Goal: Transaction & Acquisition: Book appointment/travel/reservation

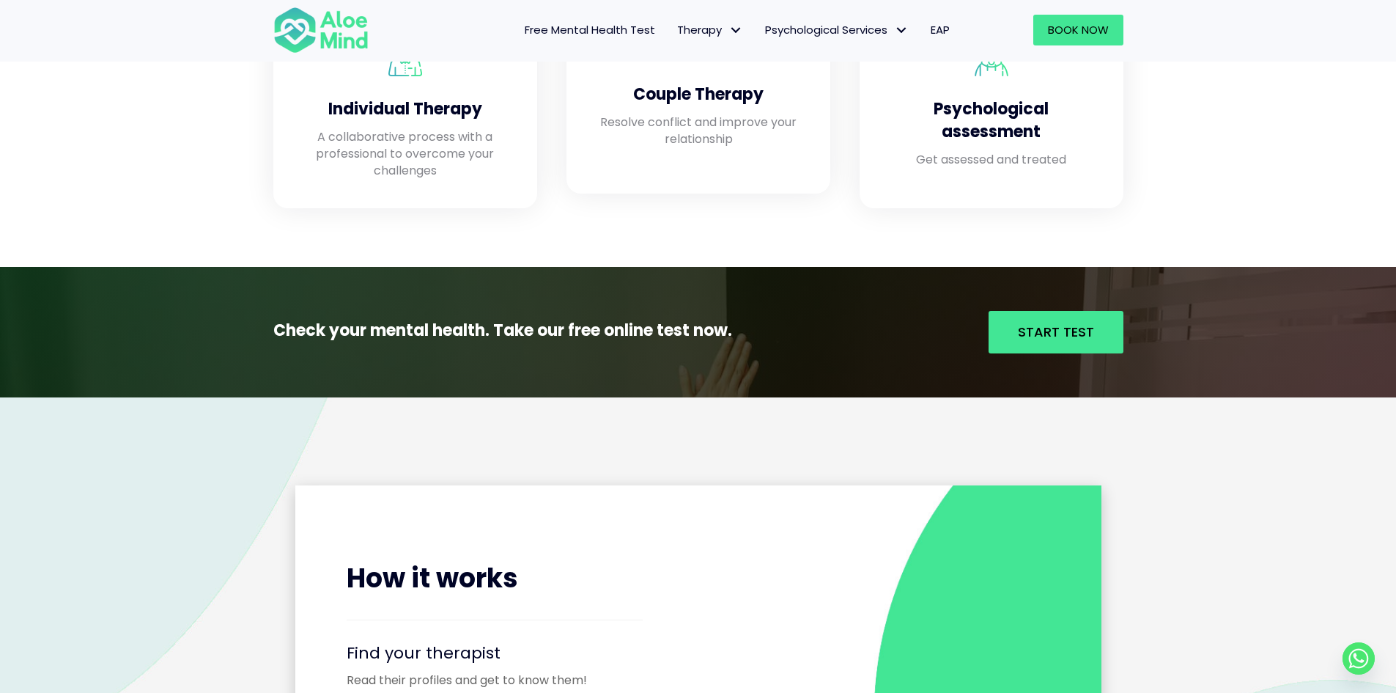
scroll to position [1613, 0]
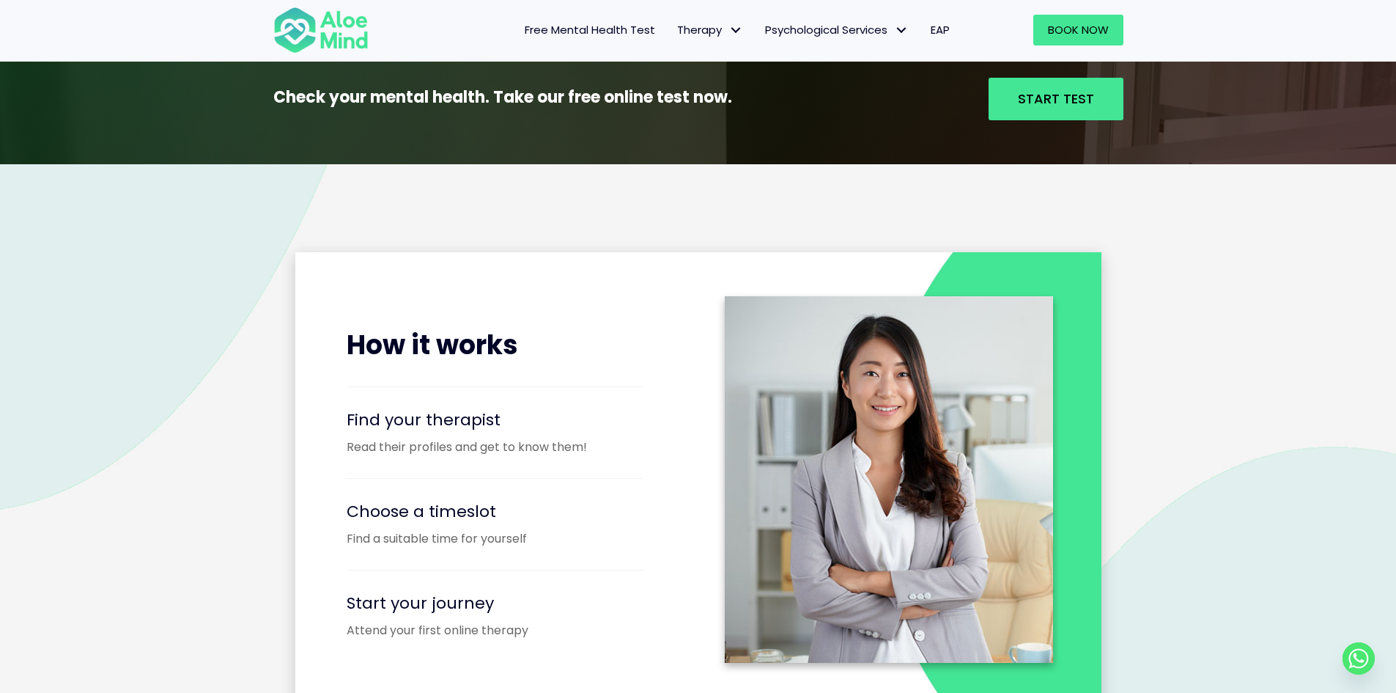
drag, startPoint x: 732, startPoint y: 147, endPoint x: 784, endPoint y: 155, distance: 53.4
click at [759, 150] on div "Check your mental health. Take our free online test now. Start Test" at bounding box center [698, 99] width 1396 height 130
click at [784, 155] on div "Check your mental health. Take our free online test now. Start Test" at bounding box center [698, 99] width 1396 height 130
click at [751, 108] on p "Check your mental health. Take our free online test now." at bounding box center [534, 97] width 522 height 23
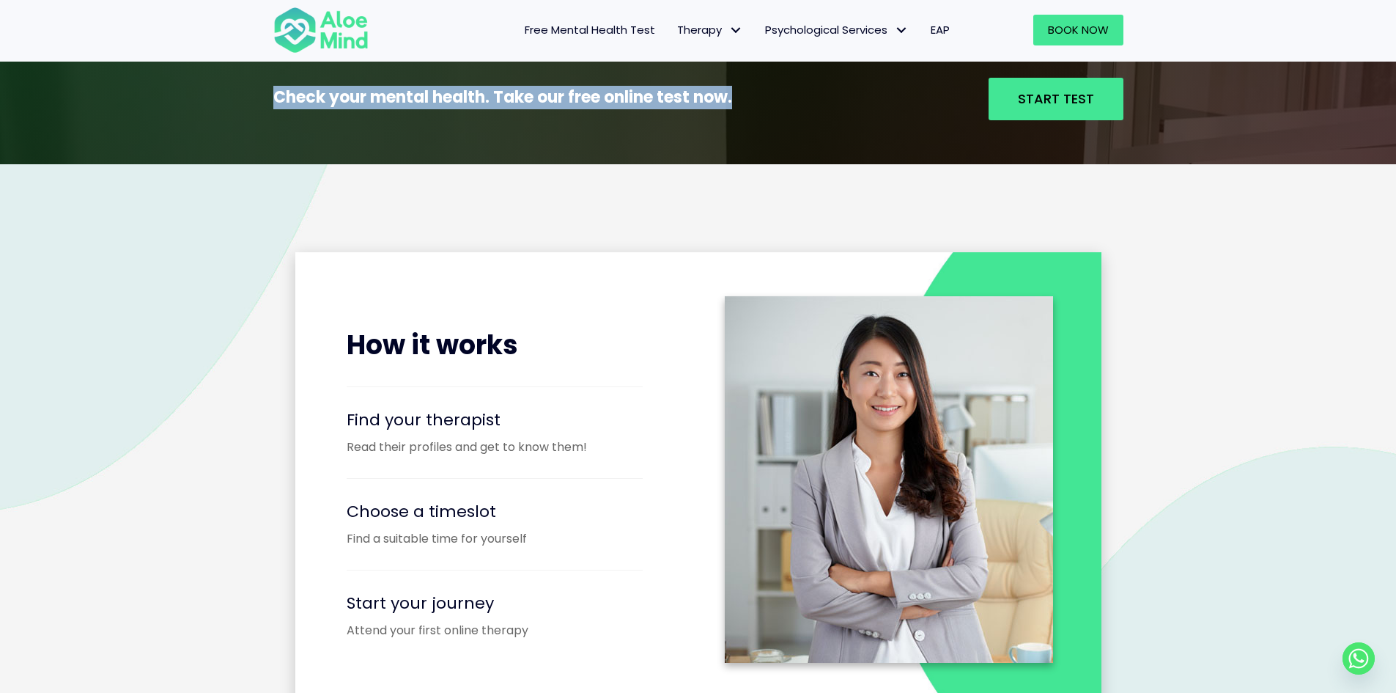
click at [751, 108] on p "Check your mental health. Take our free online test now." at bounding box center [534, 97] width 522 height 23
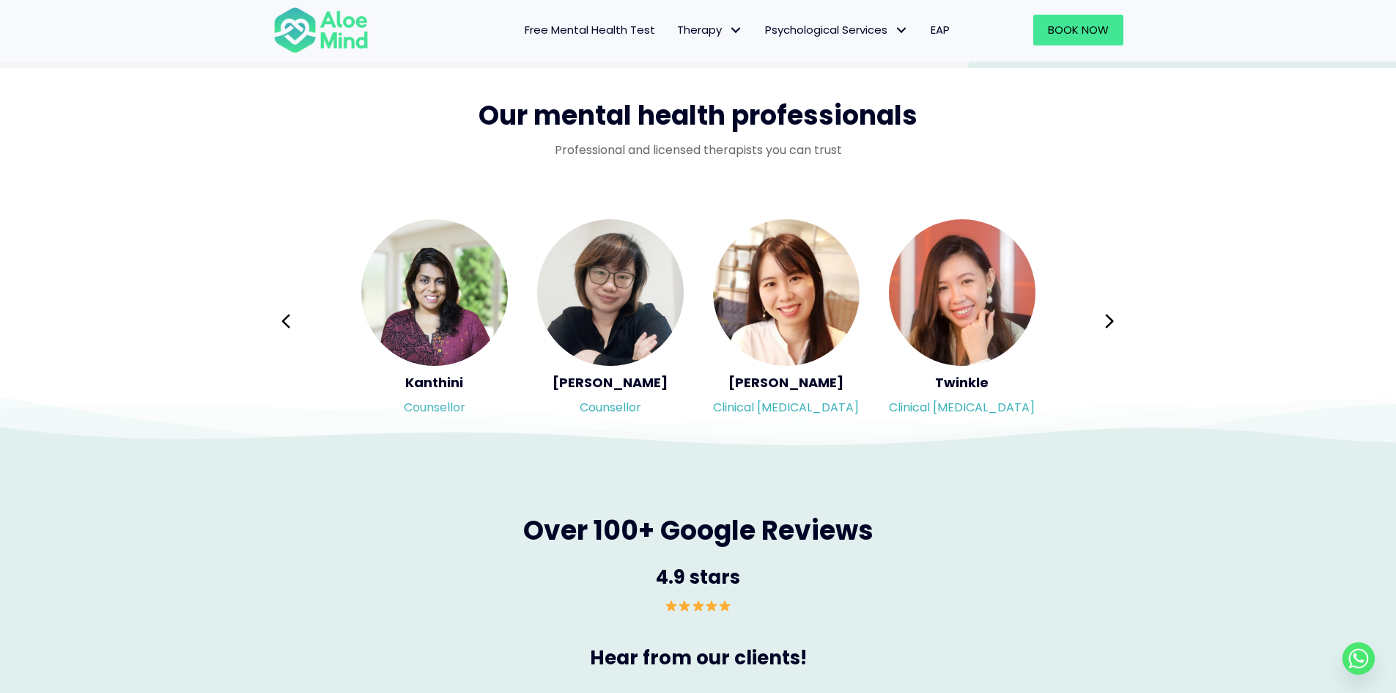
scroll to position [2346, 0]
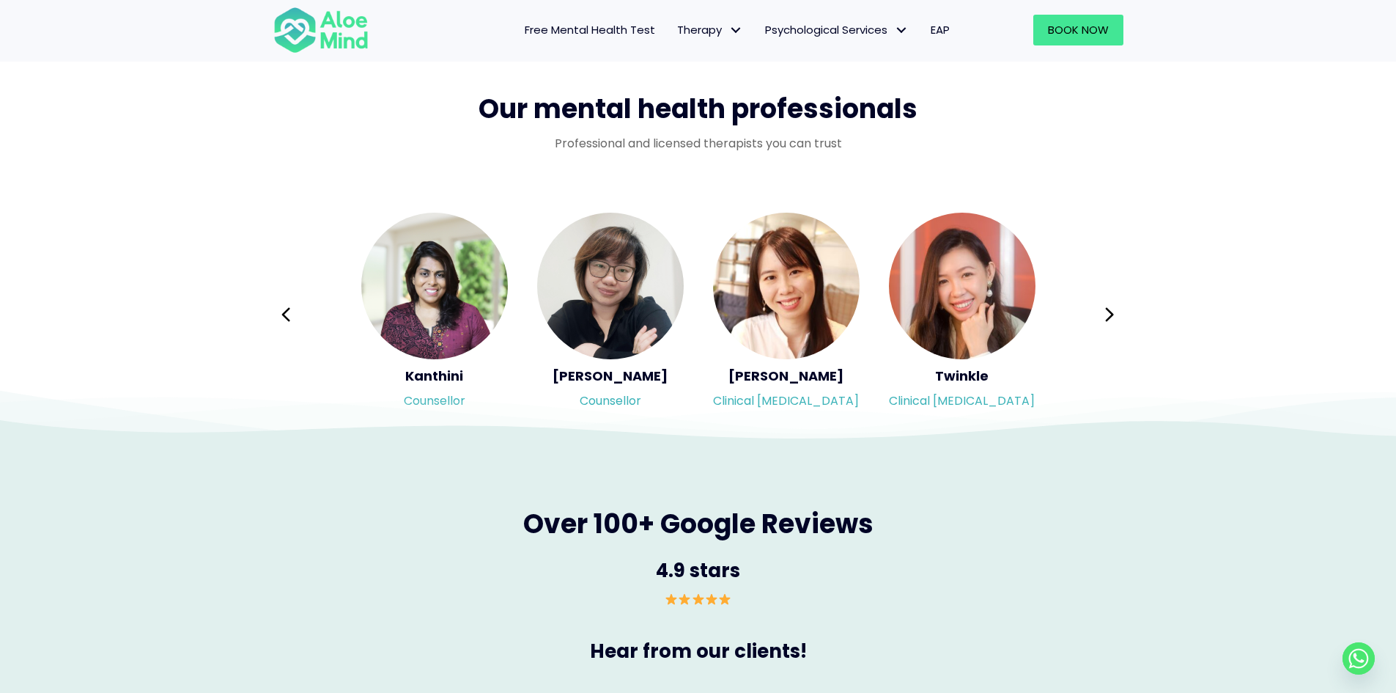
click at [1136, 317] on div "Syndy Clinical psychologist Diveena Clinical psychologist Elynna Counsellor Eme…" at bounding box center [699, 314] width 880 height 236
click at [1116, 314] on button "Next" at bounding box center [1110, 314] width 35 height 35
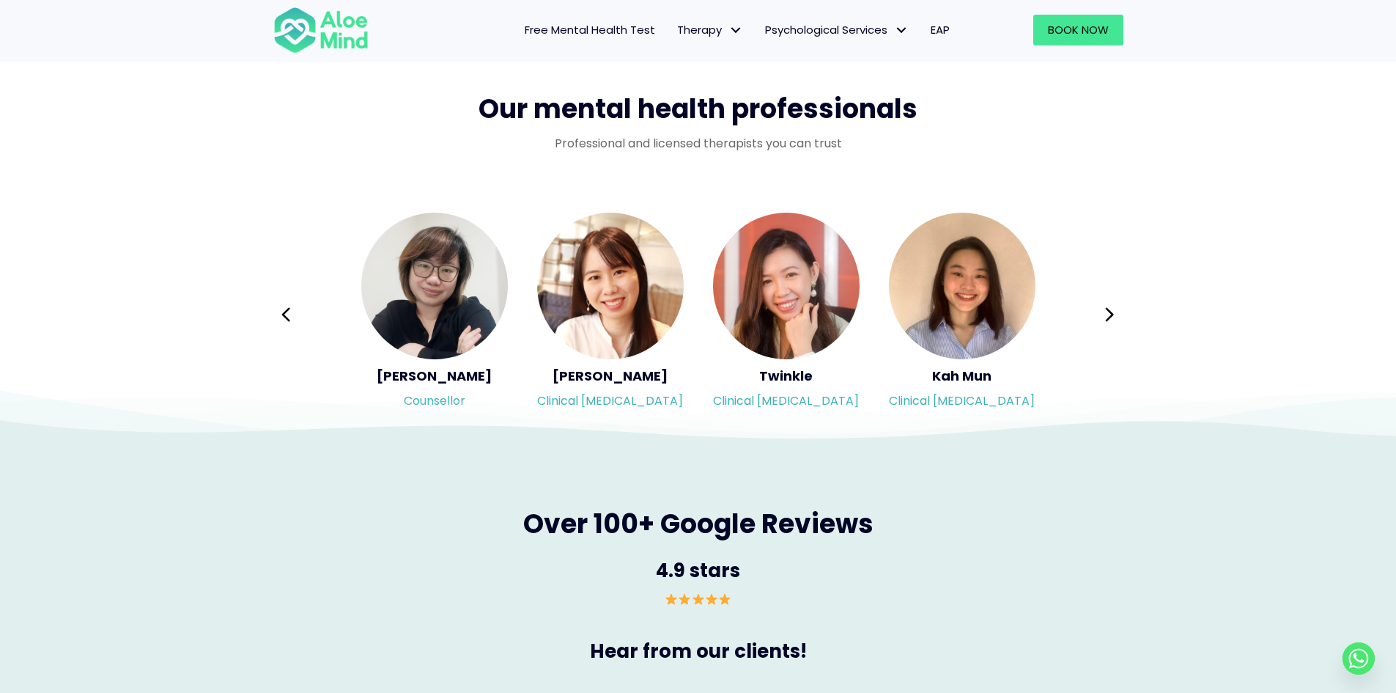
click at [1116, 312] on div "Syndy Clinical psychologist Diveena Clinical psychologist Elynna Counsellor Eme…" at bounding box center [698, 314] width 850 height 207
click at [1116, 312] on button "Next" at bounding box center [1110, 314] width 35 height 35
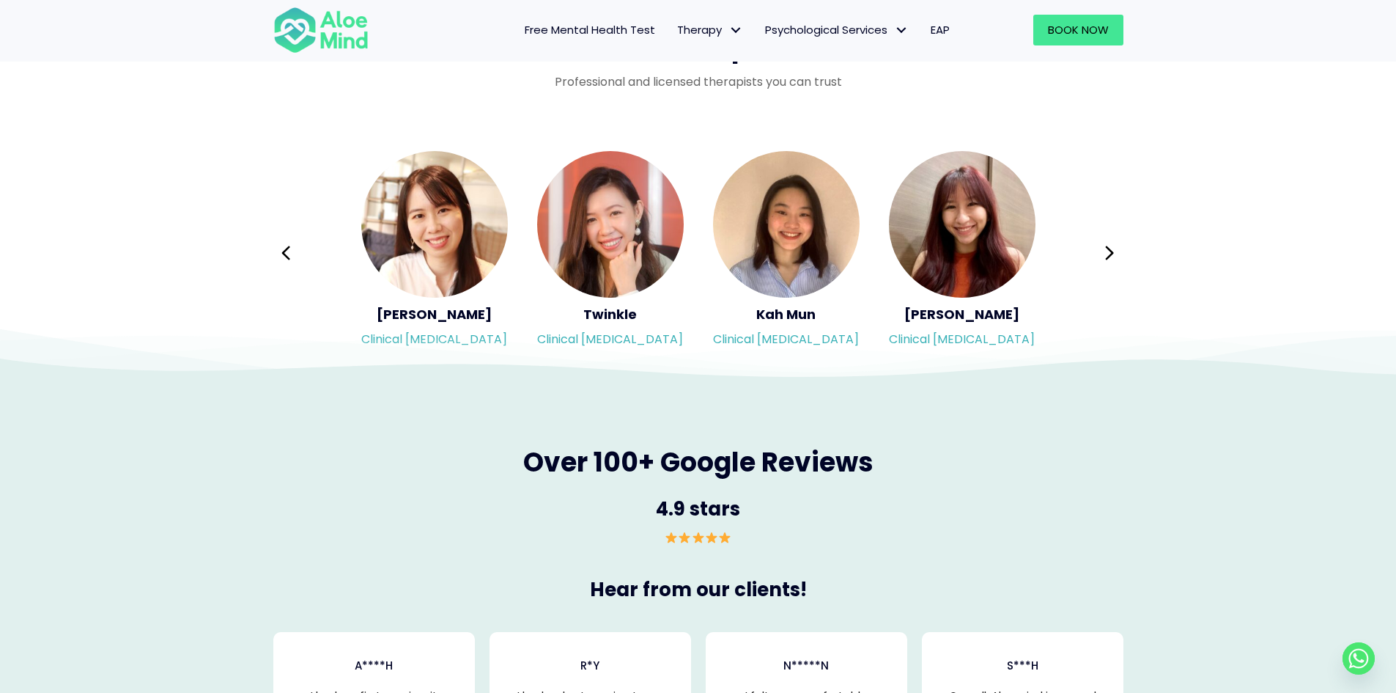
scroll to position [2492, 0]
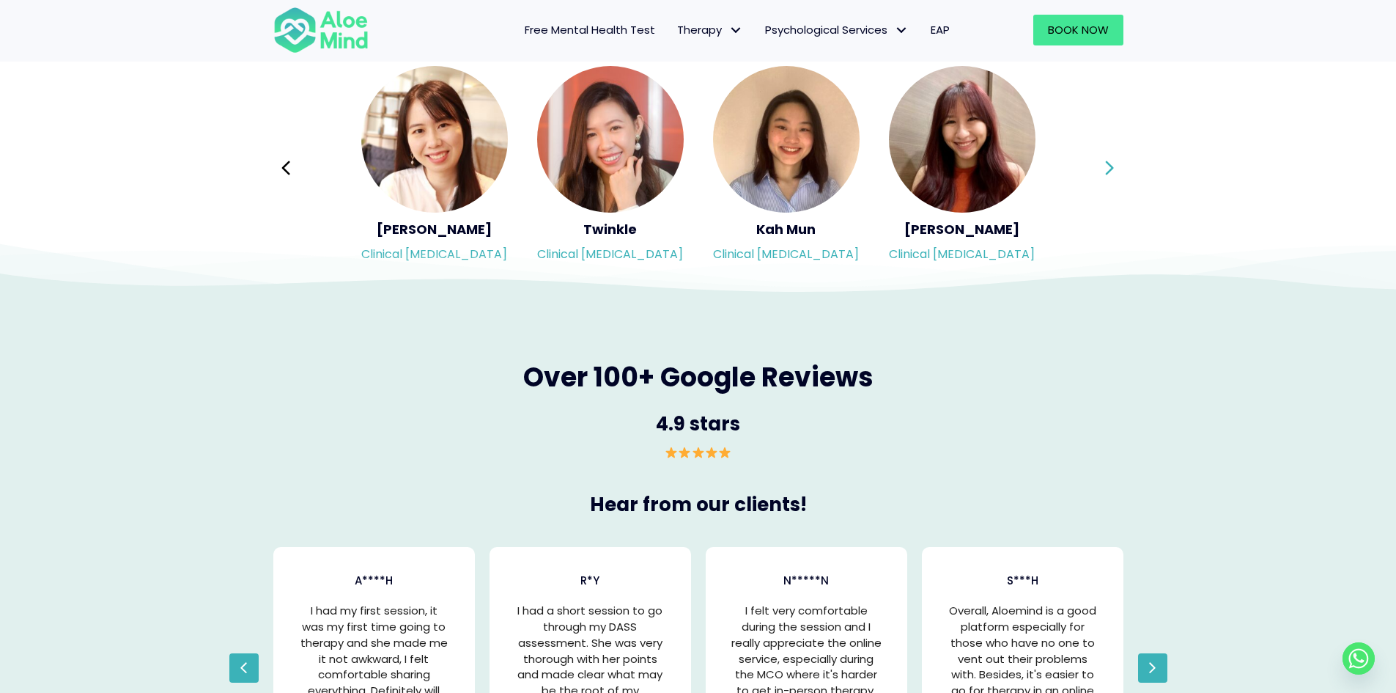
click at [1100, 162] on button "Next" at bounding box center [1110, 167] width 35 height 35
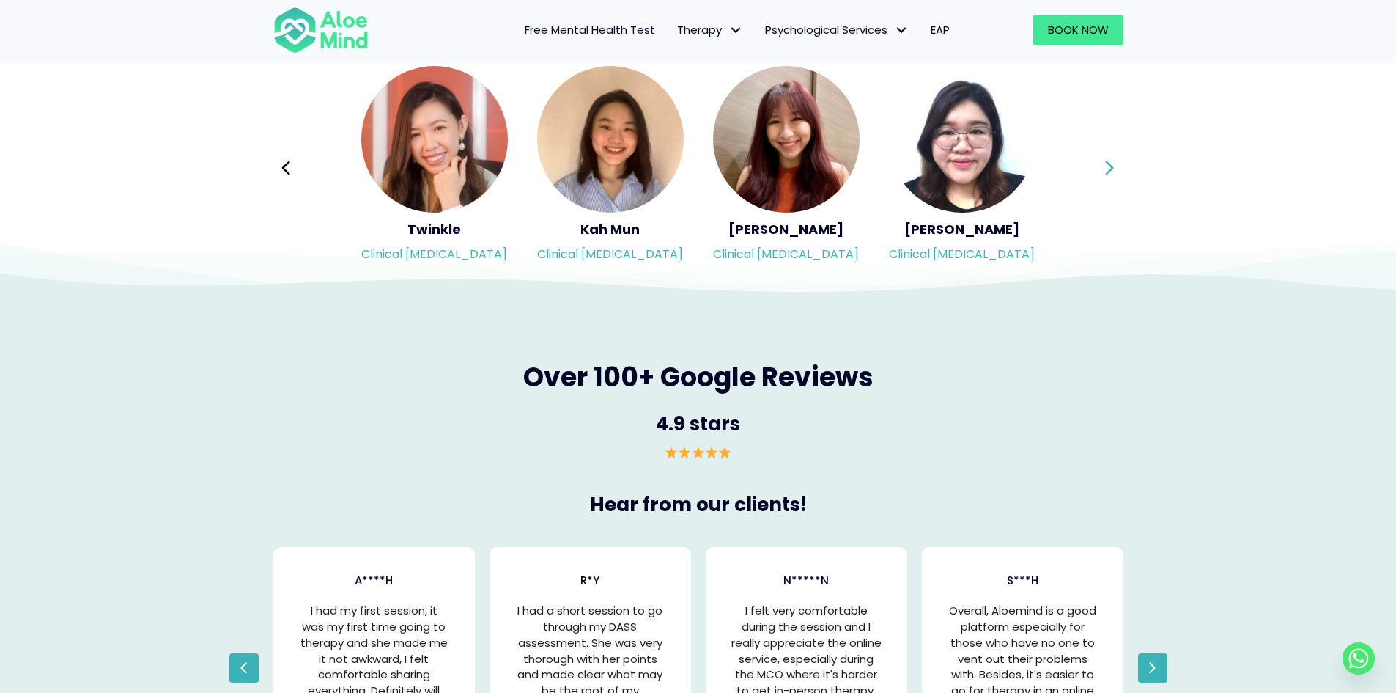
click at [1101, 161] on button "Next" at bounding box center [1110, 167] width 35 height 35
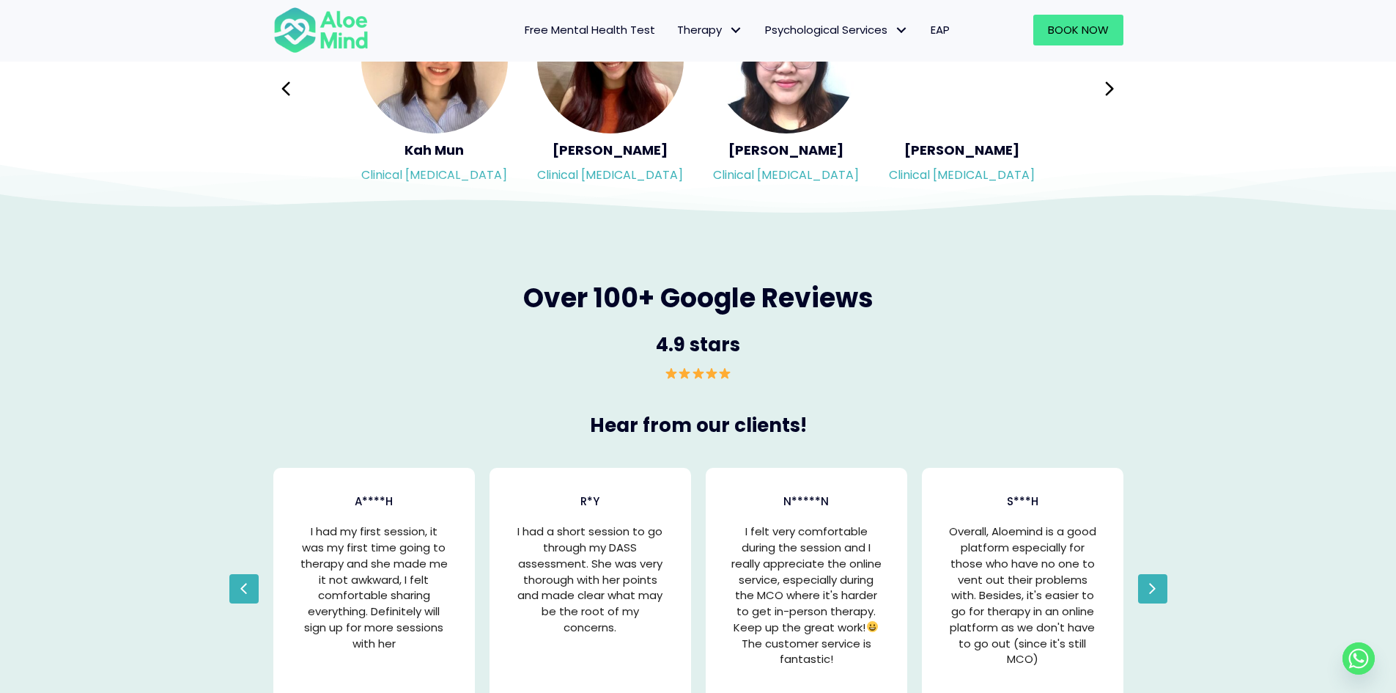
scroll to position [2712, 0]
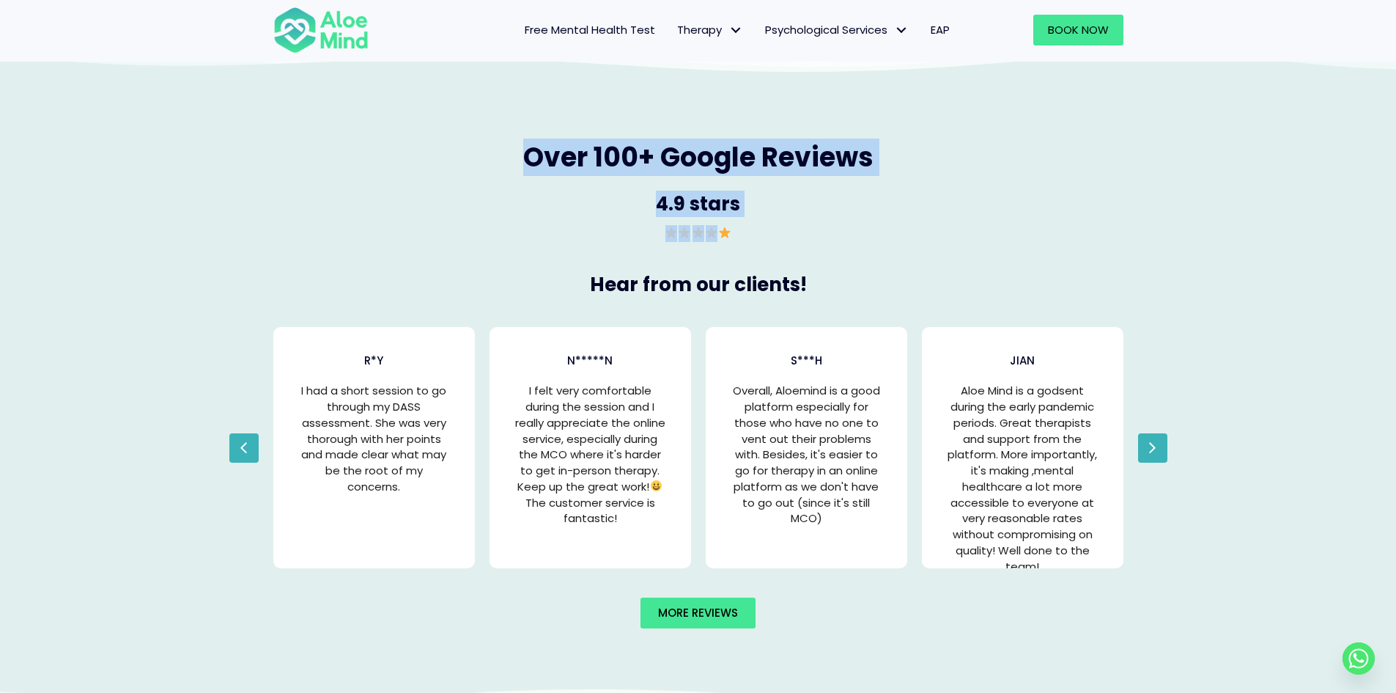
drag, startPoint x: 532, startPoint y: 135, endPoint x: 833, endPoint y: 253, distance: 323.6
click at [833, 253] on div "Over 100+ Google Reviews 4.9 stars" at bounding box center [699, 186] width 880 height 139
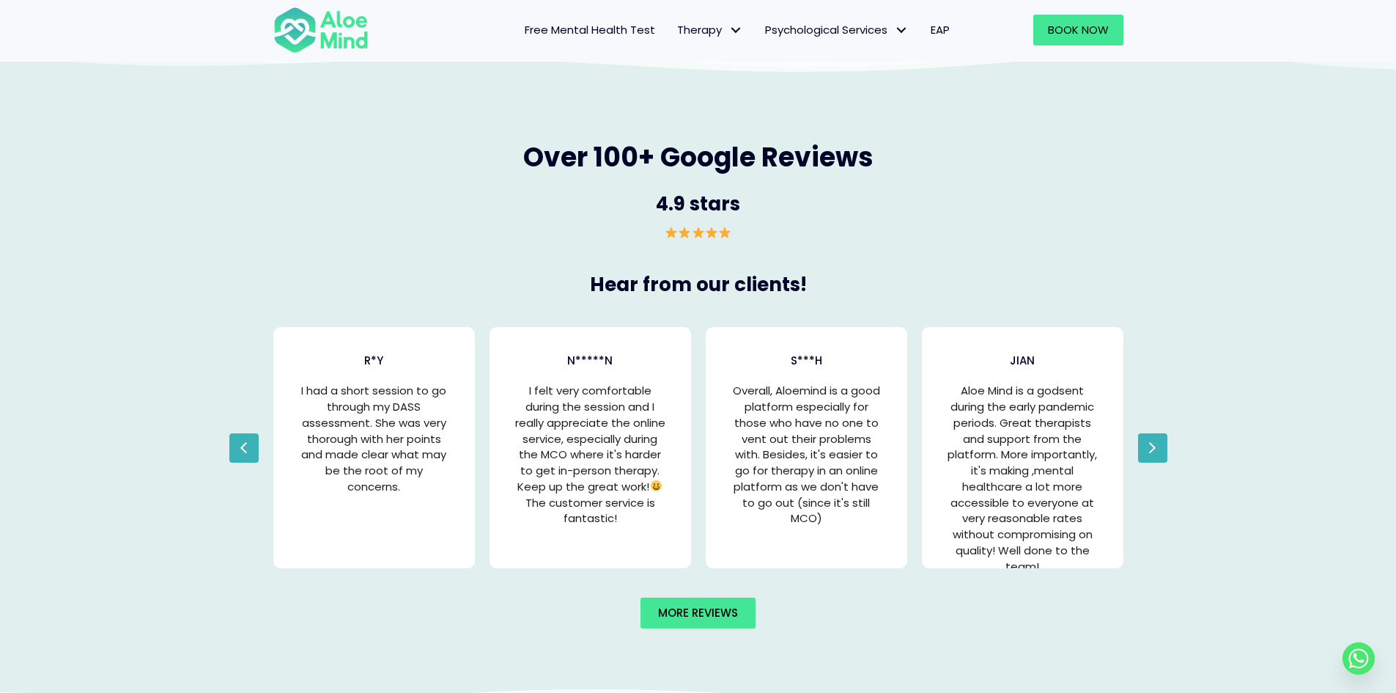
click at [833, 253] on div "Over 100+ Google Reviews 4.9 stars" at bounding box center [699, 186] width 880 height 139
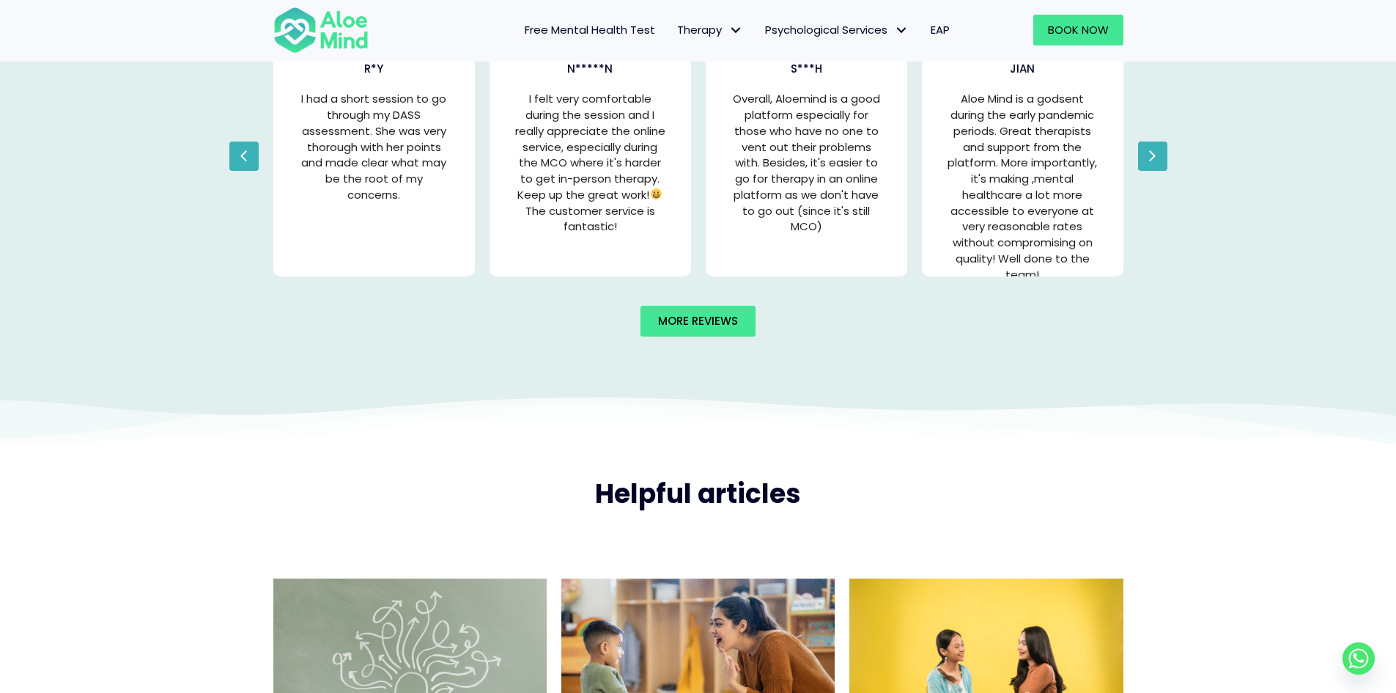
scroll to position [3005, 0]
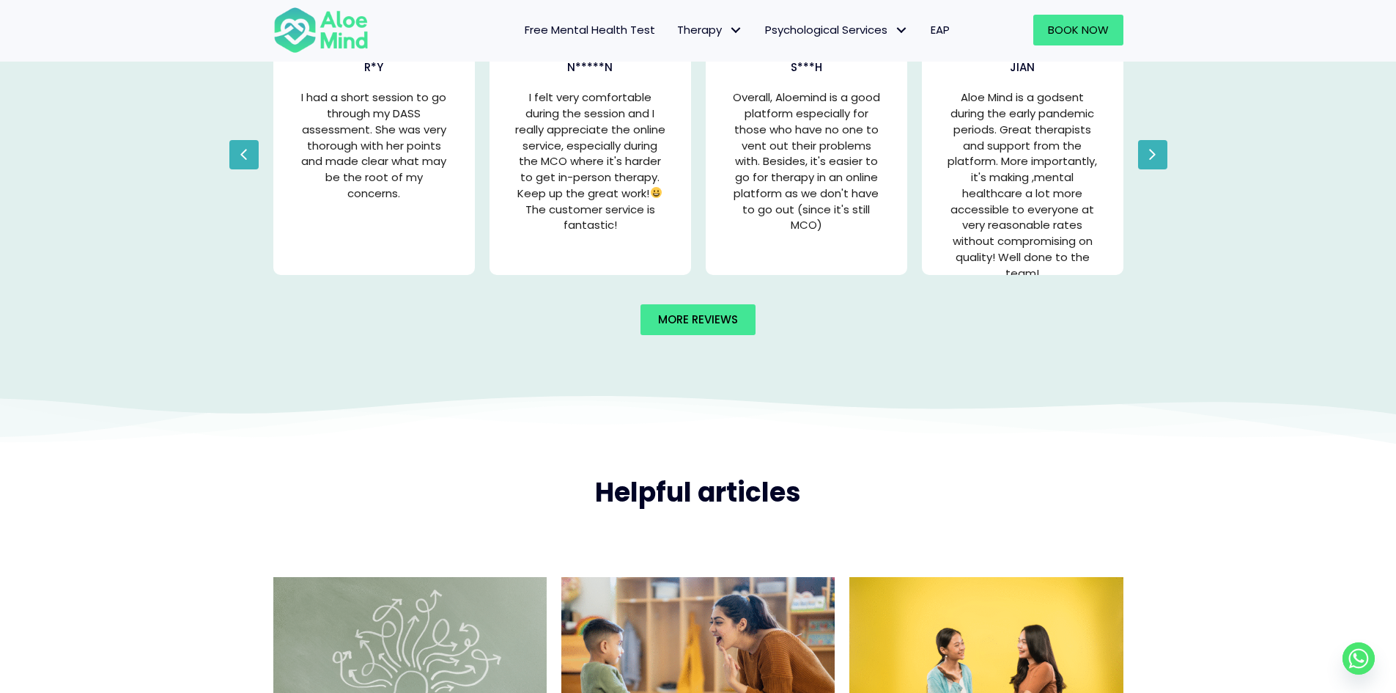
click at [1179, 168] on div "Over 100+ Google Reviews 4.9 stars Hear from our clients! N*****n I felt very c…" at bounding box center [698, 87] width 1396 height 614
click at [1157, 151] on button "Next" at bounding box center [1152, 154] width 29 height 29
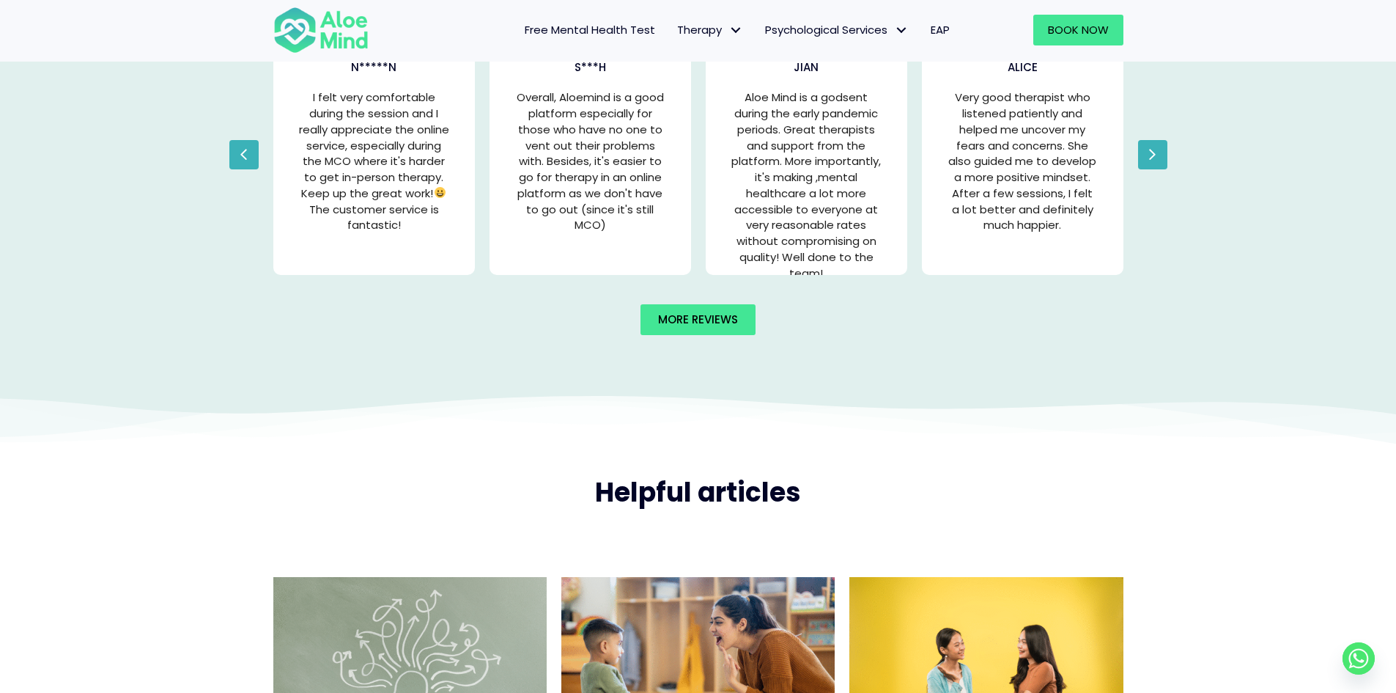
click at [1157, 151] on button "Next" at bounding box center [1152, 154] width 29 height 29
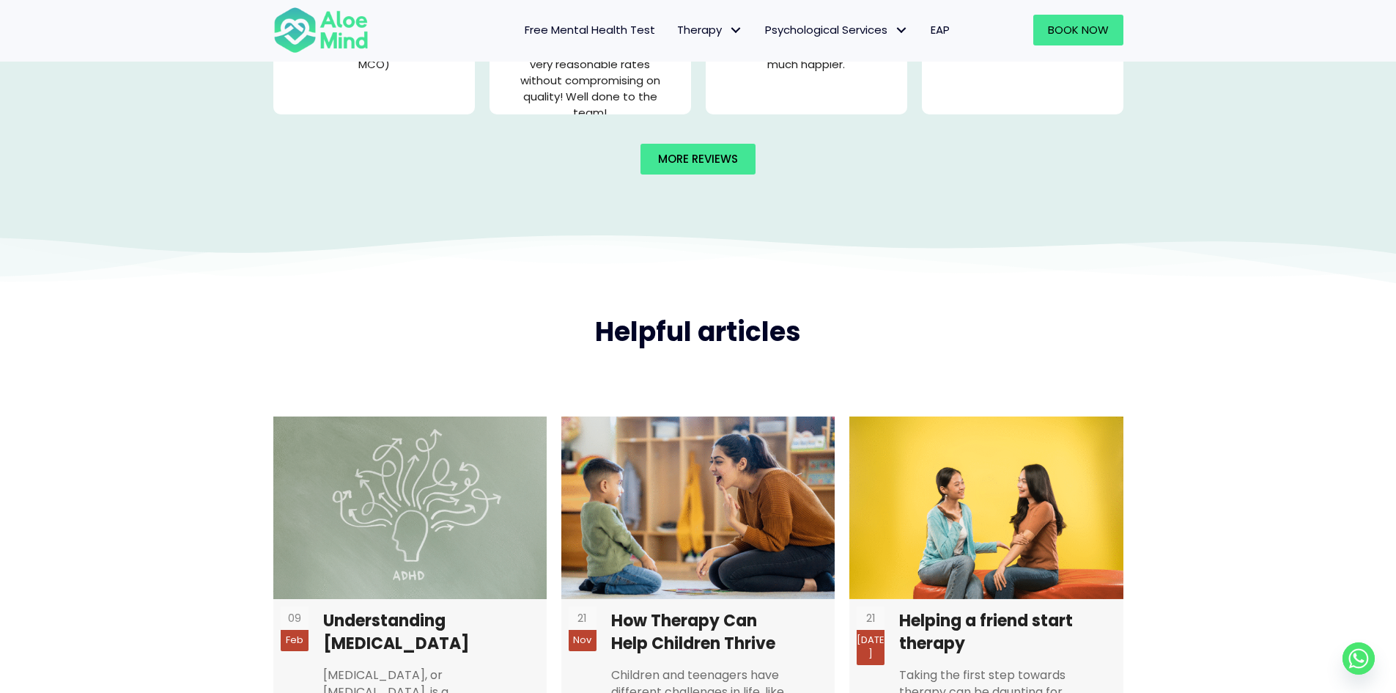
scroll to position [3372, 0]
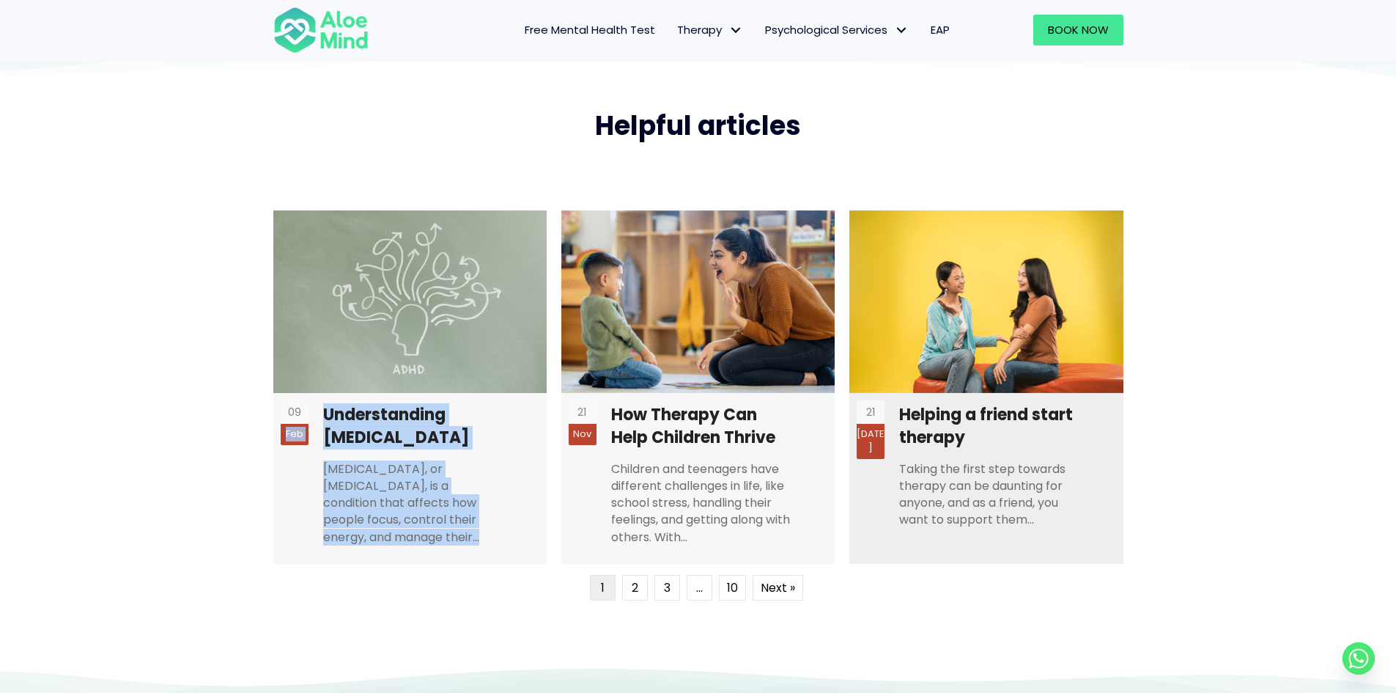
drag, startPoint x: 240, startPoint y: 437, endPoint x: 1032, endPoint y: 544, distance: 799.6
click at [1007, 547] on div "Helpful articles 09 Feb Understanding ADHD ADHD, or Attention Deficit Hyperacti…" at bounding box center [698, 346] width 1396 height 639
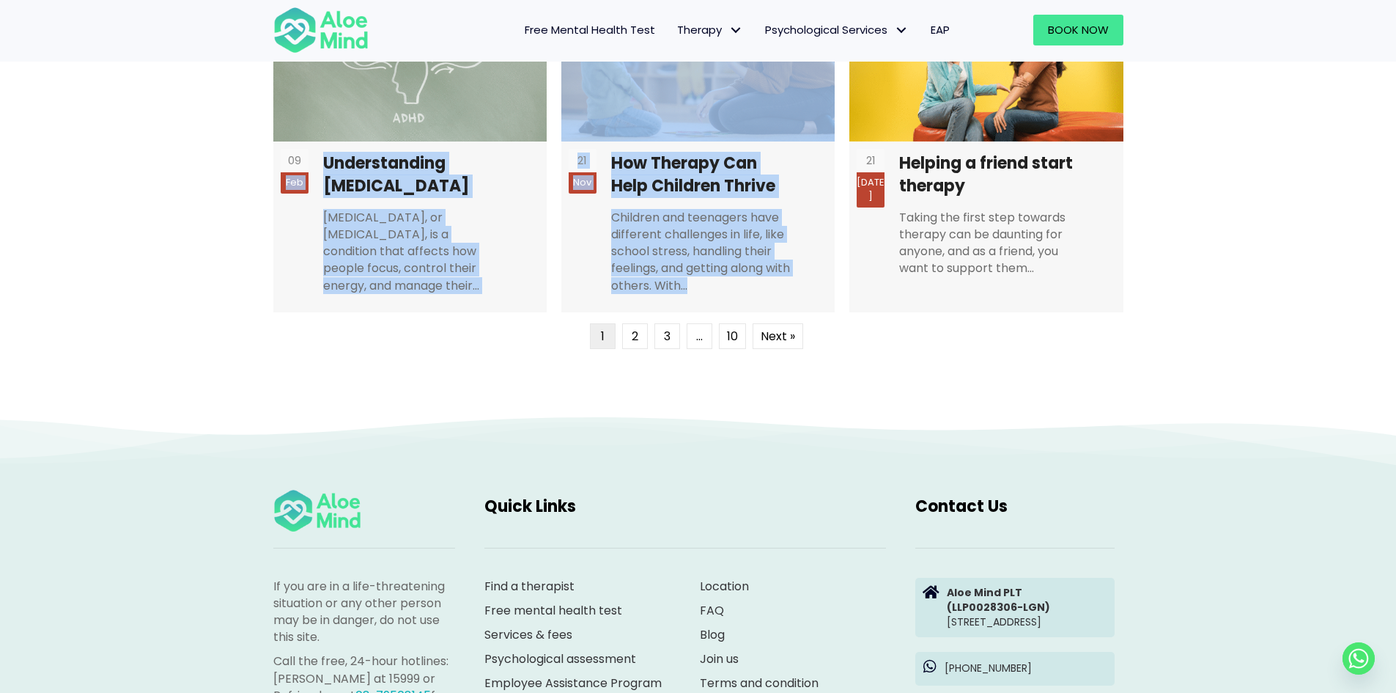
scroll to position [3885, 0]
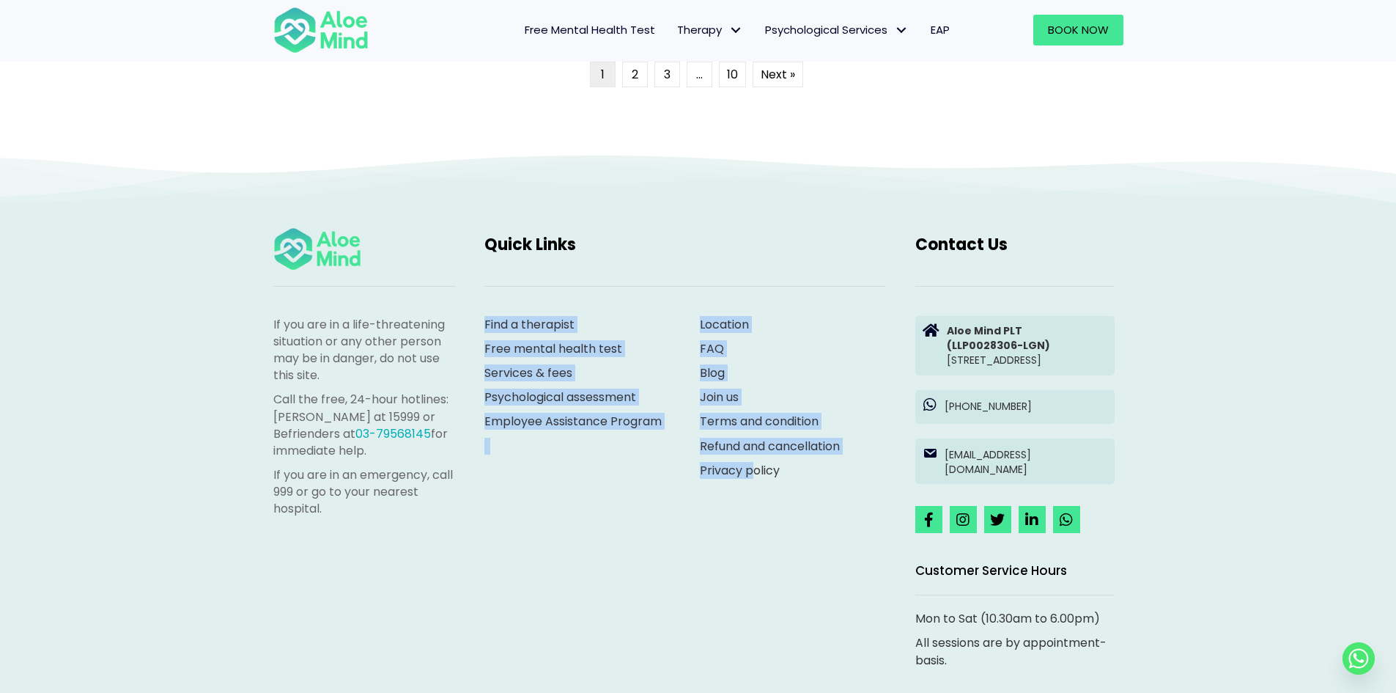
drag, startPoint x: 702, startPoint y: 396, endPoint x: 752, endPoint y: 503, distance: 118.1
click at [752, 503] on div "If you are in a life-threatening situation or any other person may be in danger…" at bounding box center [699, 451] width 880 height 479
click at [687, 518] on div "If you are in a life-threatening situation or any other person may be in danger…" at bounding box center [699, 451] width 880 height 479
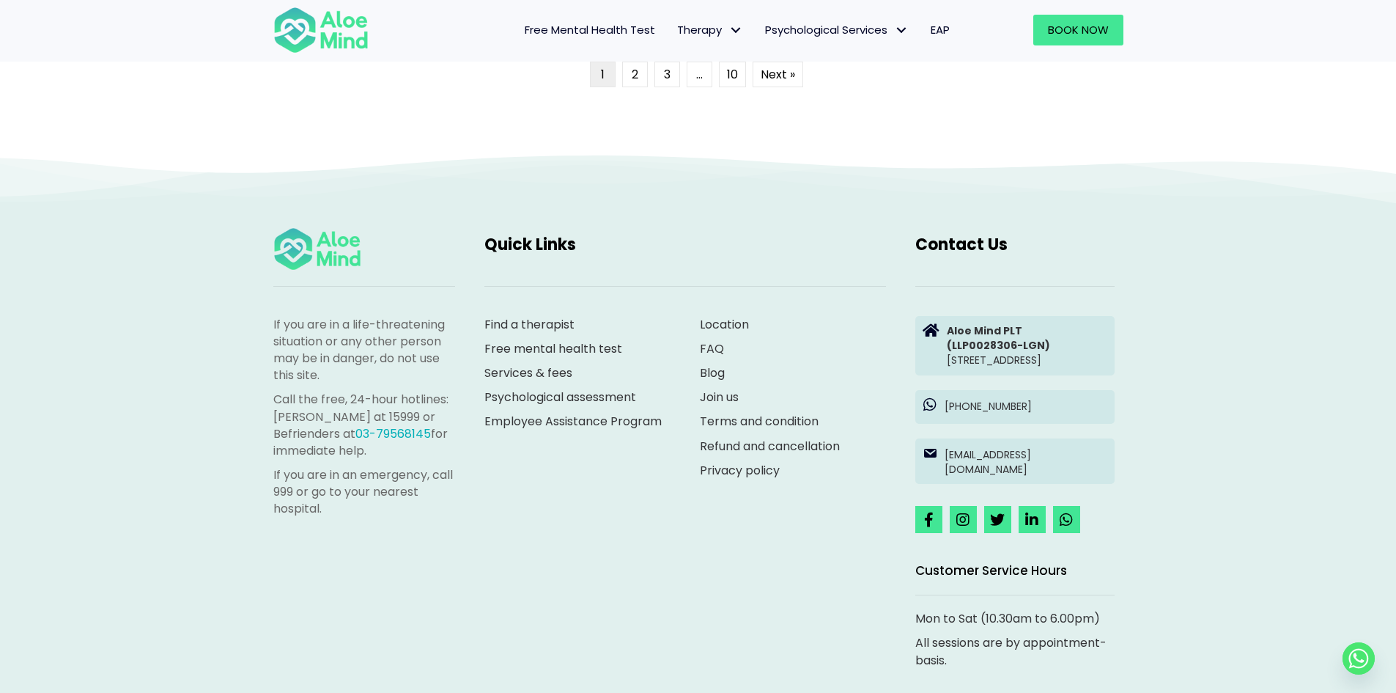
click at [447, 472] on p "If you are in an emergency, call 999 or go to your nearest hospital." at bounding box center [364, 491] width 182 height 51
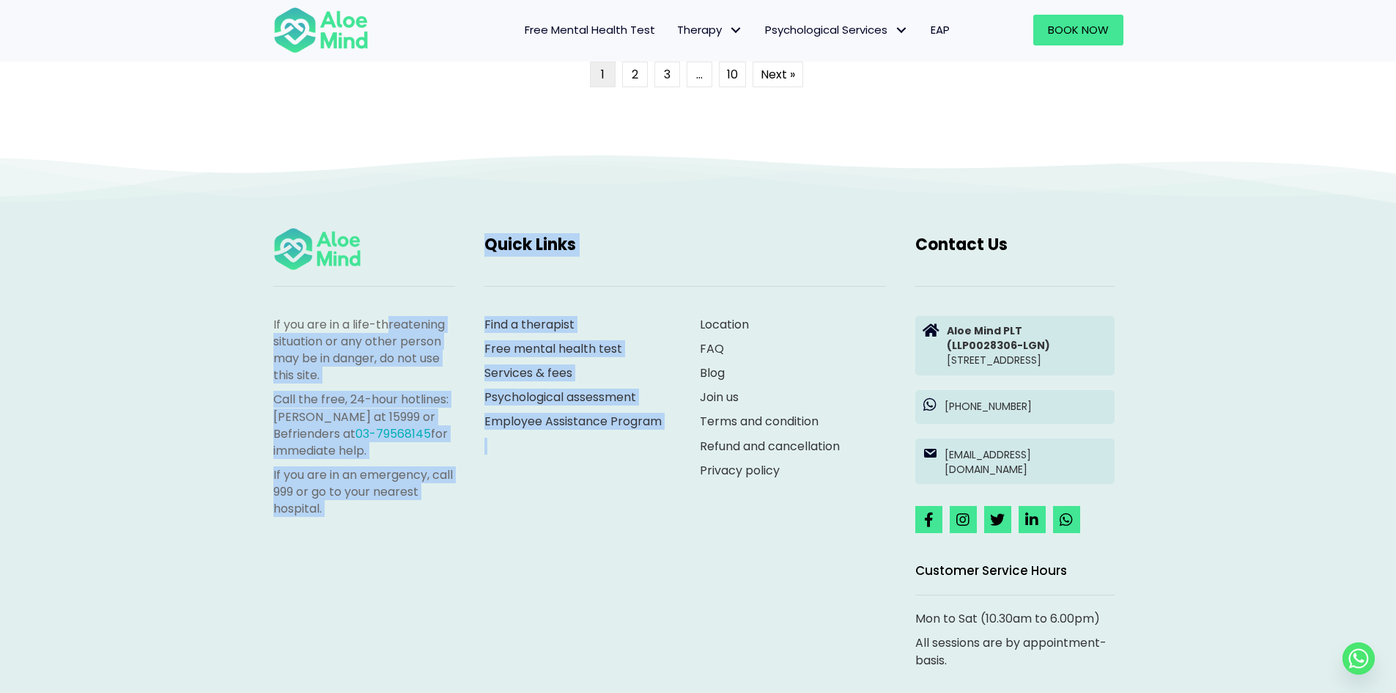
drag, startPoint x: 398, startPoint y: 335, endPoint x: 582, endPoint y: 517, distance: 258.7
click at [582, 517] on div "If you are in a life-threatening situation or any other person may be in danger…" at bounding box center [699, 451] width 880 height 479
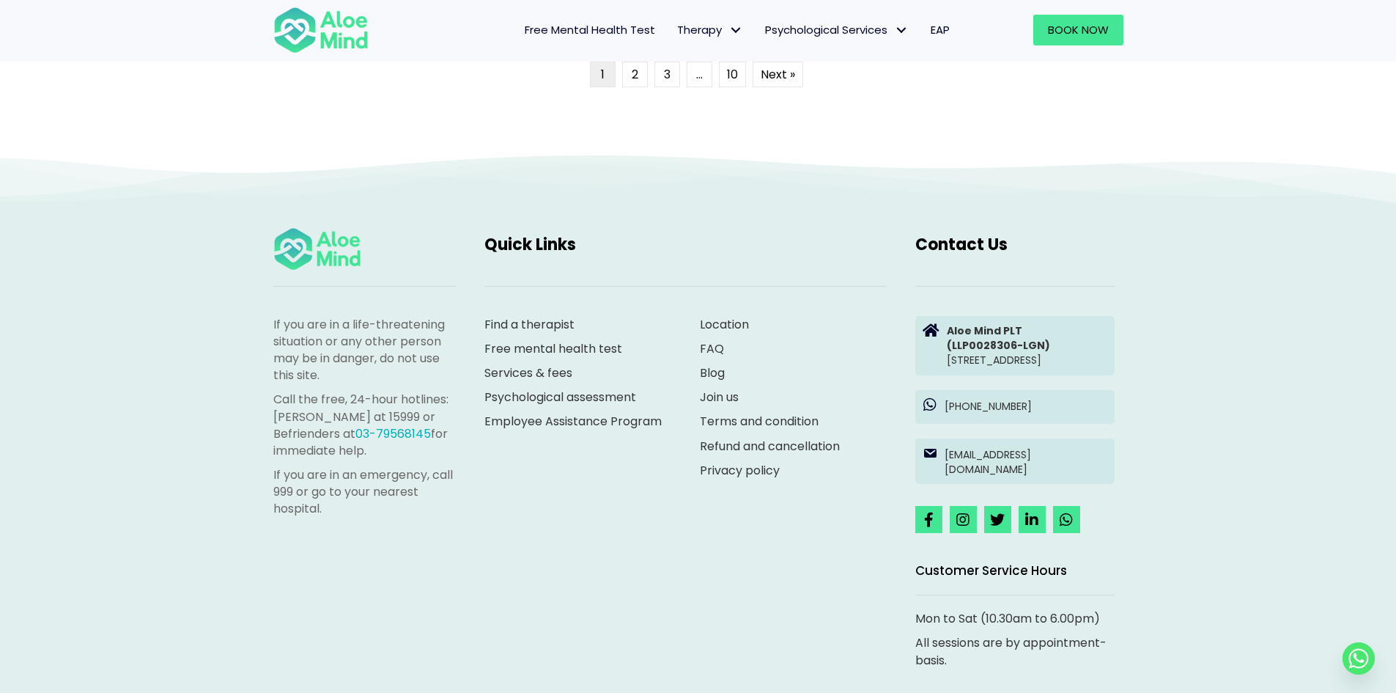
click at [612, 508] on div "If you are in a life-threatening situation or any other person may be in danger…" at bounding box center [699, 451] width 880 height 479
click at [613, 504] on div "If you are in a life-threatening situation or any other person may be in danger…" at bounding box center [699, 451] width 880 height 479
click at [645, 468] on div "Find a therapist Free mental health test Services & fees Psychological assessme…" at bounding box center [578, 388] width 216 height 175
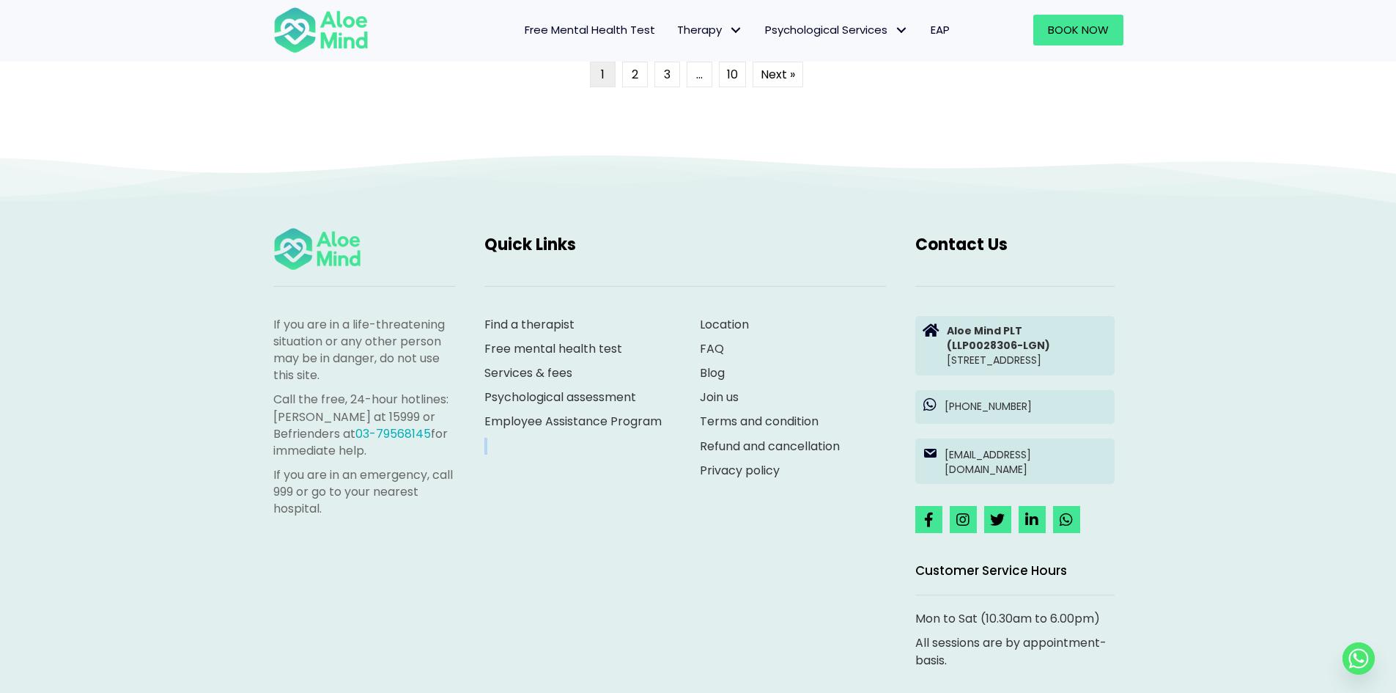
click at [645, 466] on div "Find a therapist Free mental health test Services & fees Psychological assessme…" at bounding box center [578, 388] width 216 height 175
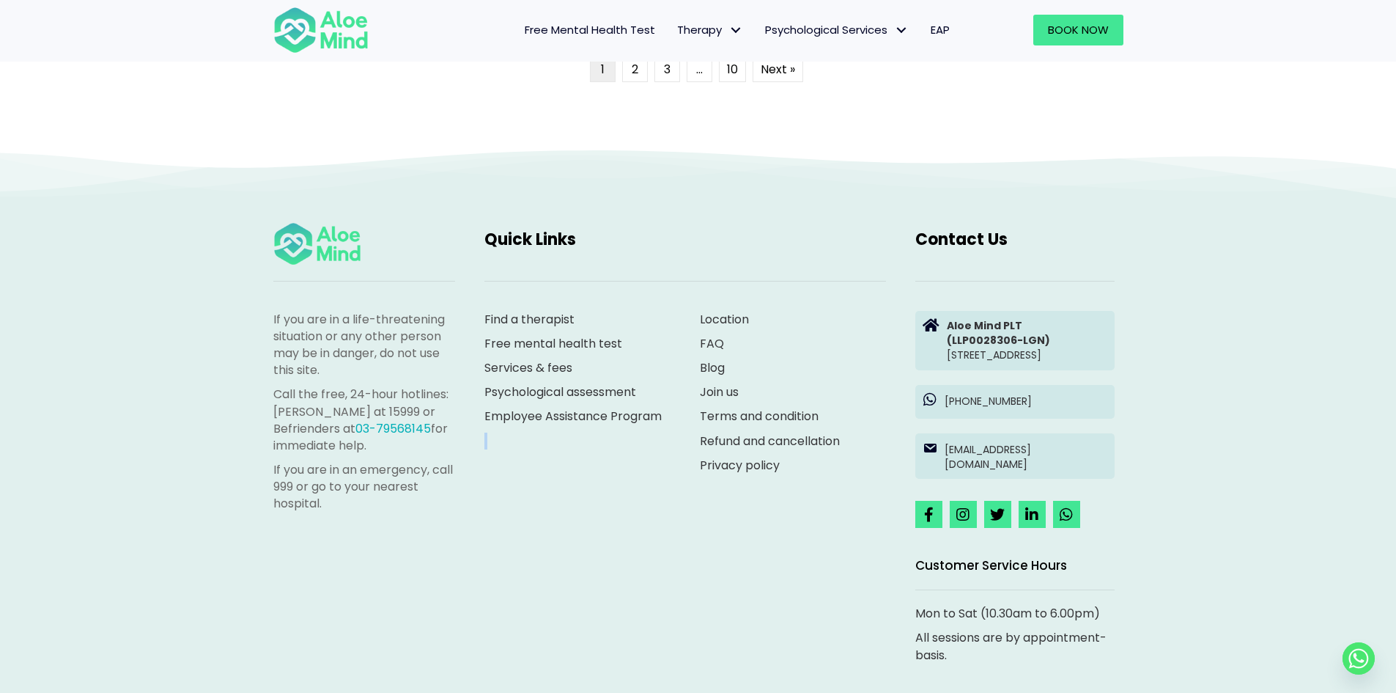
scroll to position [3779, 0]
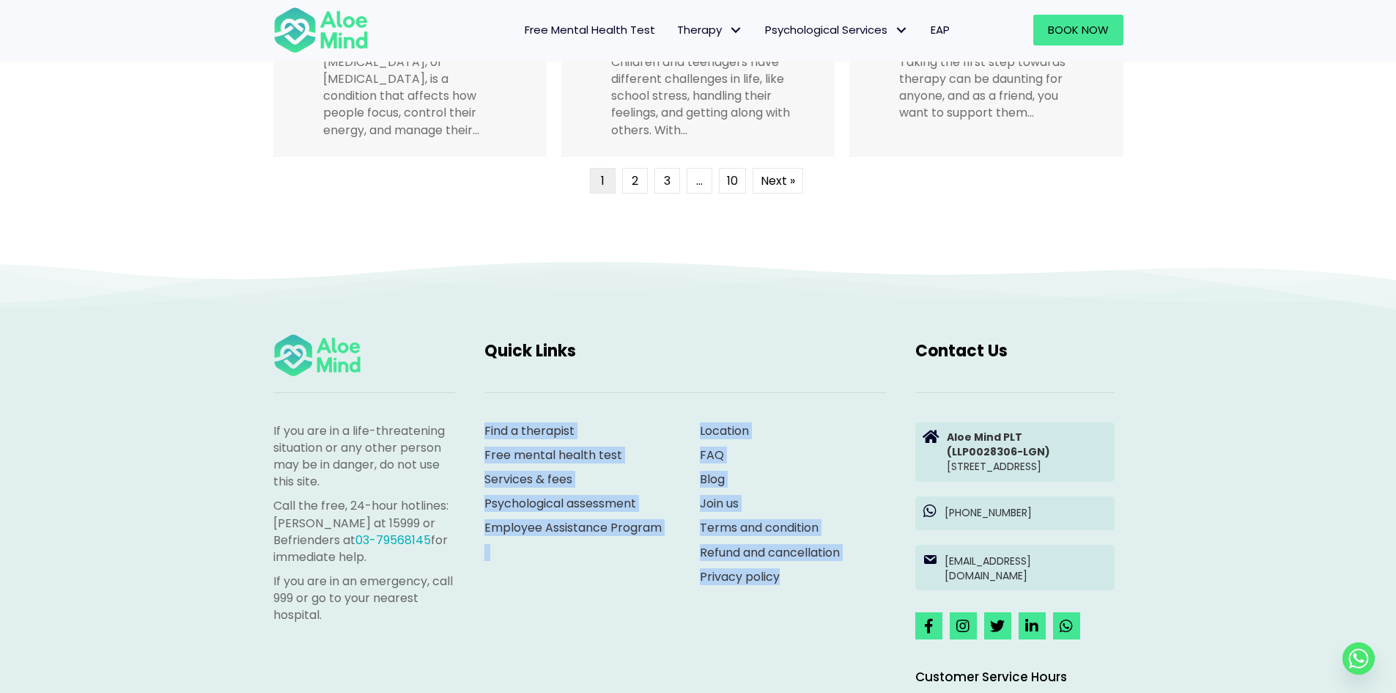
drag, startPoint x: 825, startPoint y: 625, endPoint x: 784, endPoint y: 382, distance: 246.9
click at [784, 382] on div "If you are in a life-threatening situation or any other person may be in danger…" at bounding box center [699, 557] width 880 height 479
click at [809, 445] on div "Location FAQ Blog Join us Terms and condition Refund and cancellation Privacy p…" at bounding box center [793, 503] width 186 height 163
drag, startPoint x: 812, startPoint y: 458, endPoint x: 820, endPoint y: 597, distance: 138.8
click at [820, 597] on div "Quick Links Find a therapist Free mental health test Services & fees Psychologi…" at bounding box center [685, 462] width 431 height 289
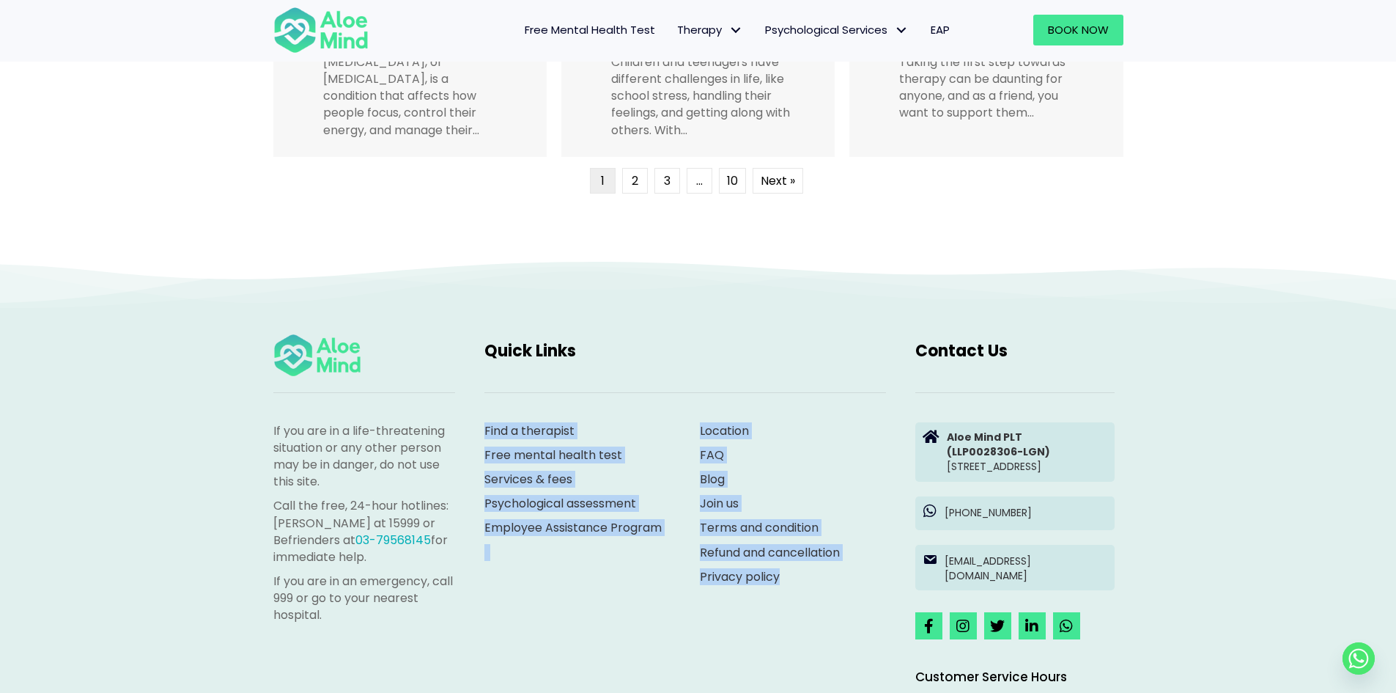
click at [821, 597] on div "Location FAQ Blog Join us Terms and condition Refund and cancellation Privacy p…" at bounding box center [793, 507] width 216 height 199
drag, startPoint x: 614, startPoint y: 610, endPoint x: 501, endPoint y: 401, distance: 237.5
click at [501, 401] on div "If you are in a life-threatening situation or any other person may be in danger…" at bounding box center [699, 557] width 880 height 479
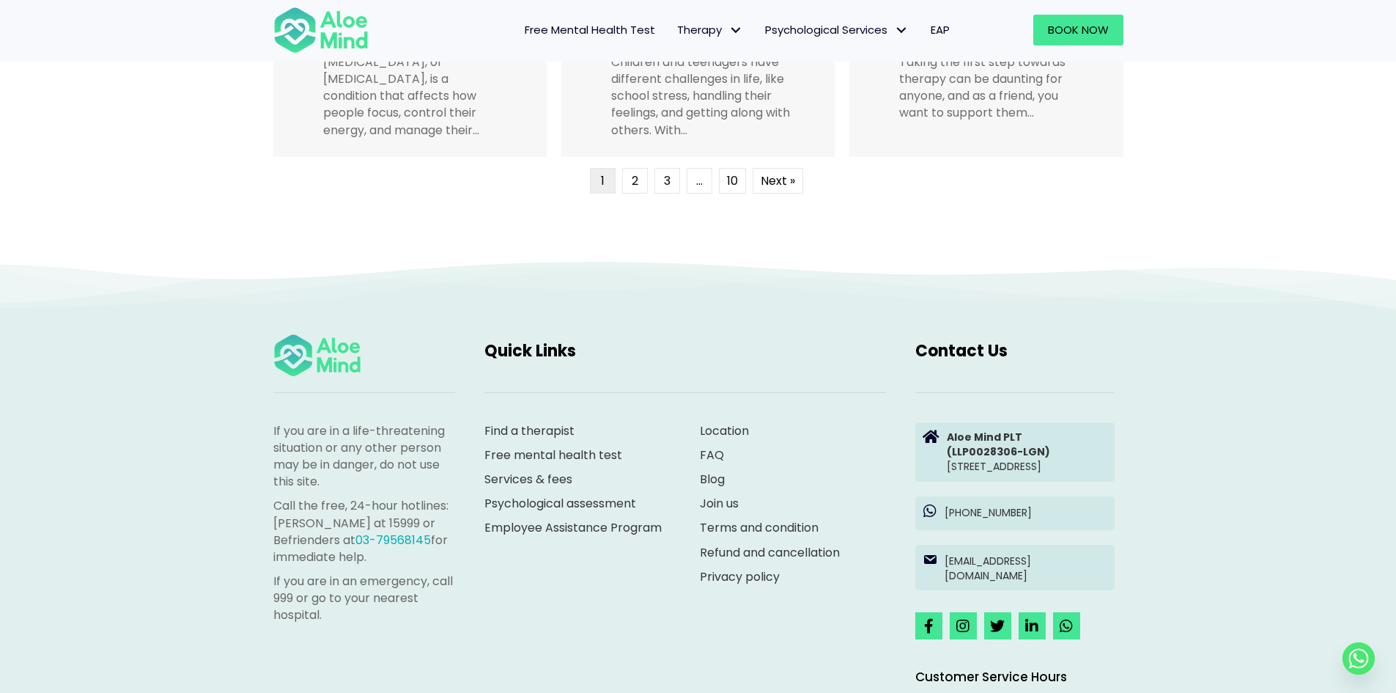
click at [369, 427] on p "If you are in a life-threatening situation or any other person may be in danger…" at bounding box center [364, 456] width 182 height 68
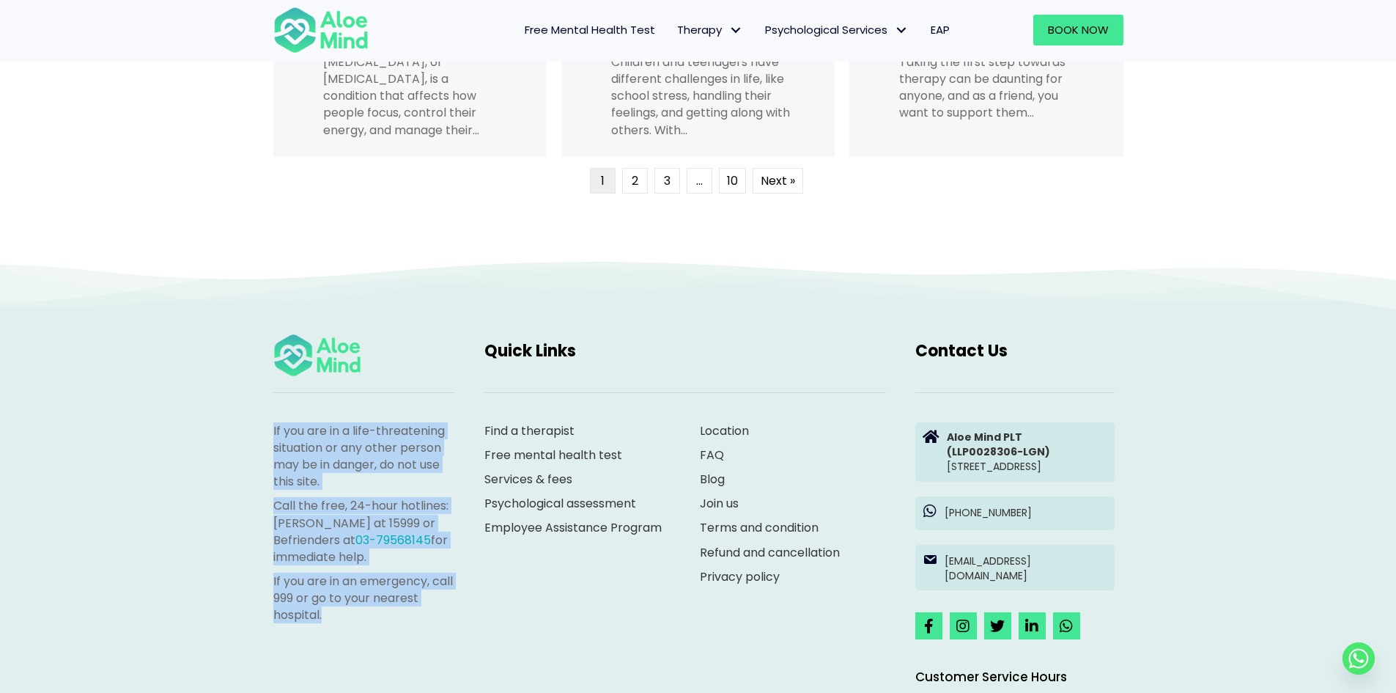
drag, startPoint x: 252, startPoint y: 424, endPoint x: 402, endPoint y: 615, distance: 242.3
click at [402, 615] on div "If you are in a life-threatening situation or any other person may be in danger…" at bounding box center [698, 577] width 1396 height 636
click at [402, 615] on p "If you are in an emergency, call 999 or go to your nearest hospital." at bounding box center [364, 597] width 182 height 51
drag, startPoint x: 383, startPoint y: 616, endPoint x: 267, endPoint y: 432, distance: 217.4
click at [267, 432] on div "If you are in a life-threatening situation or any other person may be in danger…" at bounding box center [364, 527] width 211 height 238
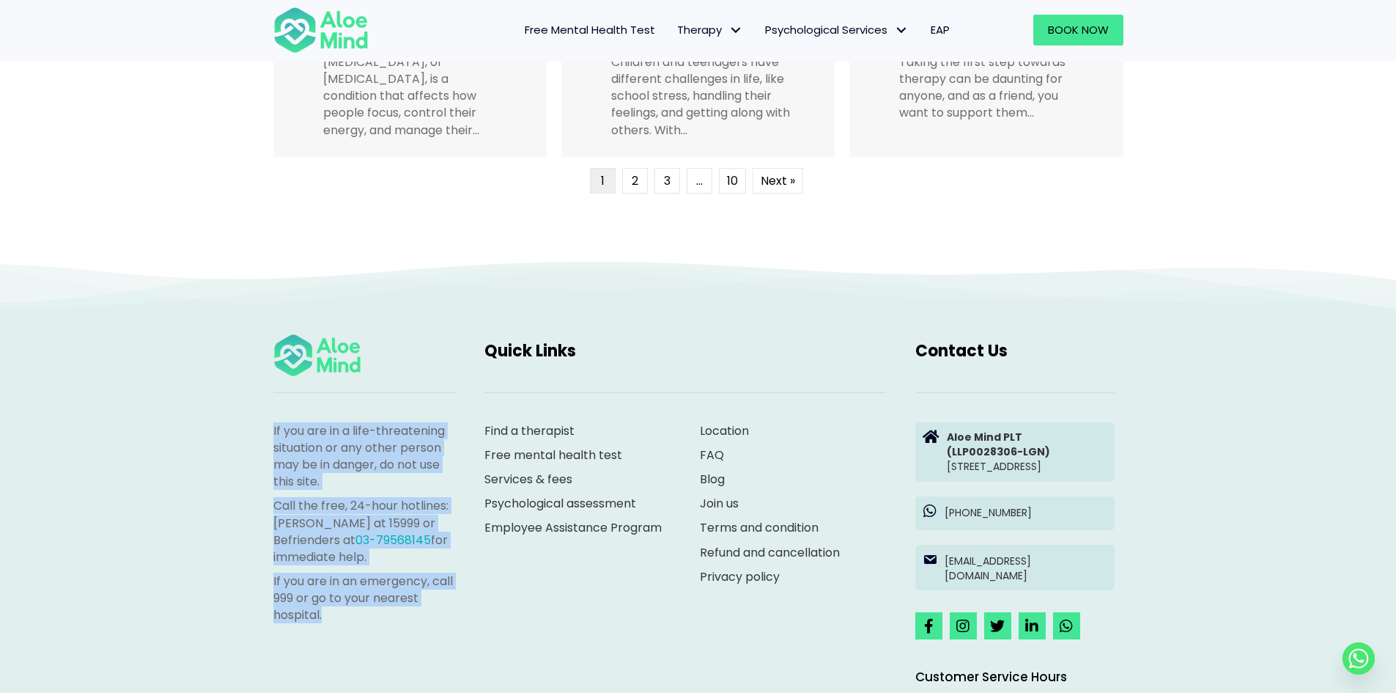
click at [267, 432] on div "If you are in a life-threatening situation or any other person may be in danger…" at bounding box center [364, 527] width 211 height 238
drag, startPoint x: 279, startPoint y: 430, endPoint x: 411, endPoint y: 638, distance: 246.5
click at [411, 638] on div "If you are in a life-threatening situation or any other person may be in danger…" at bounding box center [364, 527] width 211 height 238
drag, startPoint x: 413, startPoint y: 634, endPoint x: 268, endPoint y: 427, distance: 253.0
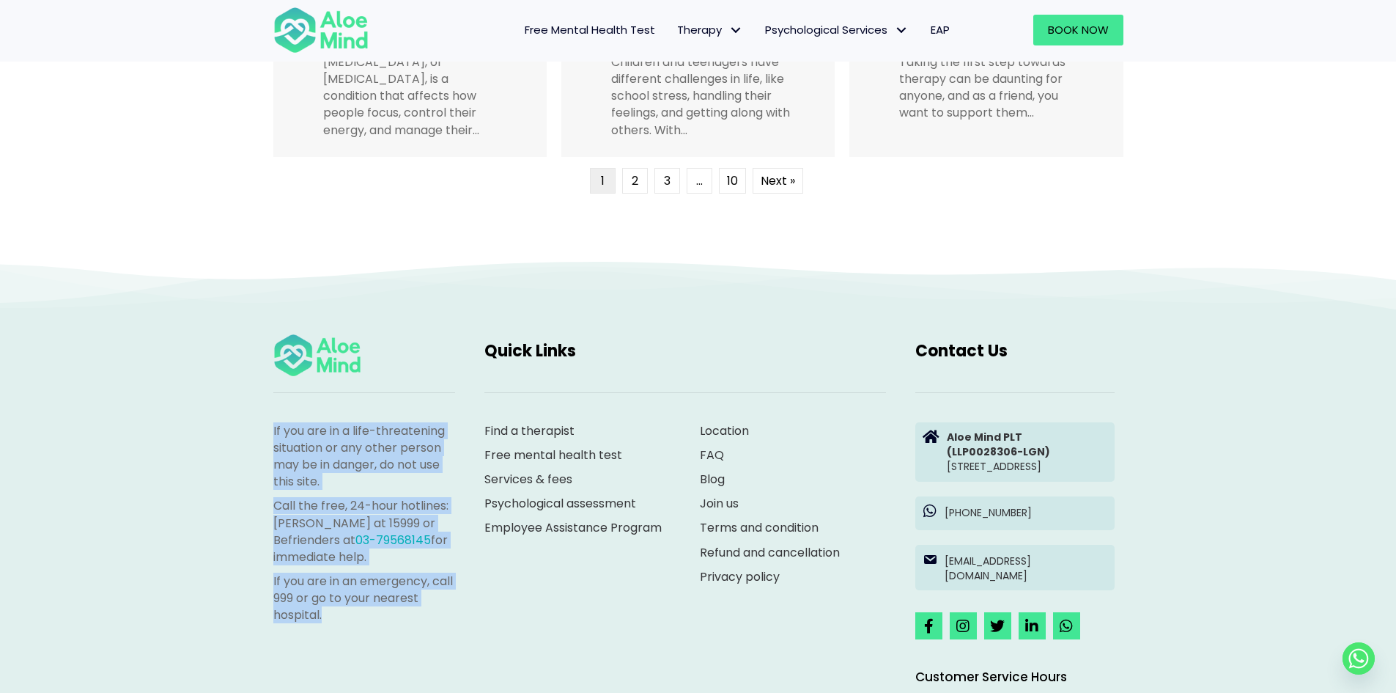
click at [268, 427] on div "If you are in a life-threatening situation or any other person may be in danger…" at bounding box center [364, 527] width 211 height 238
click at [271, 452] on div "If you are in a life-threatening situation or any other person may be in danger…" at bounding box center [364, 527] width 211 height 238
drag, startPoint x: 270, startPoint y: 419, endPoint x: 394, endPoint y: 630, distance: 245.4
click at [394, 630] on div "If you are in a life-threatening situation or any other person may be in danger…" at bounding box center [364, 527] width 211 height 238
click at [394, 630] on div "If you are in a life-threatening situation or any other person may be in danger…" at bounding box center [364, 526] width 182 height 209
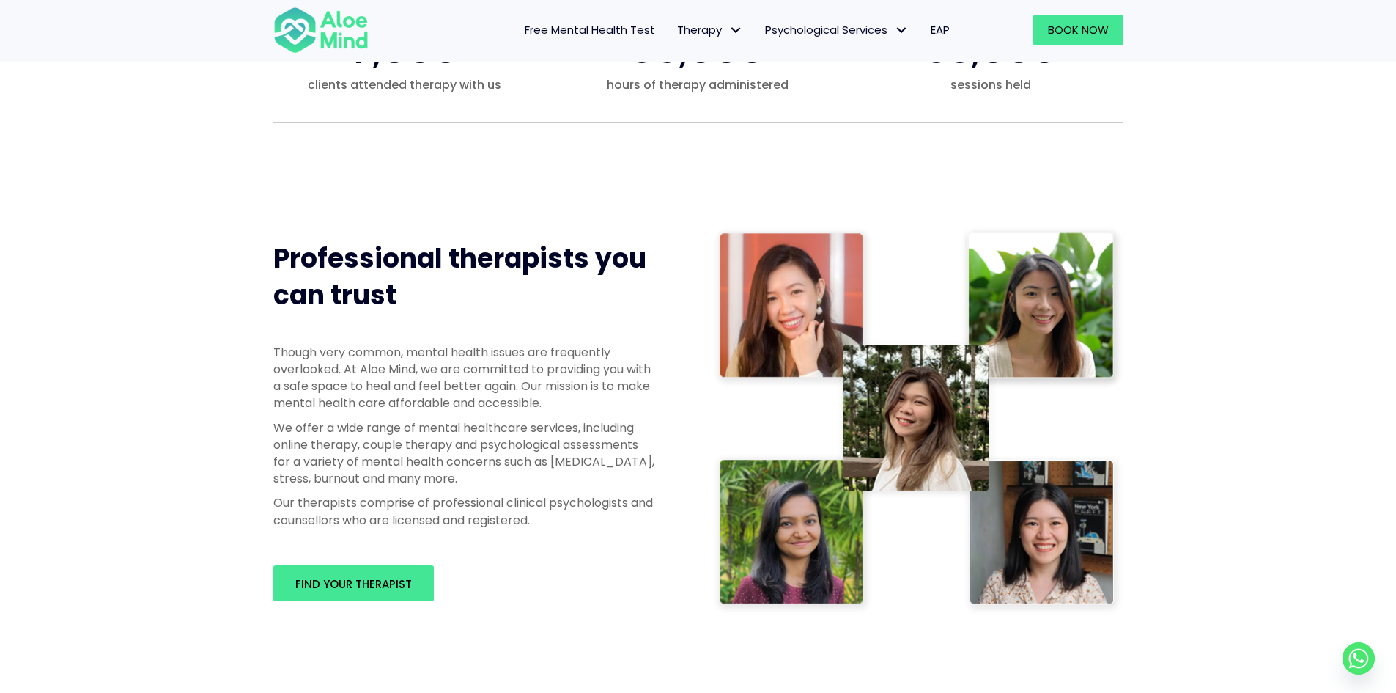
scroll to position [367, 0]
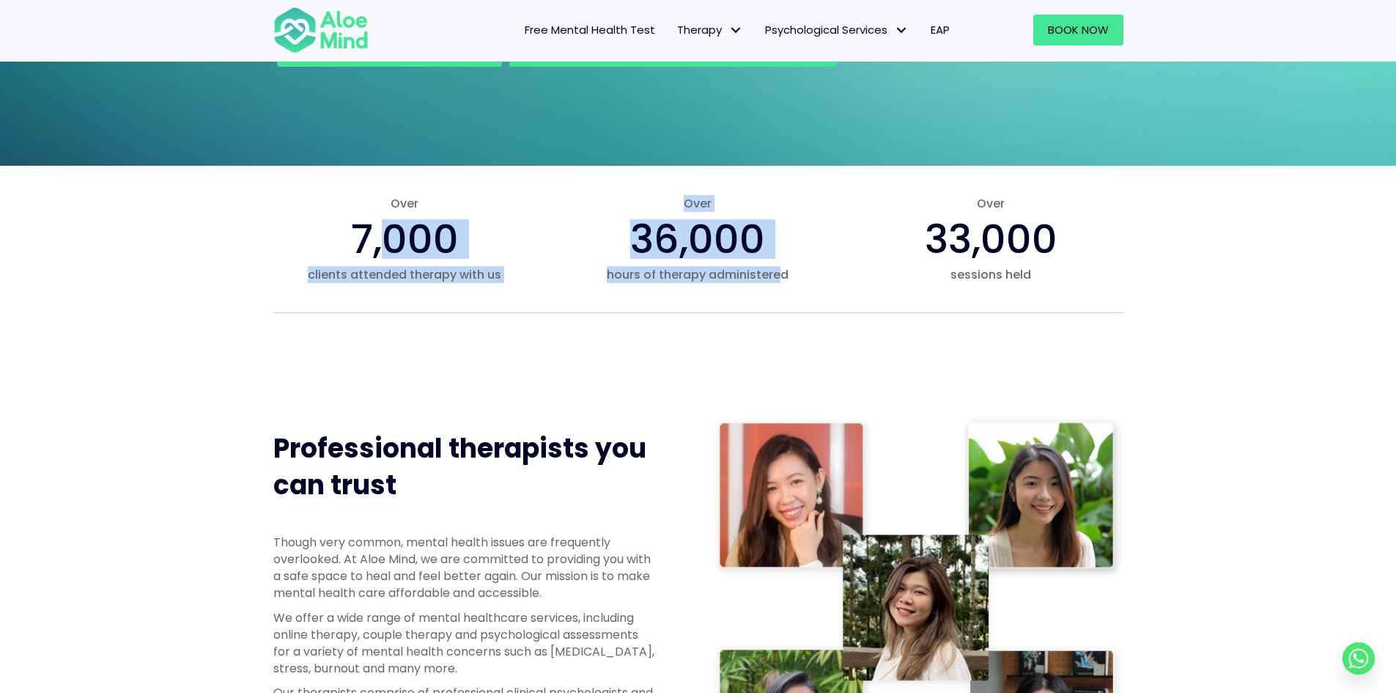
drag, startPoint x: 404, startPoint y: 251, endPoint x: 949, endPoint y: 287, distance: 546.6
click at [918, 286] on div "Over 7,000 clients attended therapy with us Over 36,000 hours of therapy admini…" at bounding box center [699, 238] width 880 height 117
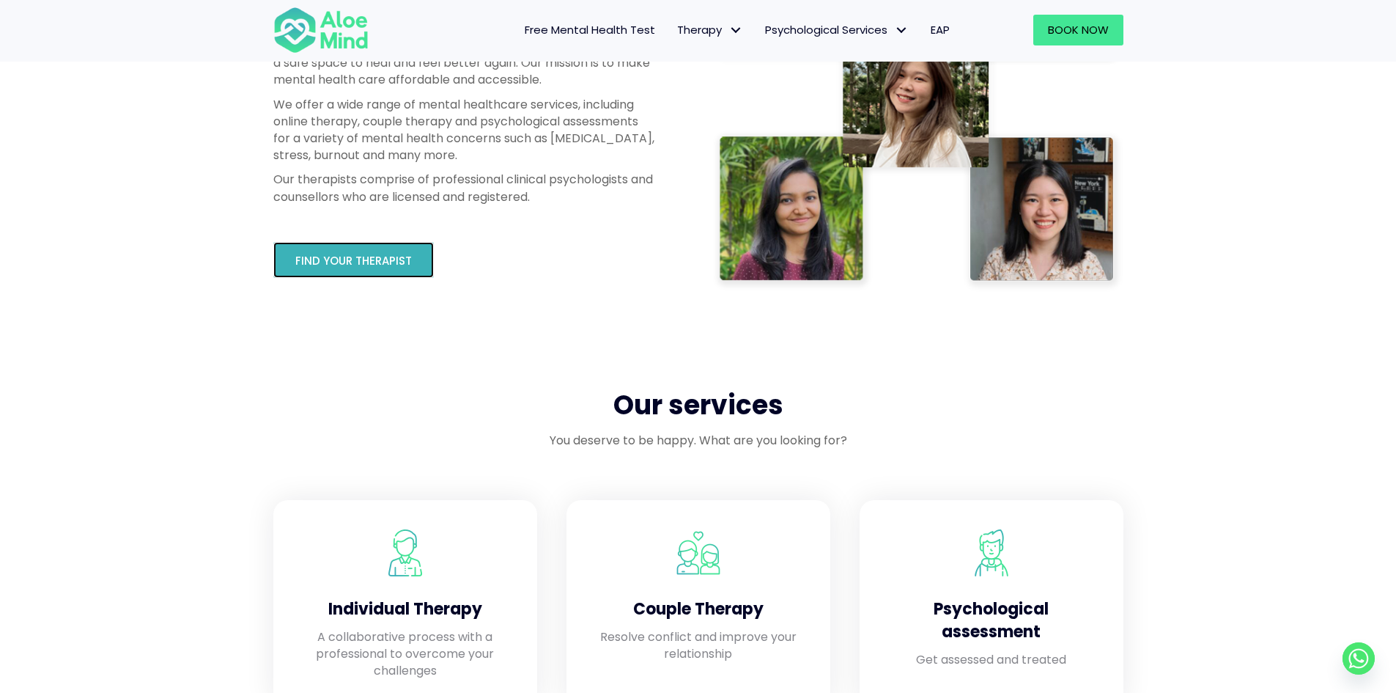
click at [384, 262] on span "Find your therapist" at bounding box center [353, 260] width 117 height 15
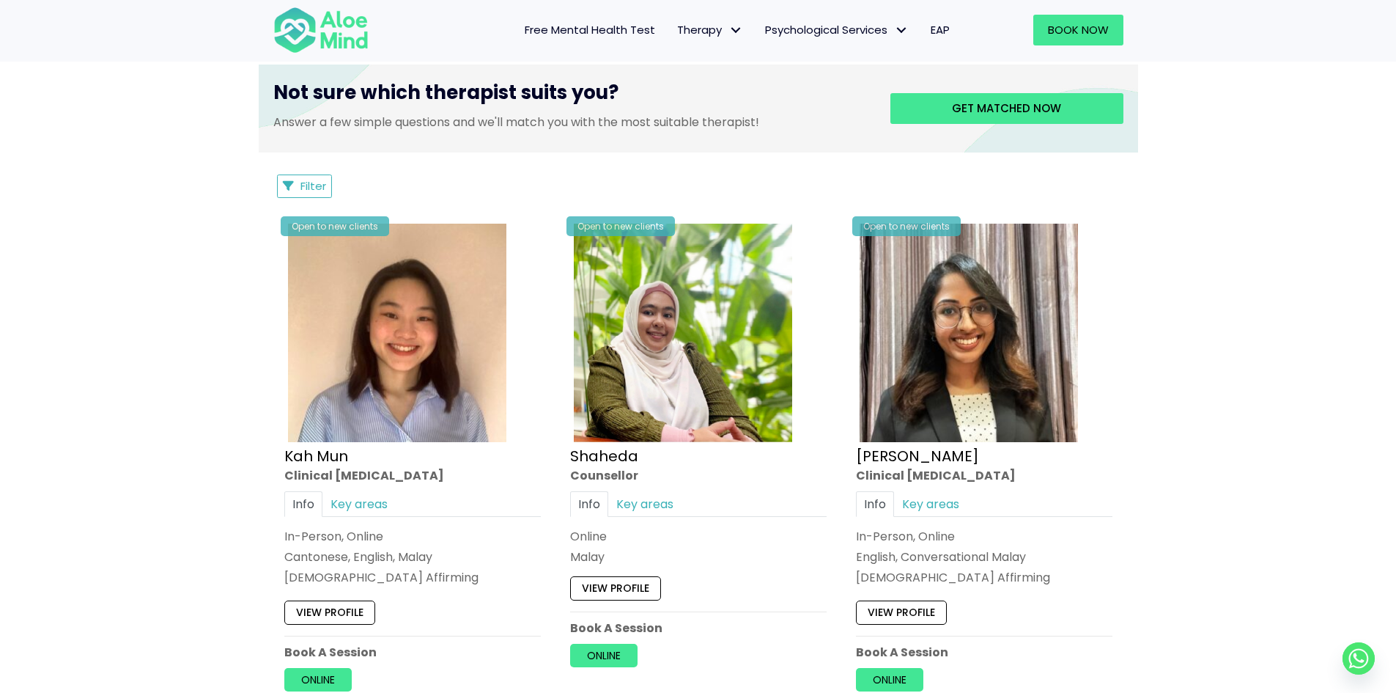
scroll to position [536, 0]
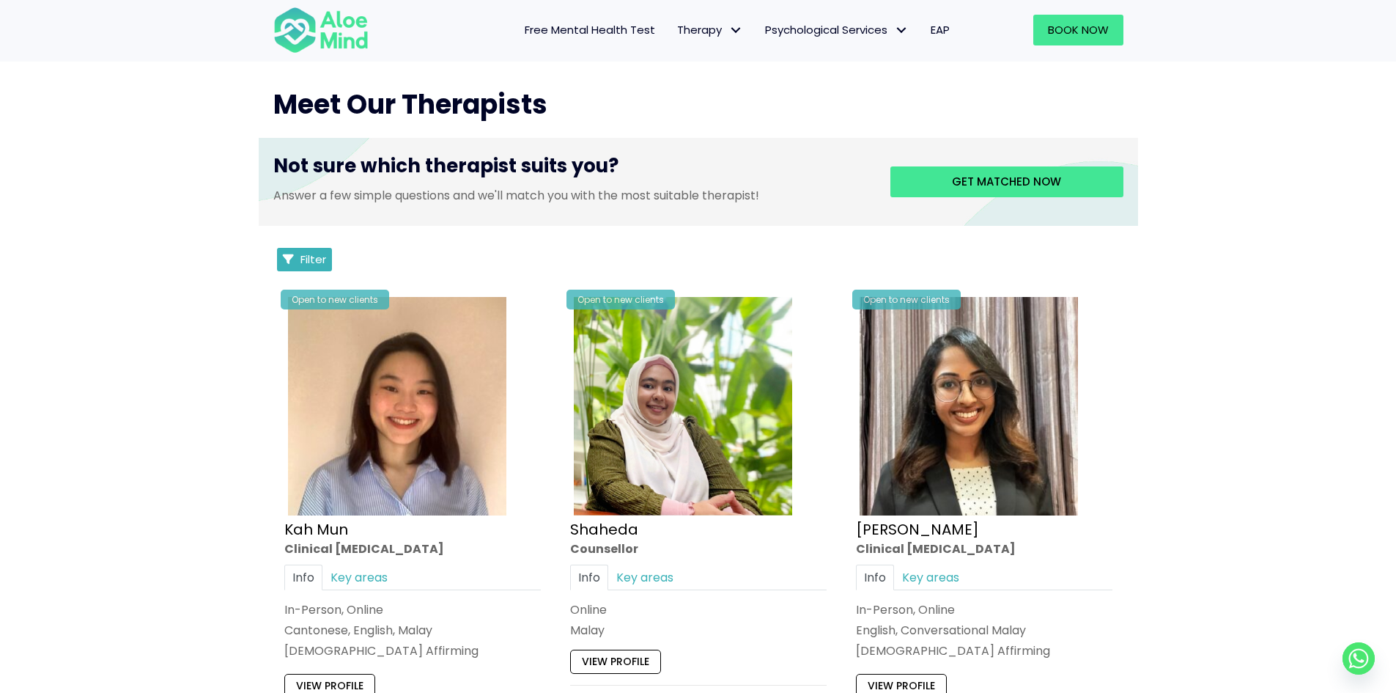
click at [308, 261] on span "Filter" at bounding box center [314, 258] width 26 height 15
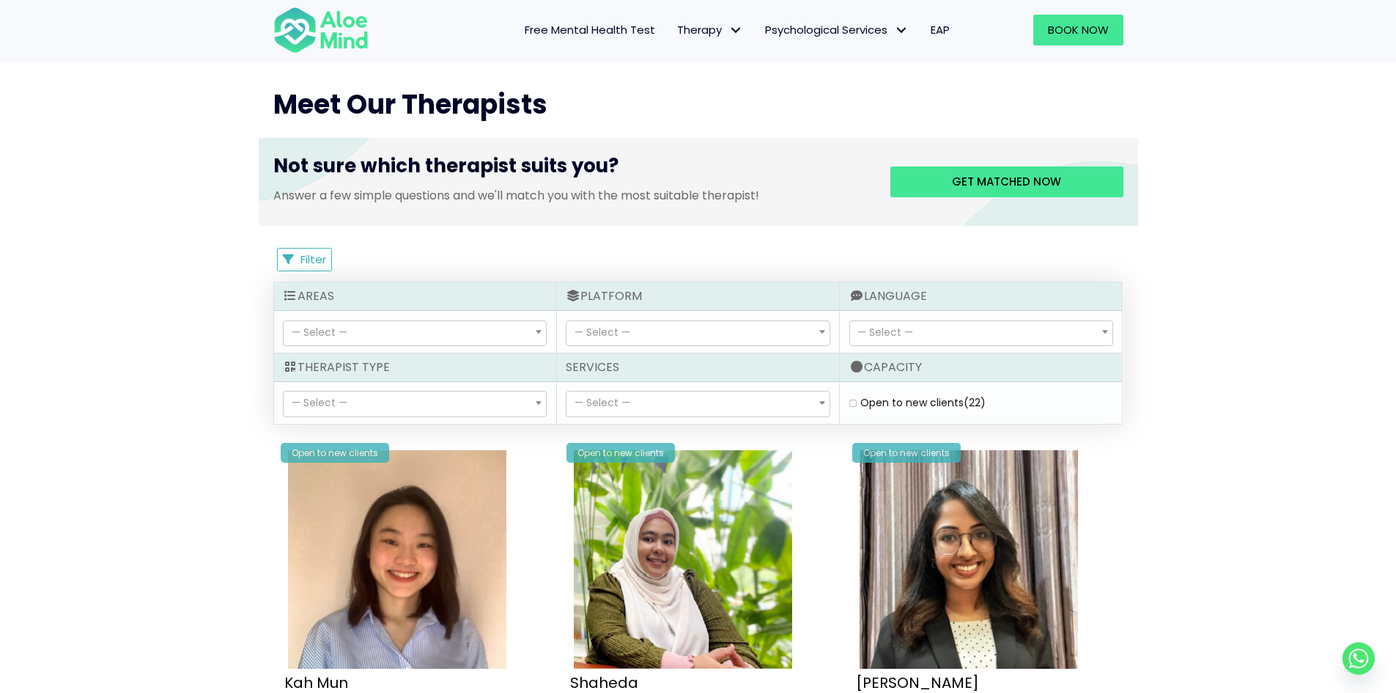
click at [444, 337] on span "— Select —" at bounding box center [415, 333] width 262 height 25
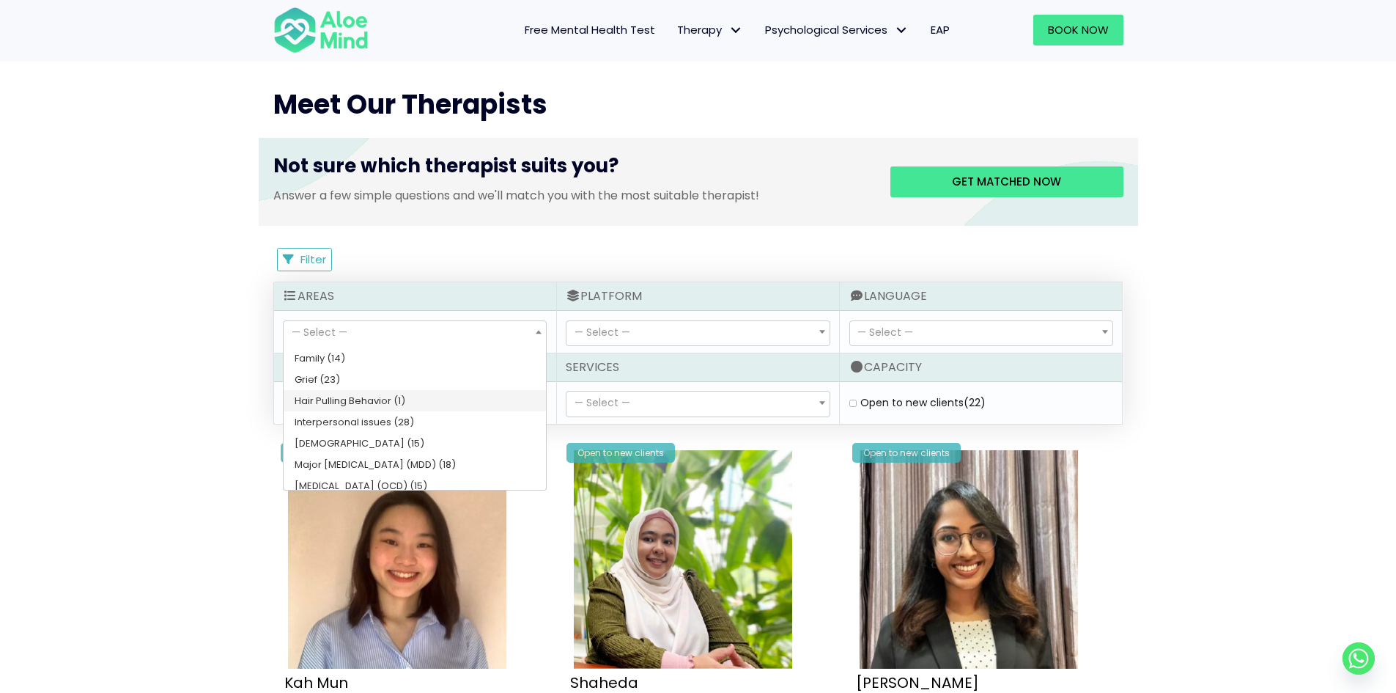
scroll to position [293, 0]
select select "188"
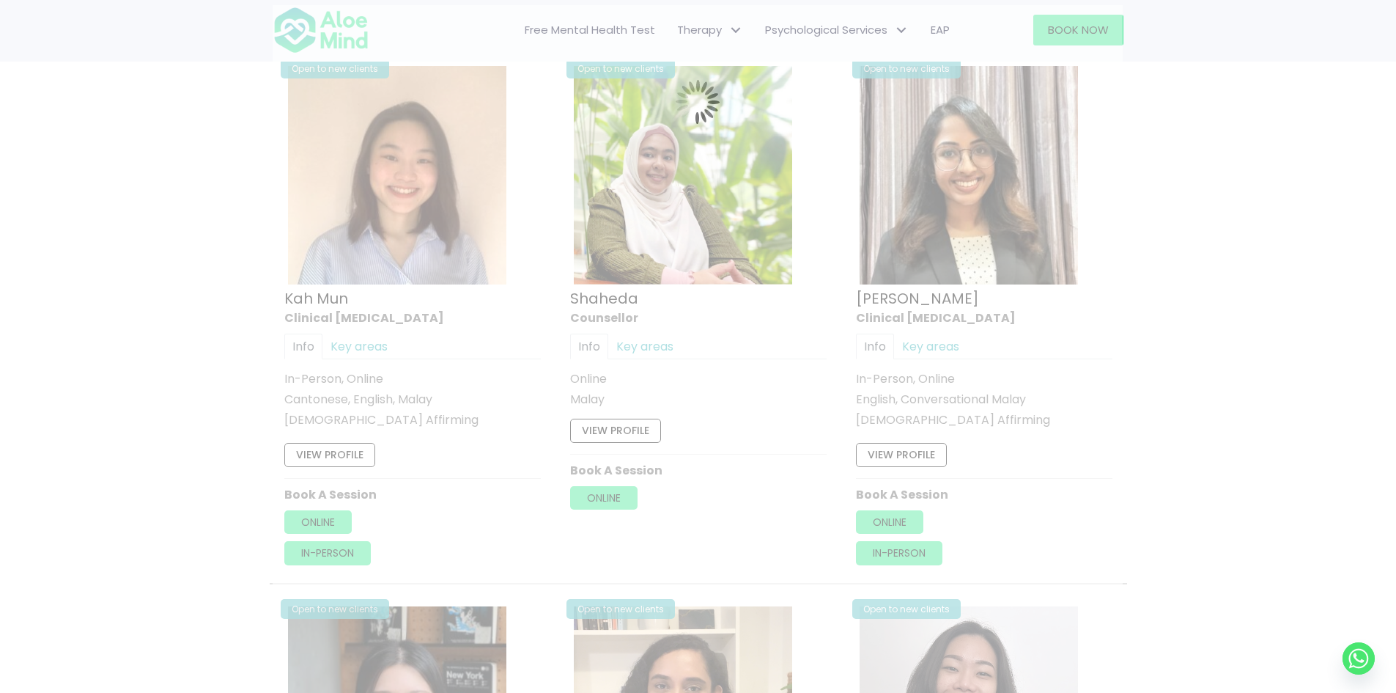
scroll to position [784, 0]
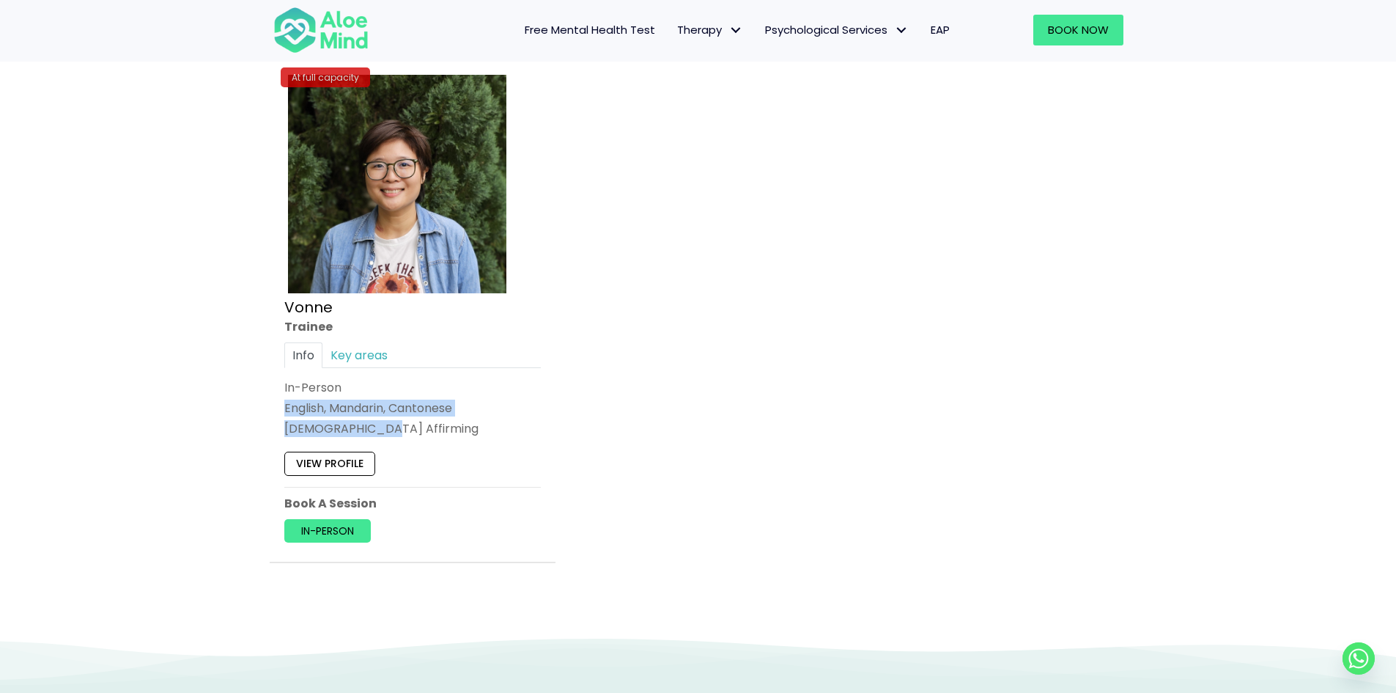
drag, startPoint x: 400, startPoint y: 391, endPoint x: 387, endPoint y: 374, distance: 21.4
click at [388, 378] on div "Info Key areas In-Person English, Mandarin, Cantonese [DEMOGRAPHIC_DATA] Affirm…" at bounding box center [412, 389] width 257 height 95
click at [373, 350] on link "Key areas" at bounding box center [359, 355] width 73 height 26
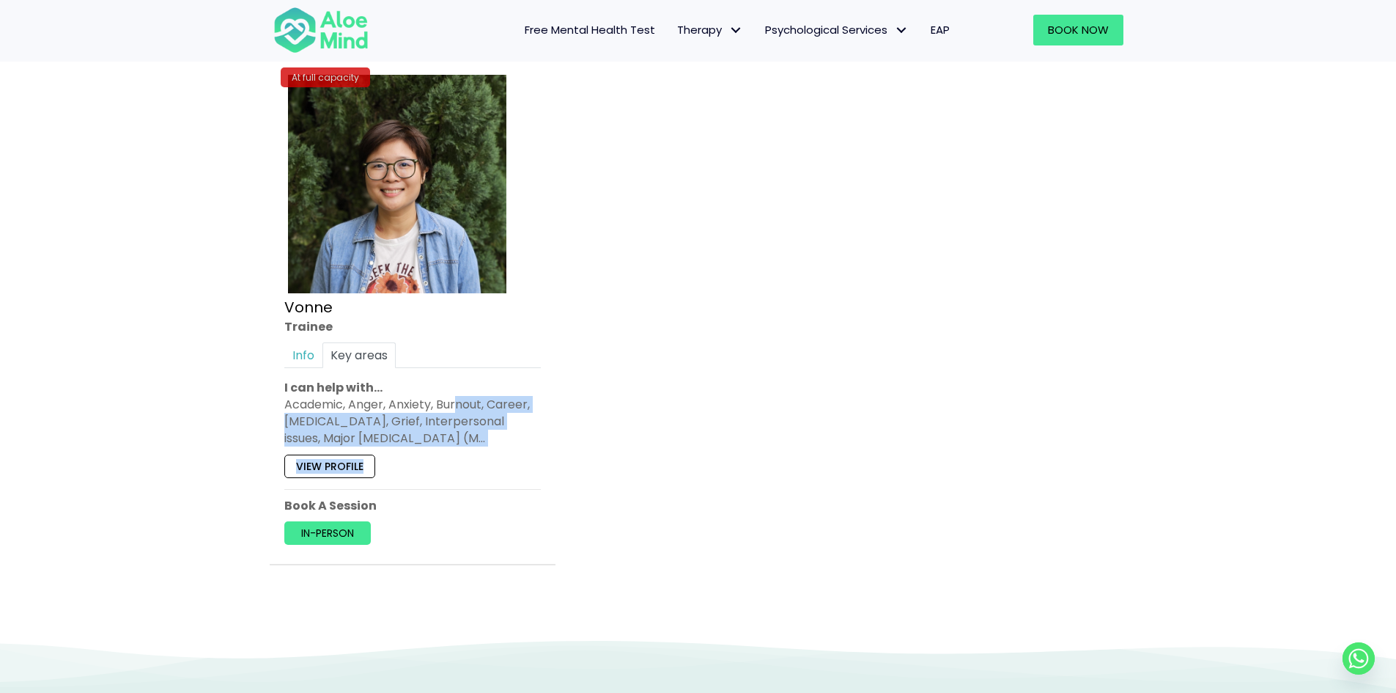
drag, startPoint x: 459, startPoint y: 408, endPoint x: 488, endPoint y: 454, distance: 55.3
click at [488, 454] on div "At full capacity Vonne Trainee Info Key areas In-Person English, Mandarin, Cant…" at bounding box center [412, 308] width 279 height 496
click at [488, 454] on div "View profile" at bounding box center [412, 462] width 257 height 31
click at [380, 457] on div "View profile" at bounding box center [412, 462] width 257 height 31
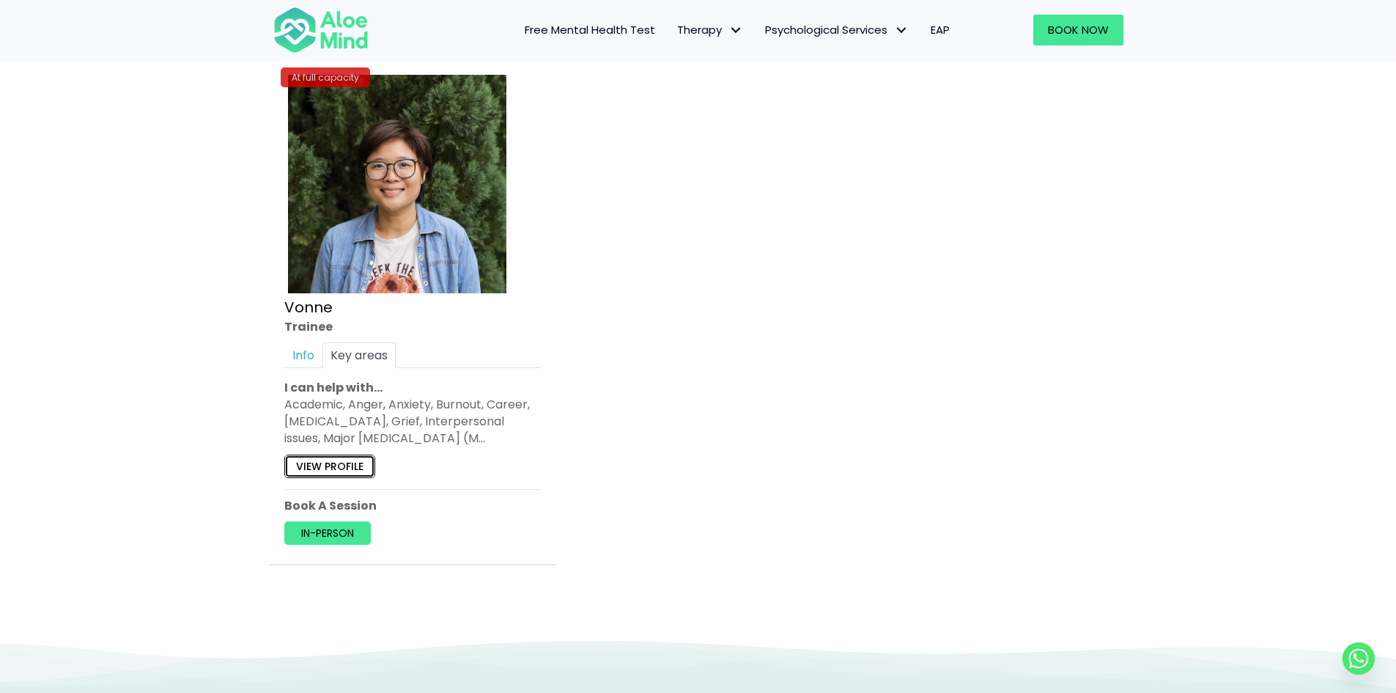
click at [371, 461] on link "View profile" at bounding box center [329, 465] width 91 height 23
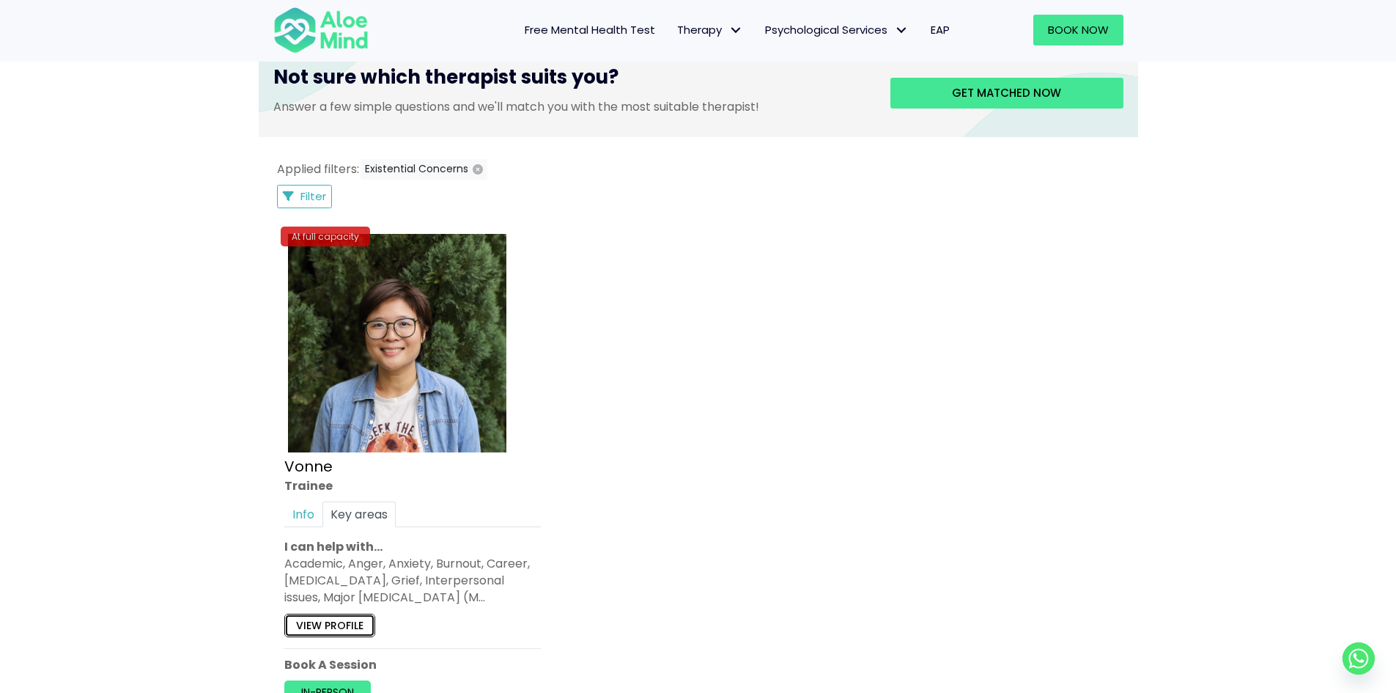
scroll to position [564, 0]
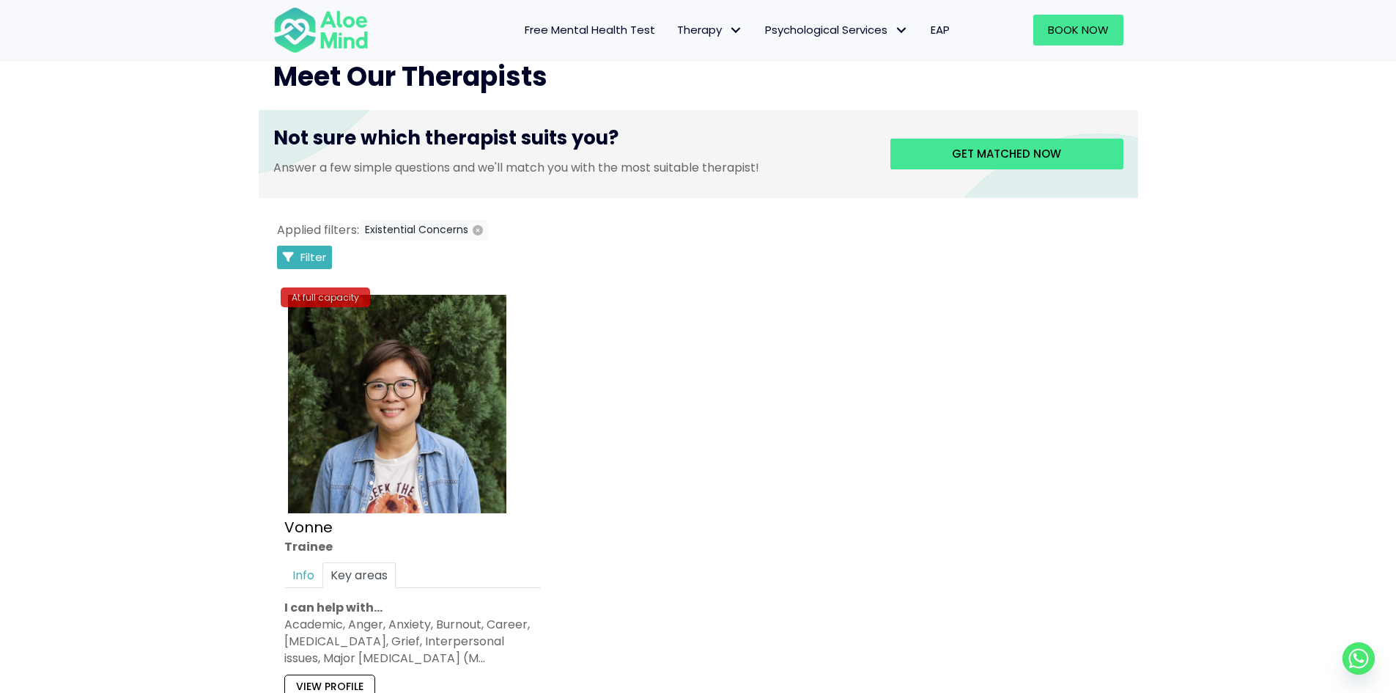
click at [313, 246] on button "Filter" at bounding box center [305, 257] width 56 height 23
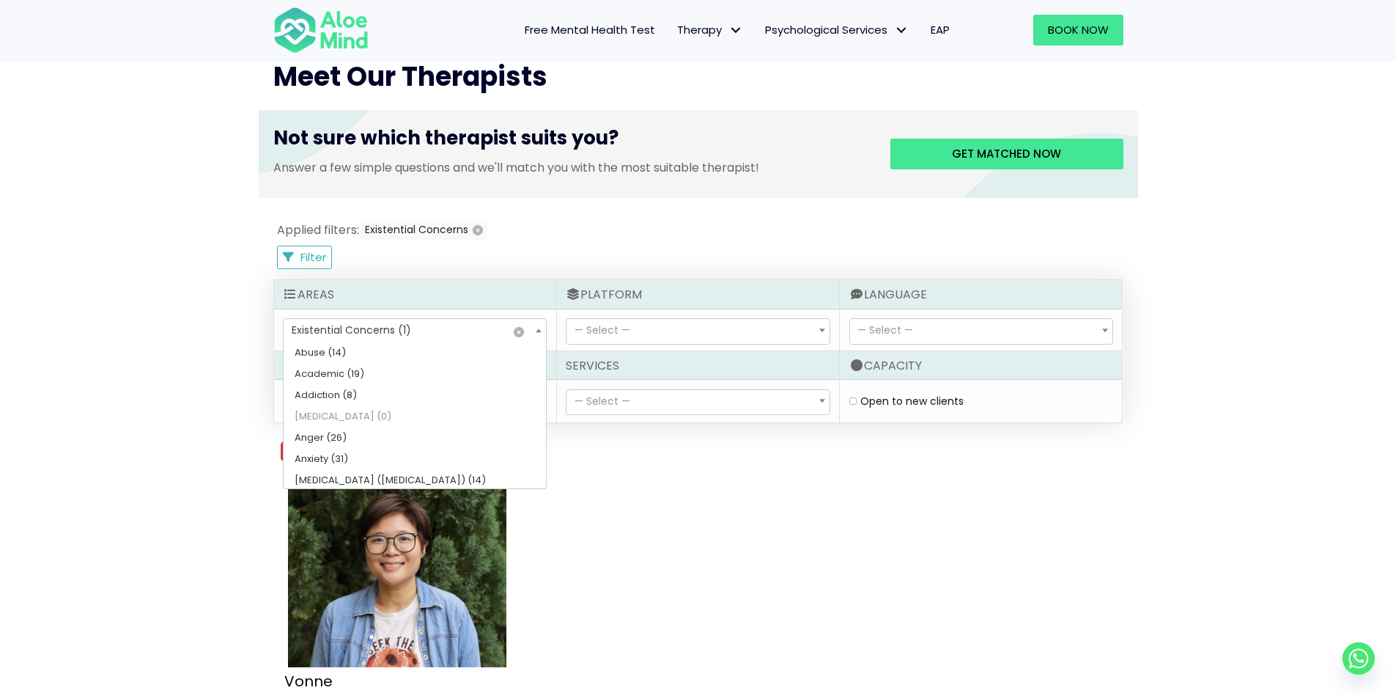
click at [421, 334] on span "× Existential Concerns (1)" at bounding box center [415, 331] width 262 height 25
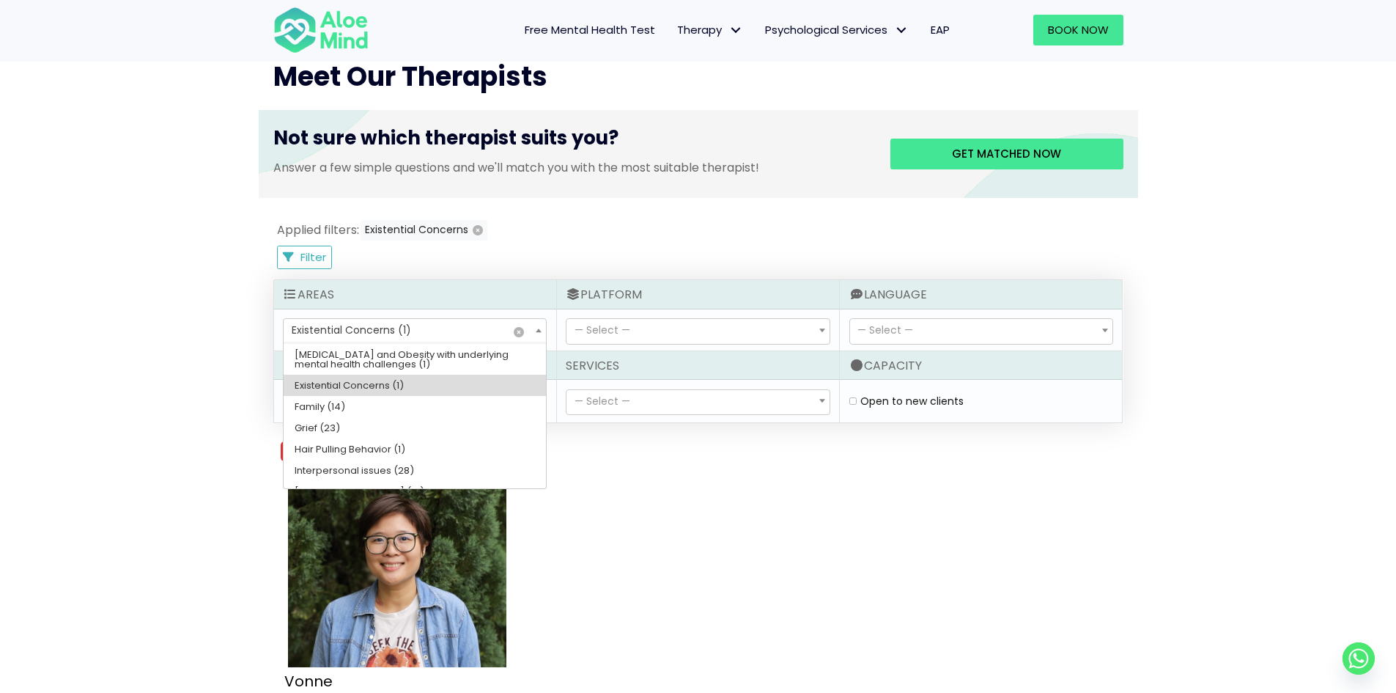
select select
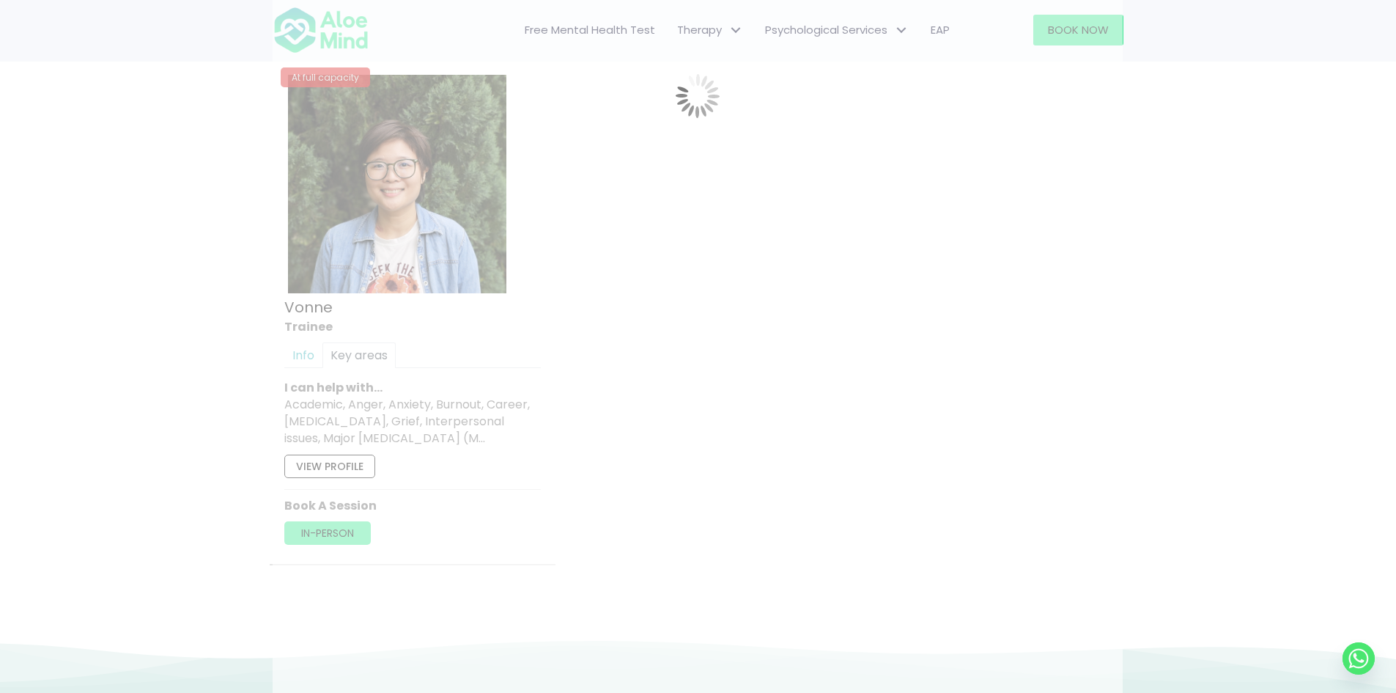
scroll to position [490, 0]
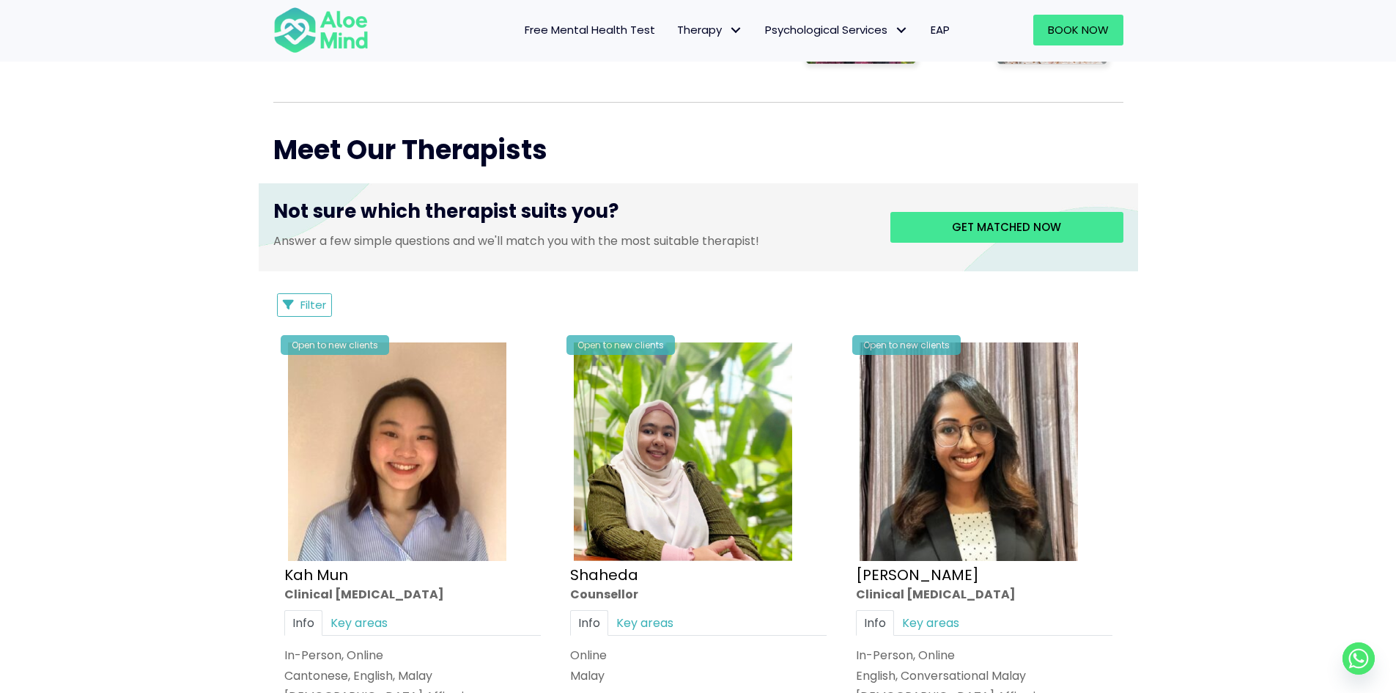
click at [310, 314] on button "Filter" at bounding box center [305, 304] width 56 height 23
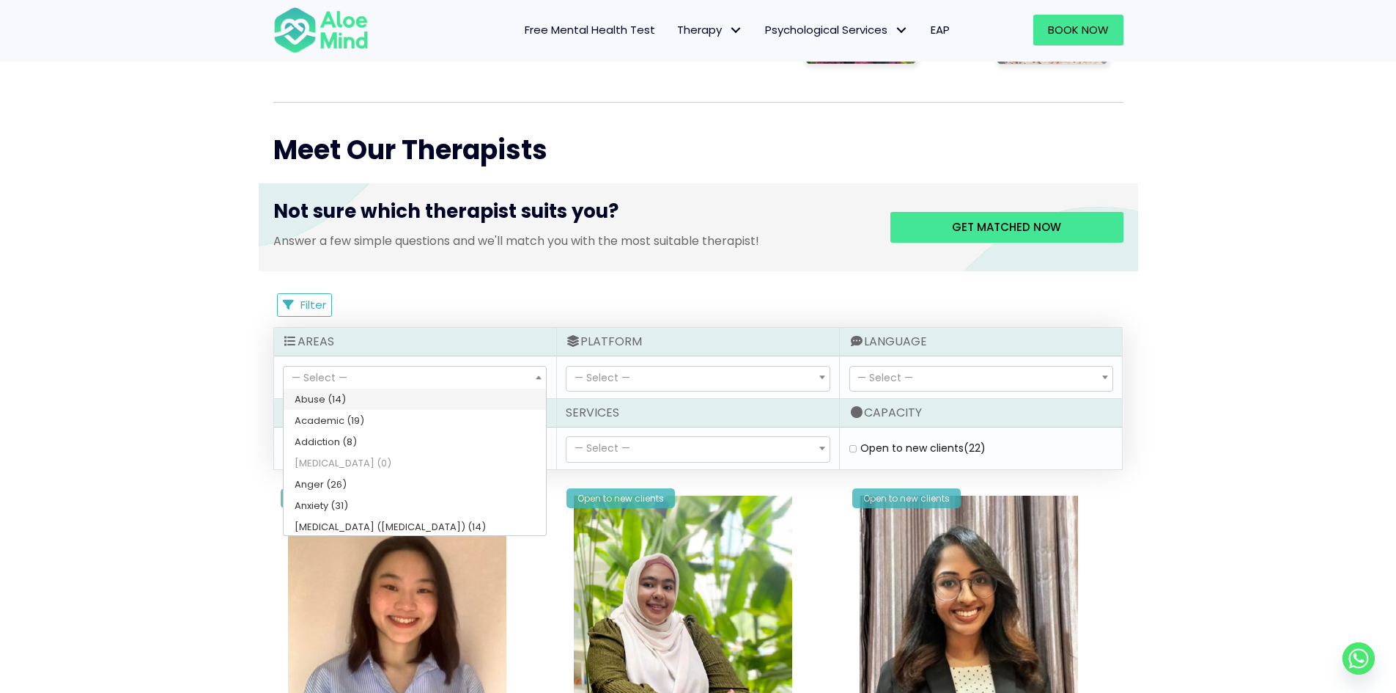
click at [487, 379] on span "— Select —" at bounding box center [415, 379] width 262 height 25
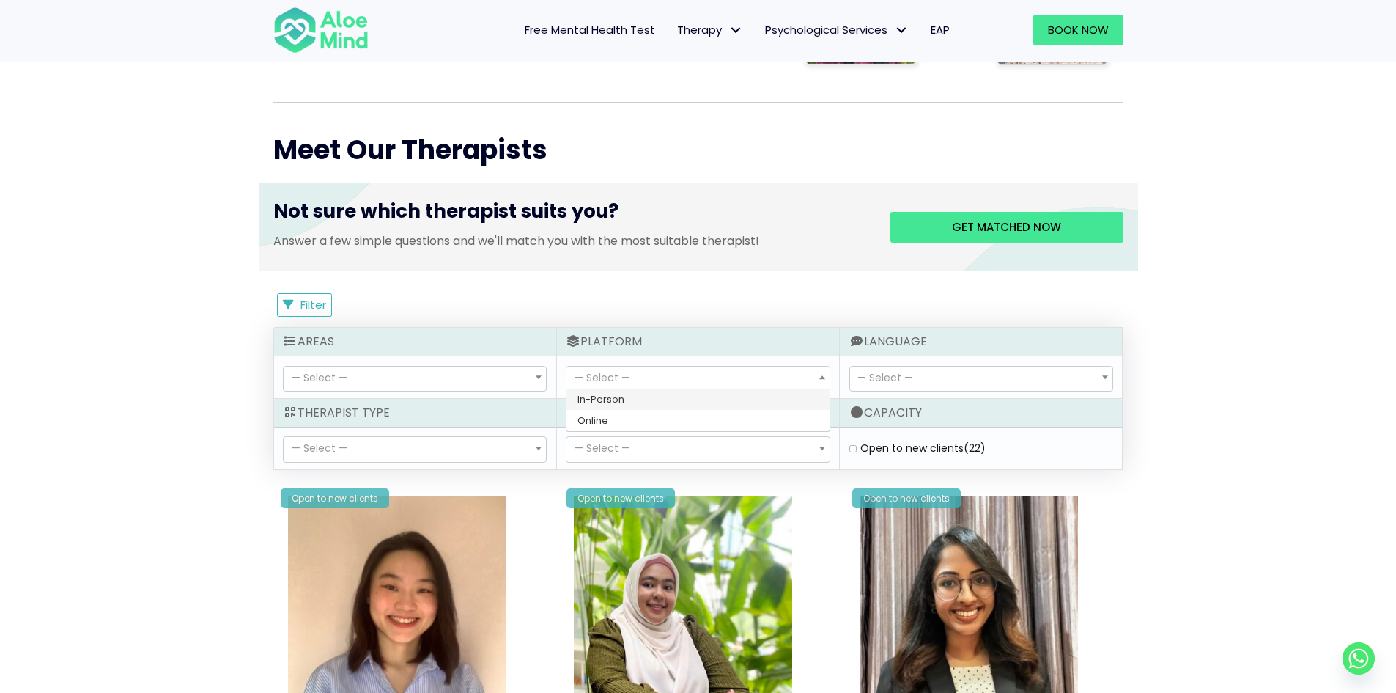
click at [575, 380] on span "— Select —" at bounding box center [603, 377] width 56 height 15
select select "72"
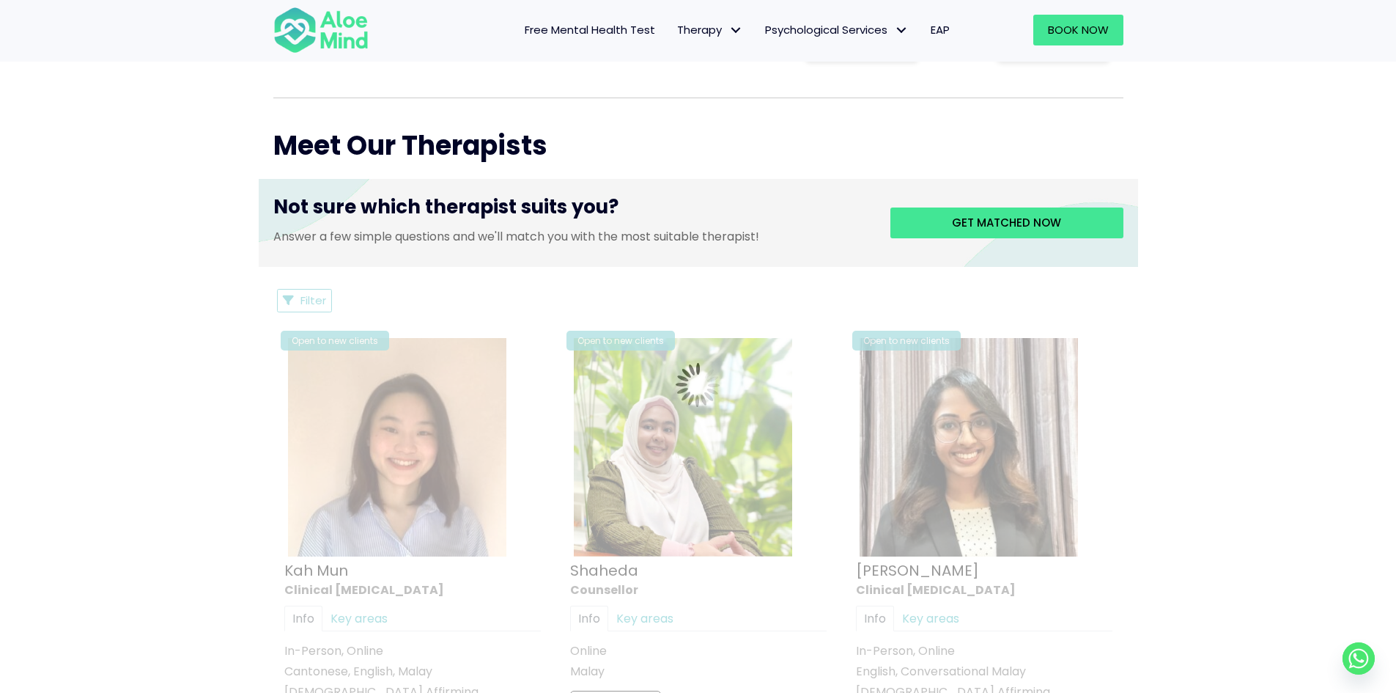
scroll to position [490, 0]
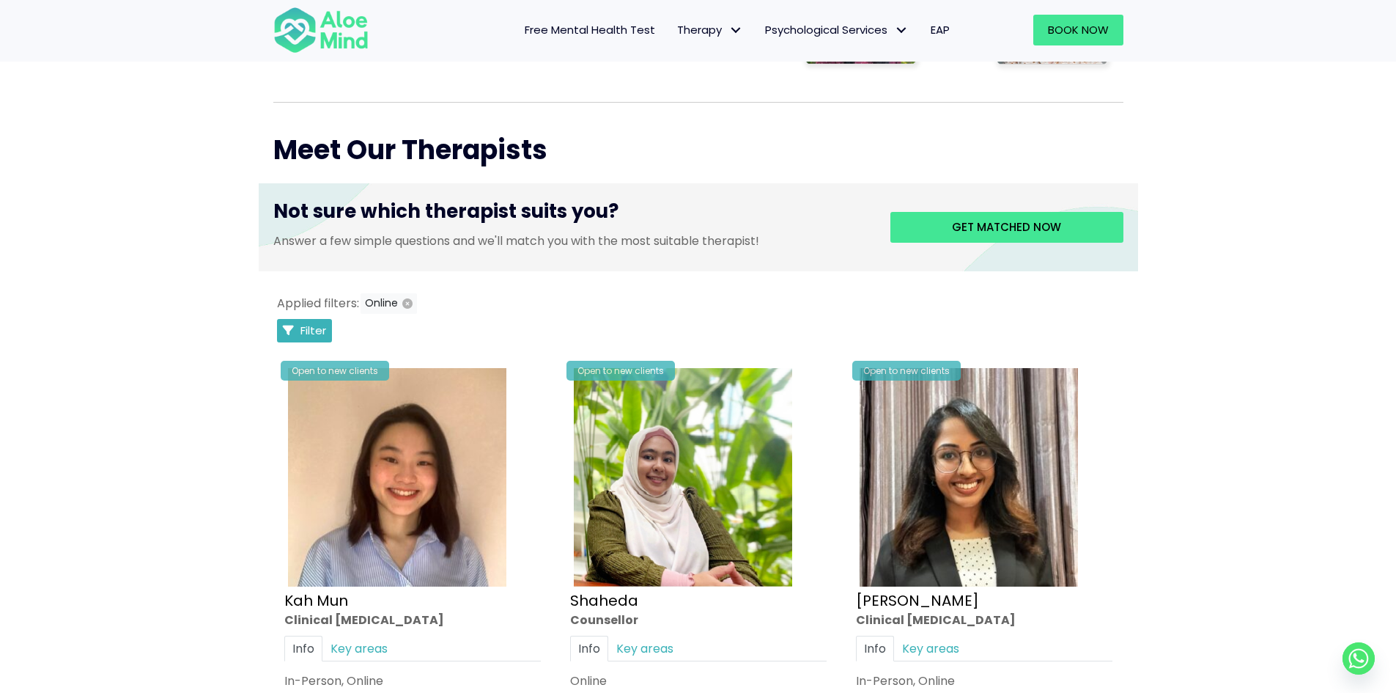
click at [291, 328] on icon "Filter Listings" at bounding box center [288, 330] width 11 height 11
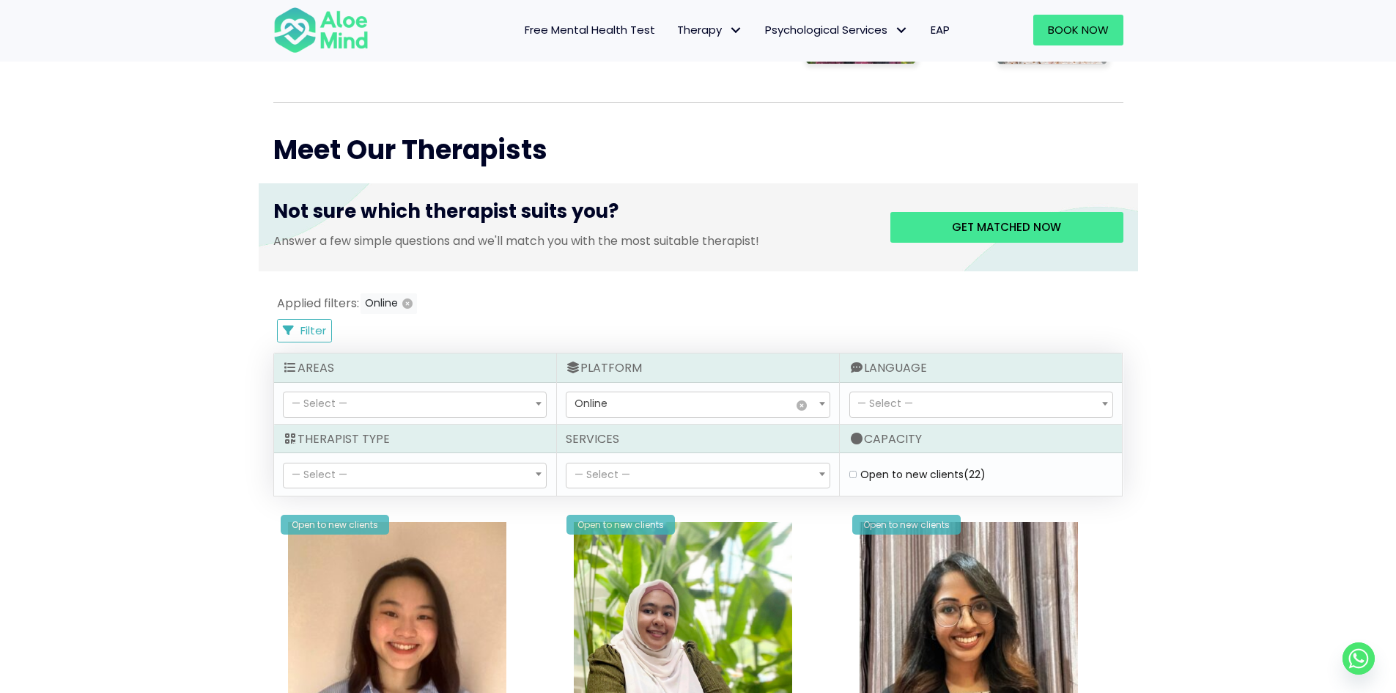
click at [908, 412] on span "— Select —" at bounding box center [981, 404] width 262 height 25
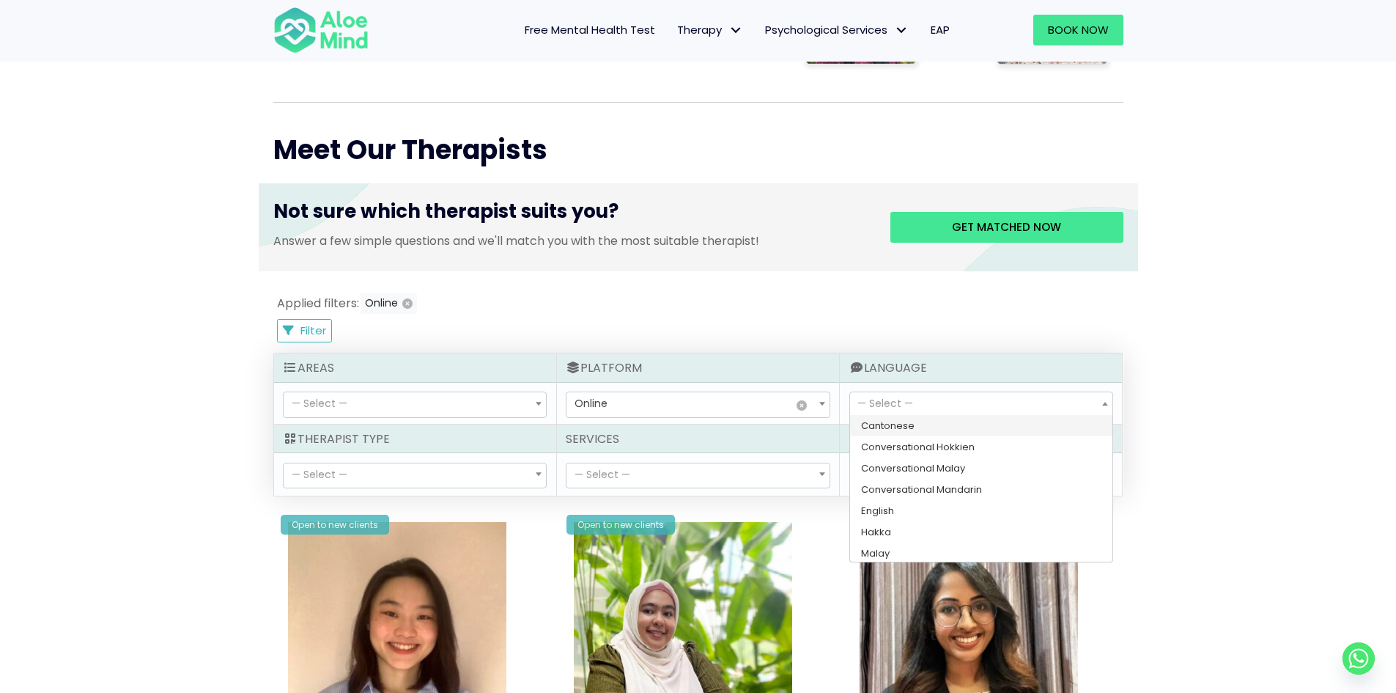
click at [616, 465] on span "— Select —" at bounding box center [698, 475] width 262 height 25
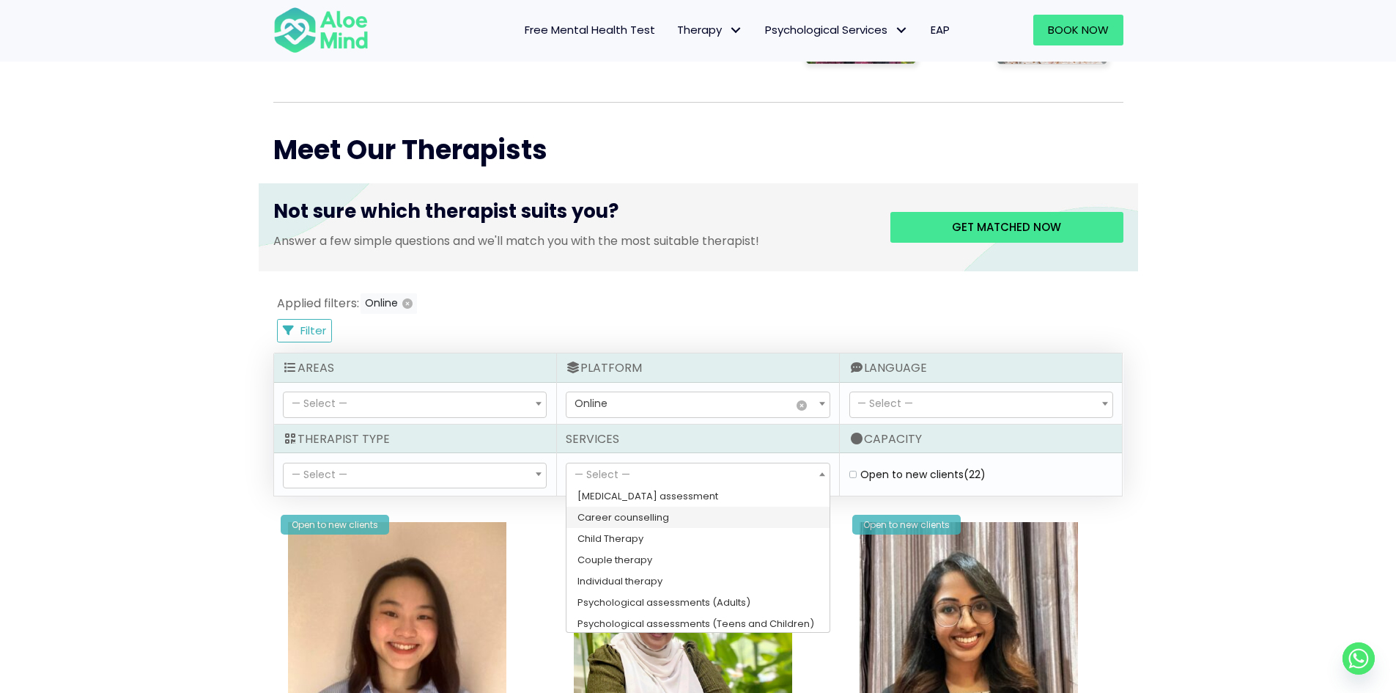
scroll to position [23, 0]
select select "148"
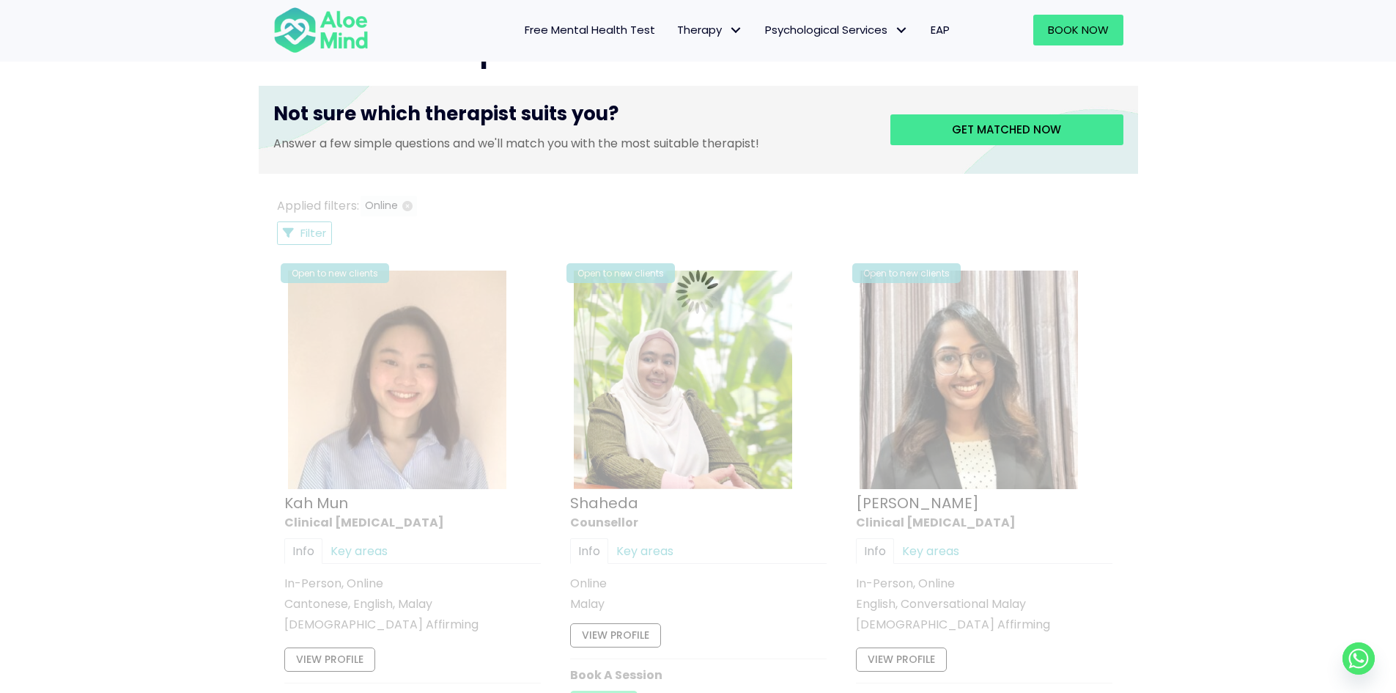
scroll to position [564, 0]
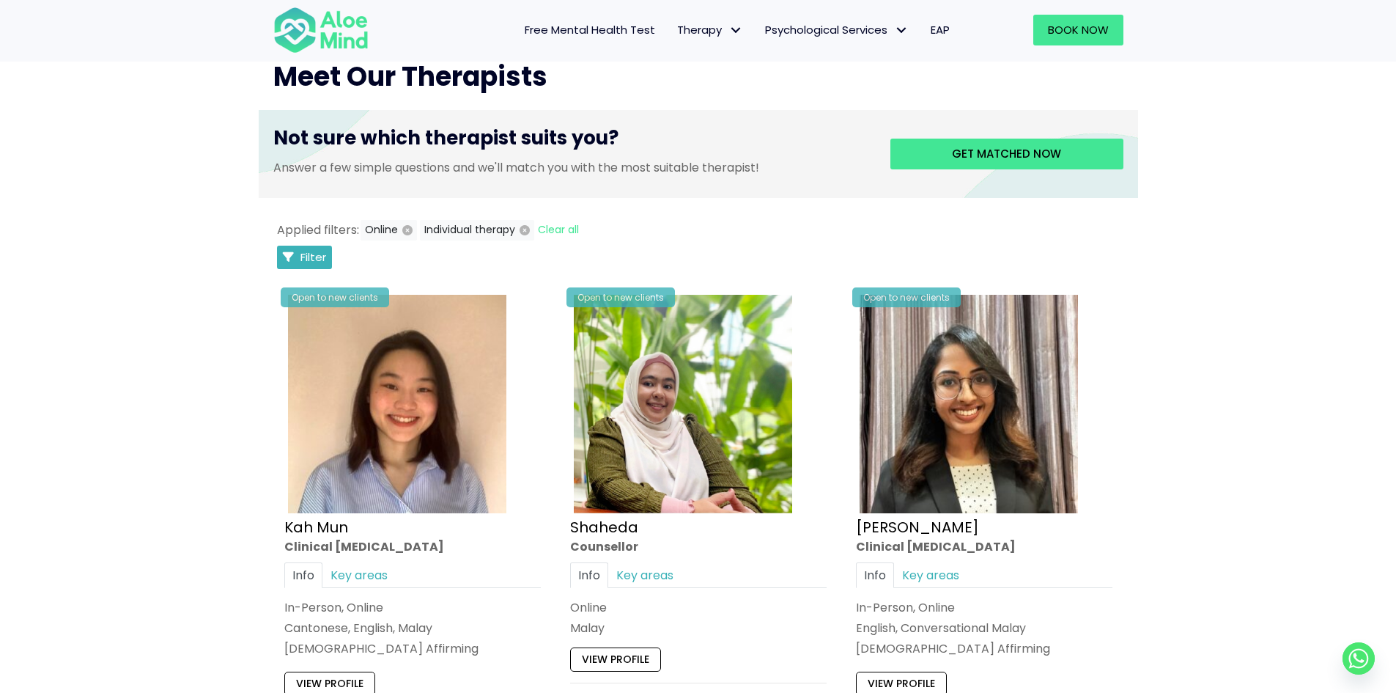
click at [307, 252] on span "Filter" at bounding box center [314, 256] width 26 height 15
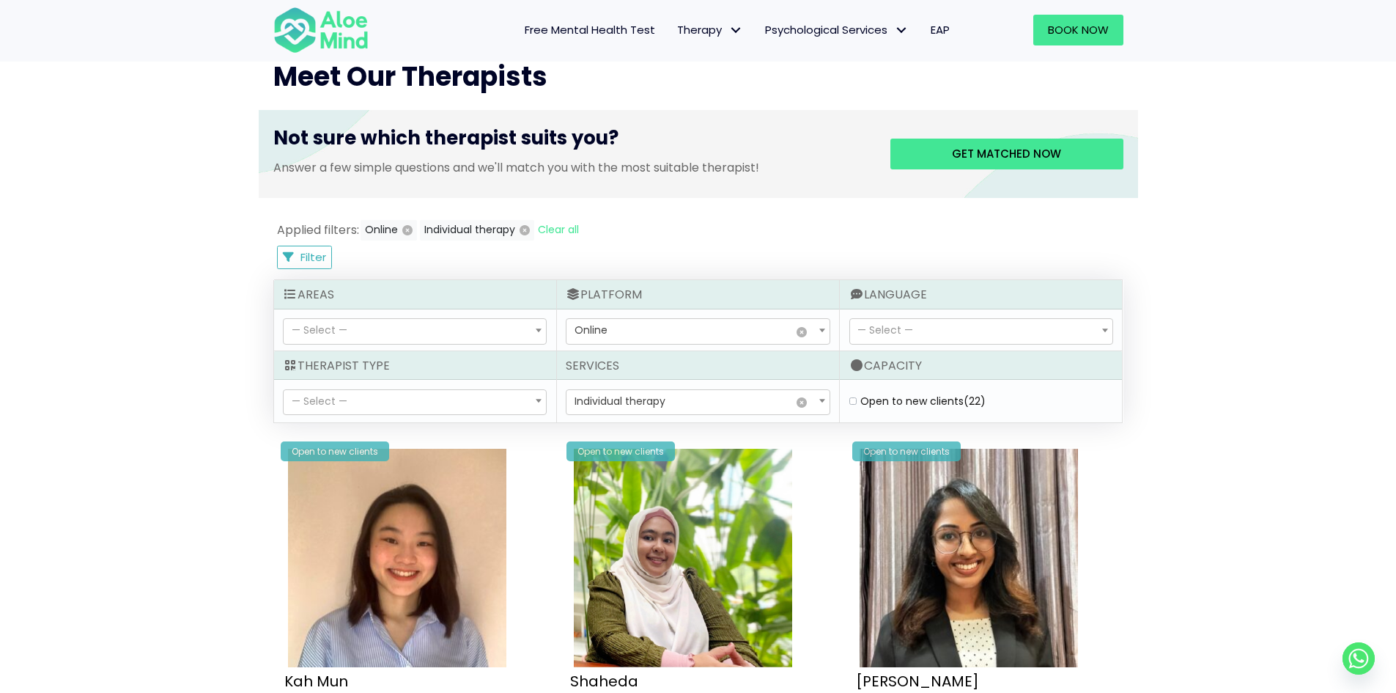
click at [482, 400] on span "— Select —" at bounding box center [415, 402] width 262 height 25
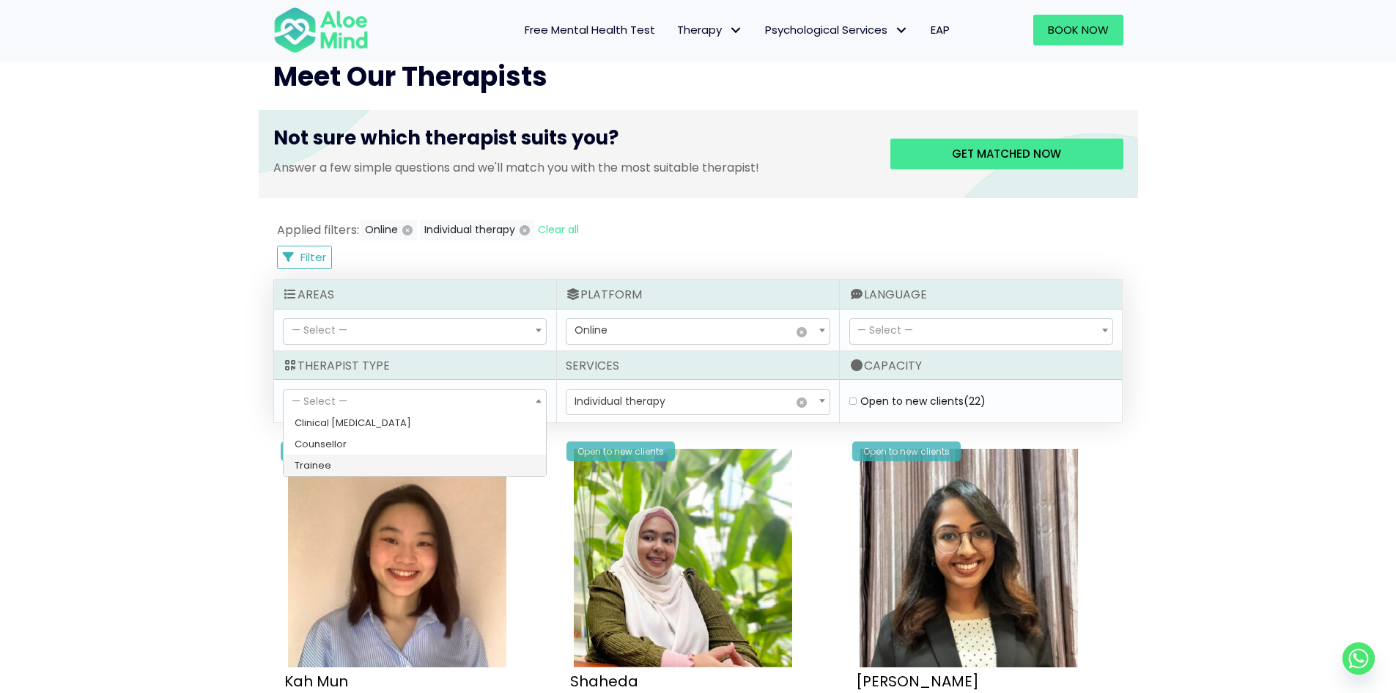
select select "80"
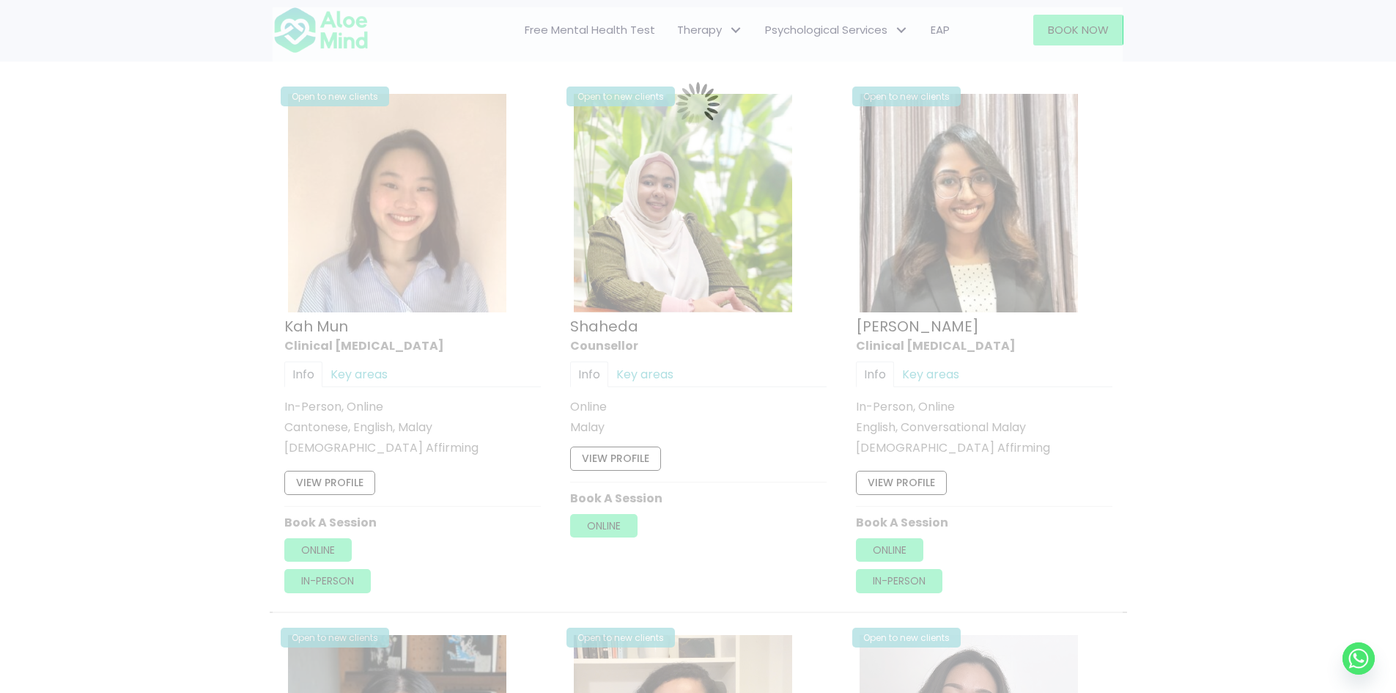
scroll to position [784, 0]
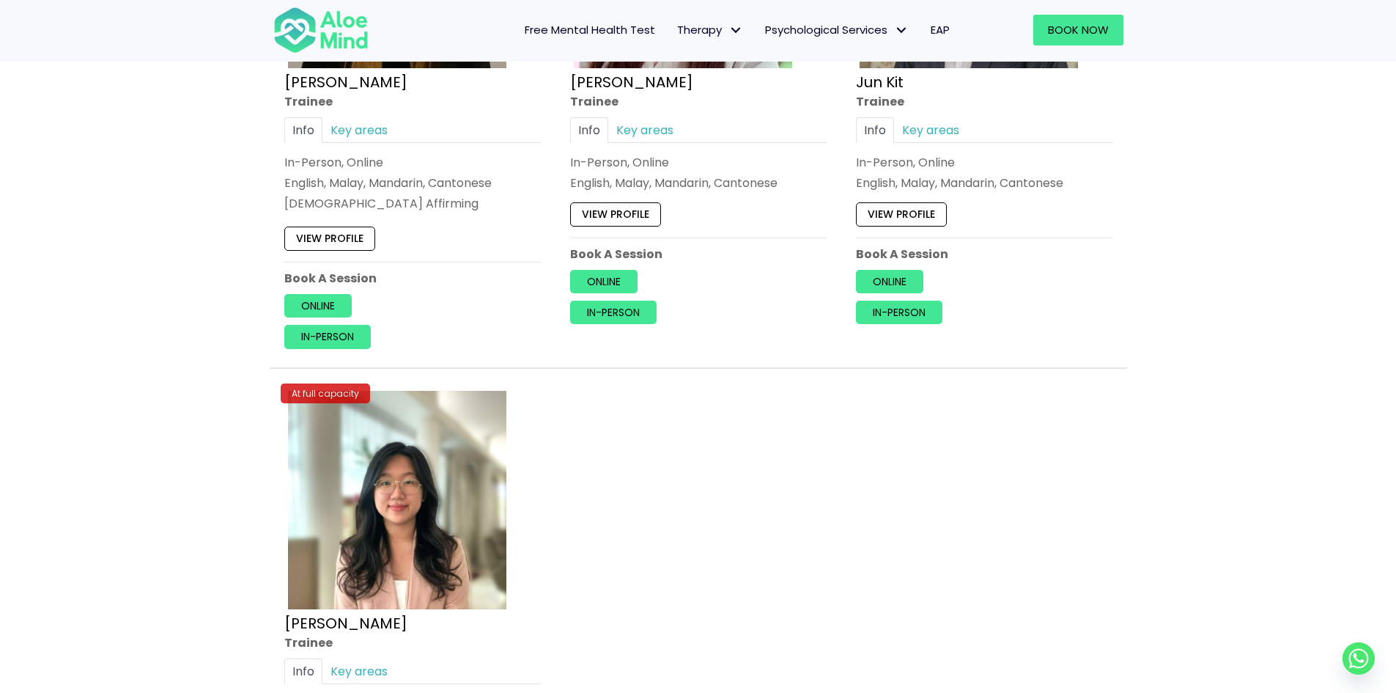
scroll to position [857, 0]
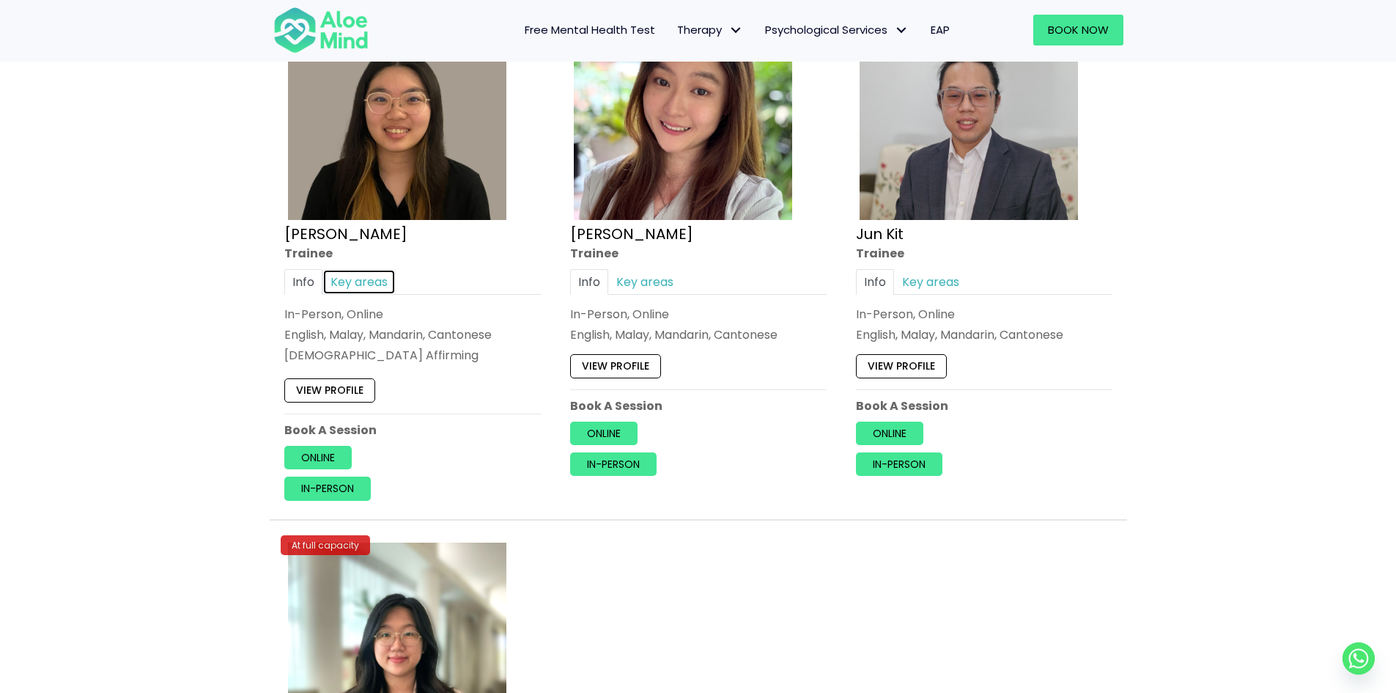
click at [369, 281] on link "Key areas" at bounding box center [359, 282] width 73 height 26
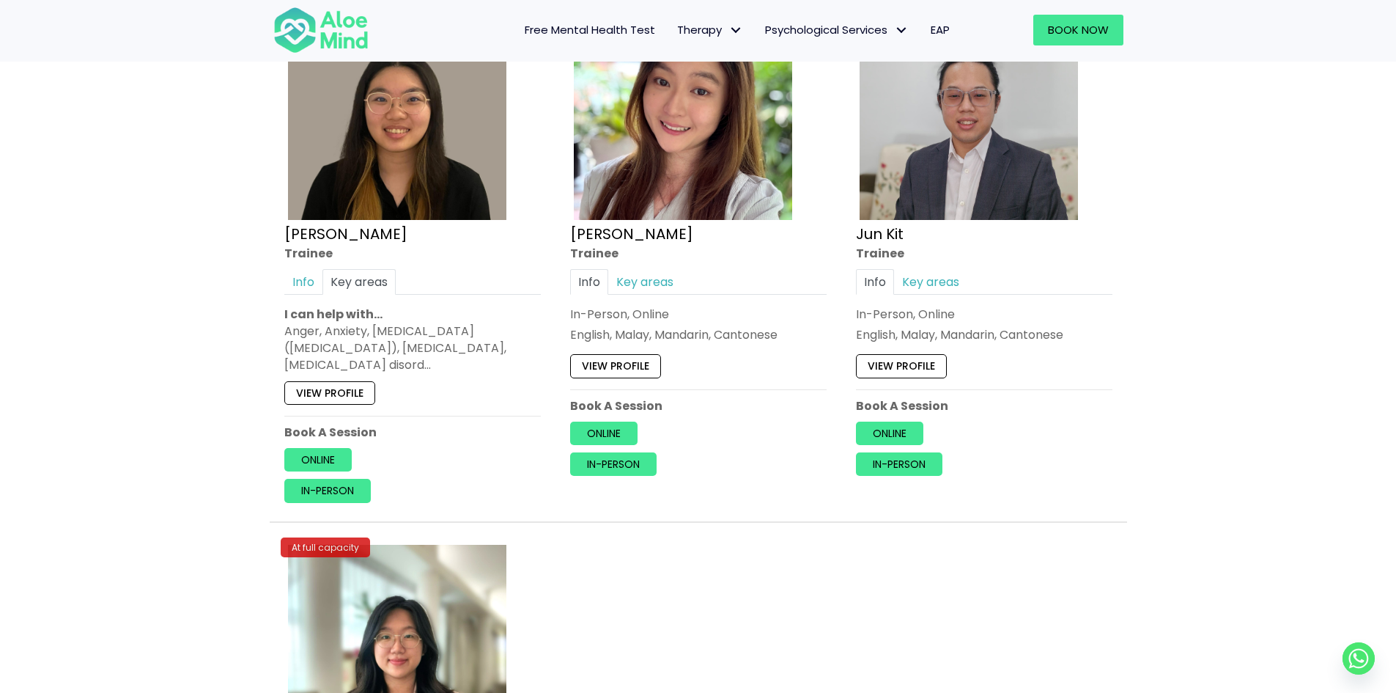
click at [435, 354] on div "Anger, Anxiety, [MEDICAL_DATA] ([MEDICAL_DATA]), [MEDICAL_DATA], [MEDICAL_DATA]…" at bounding box center [412, 348] width 257 height 51
click at [435, 353] on div "Anger, Anxiety, [MEDICAL_DATA] ([MEDICAL_DATA]), [MEDICAL_DATA], [MEDICAL_DATA]…" at bounding box center [412, 348] width 257 height 51
click at [454, 350] on div "Anger, Anxiety, [MEDICAL_DATA] ([MEDICAL_DATA]), [MEDICAL_DATA], [MEDICAL_DATA]…" at bounding box center [412, 348] width 257 height 51
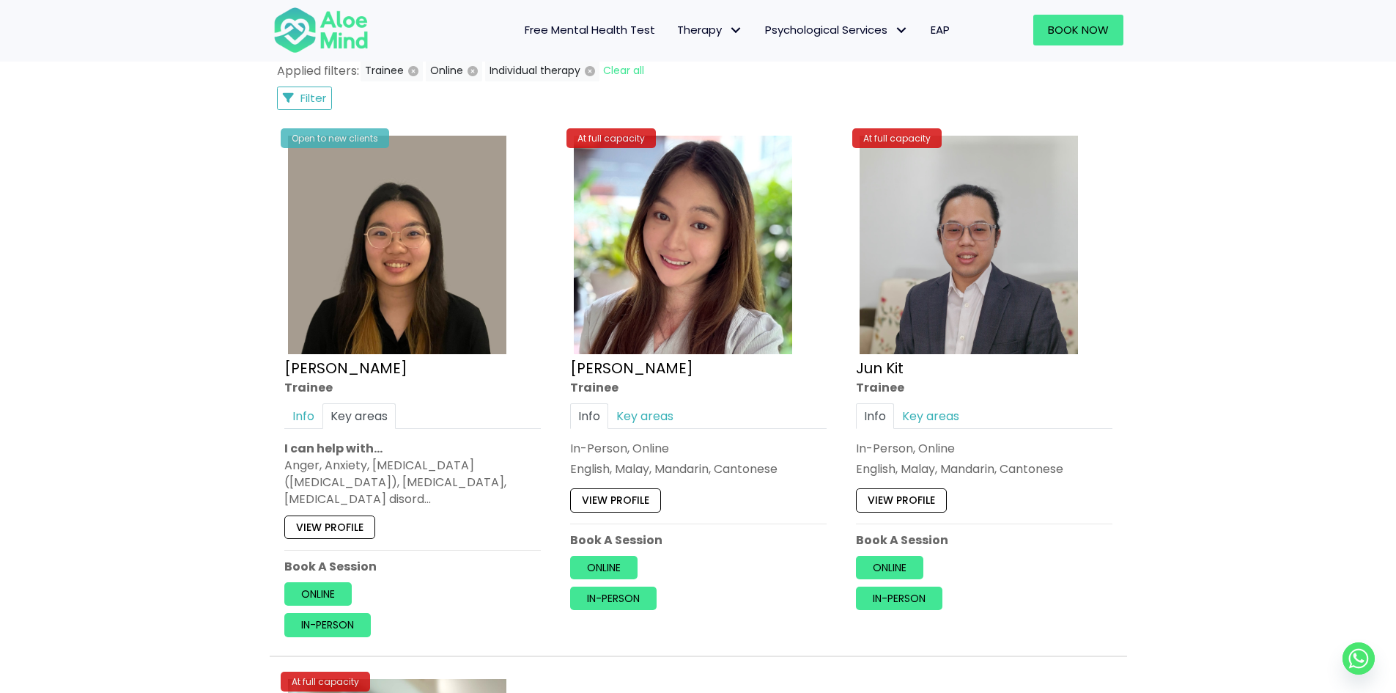
scroll to position [637, 0]
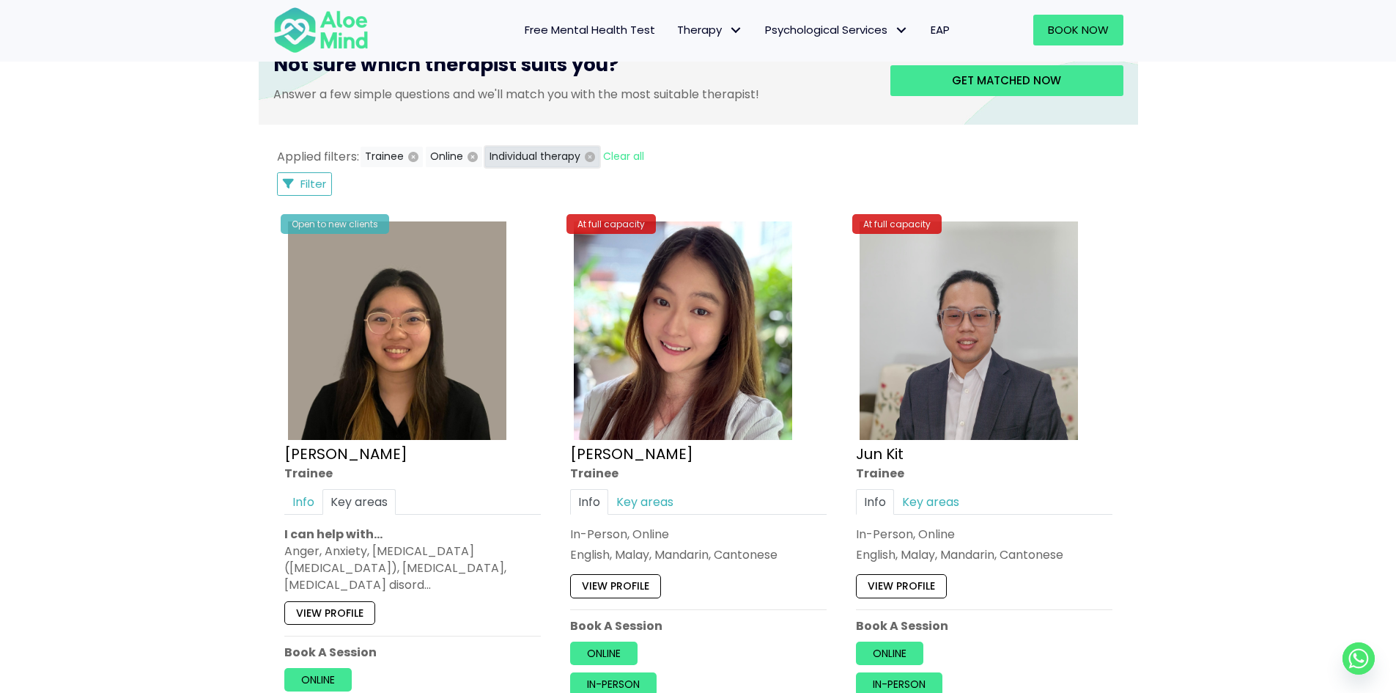
click at [588, 157] on icon "button" at bounding box center [590, 157] width 10 height 10
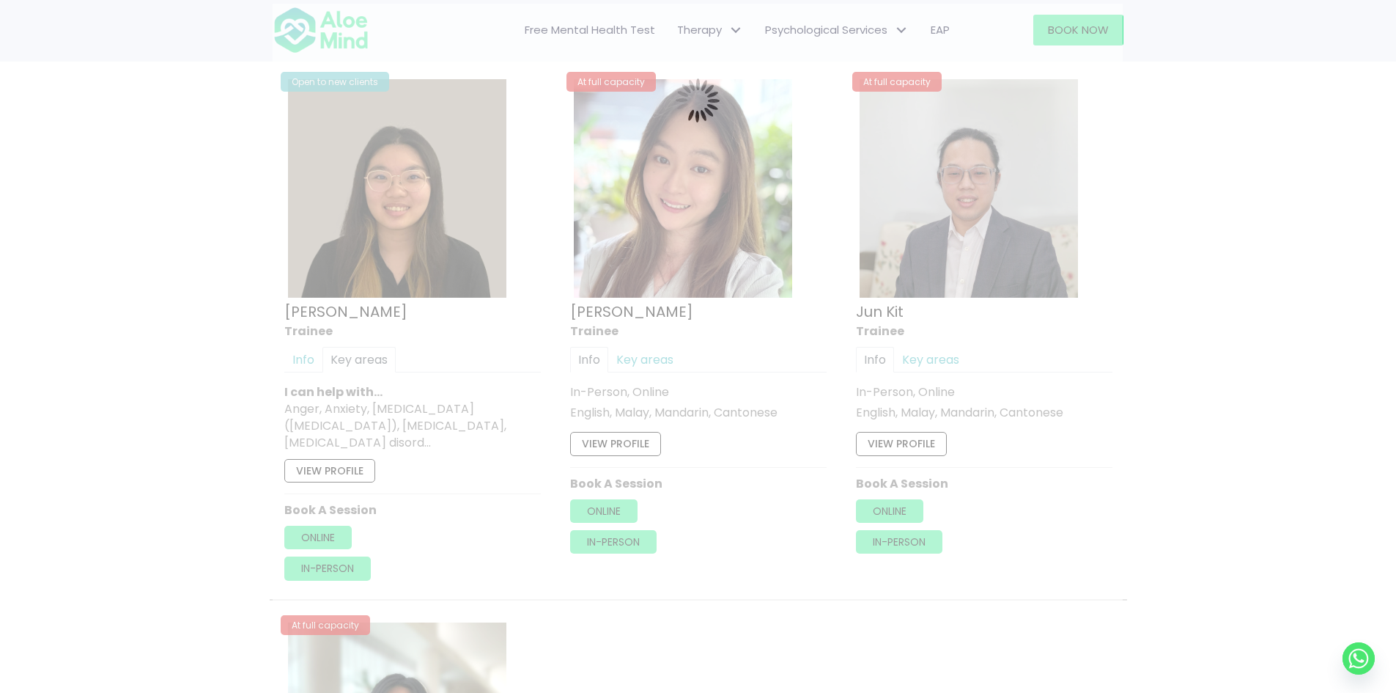
scroll to position [784, 0]
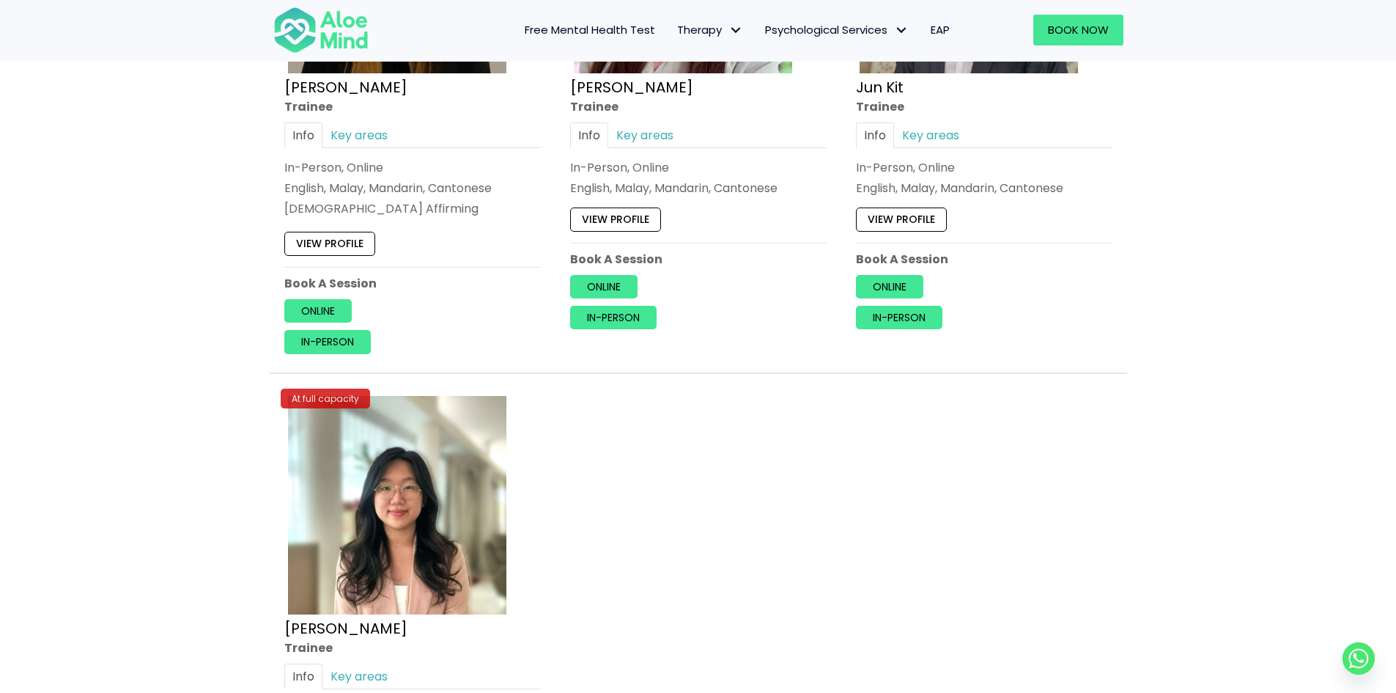
scroll to position [710, 0]
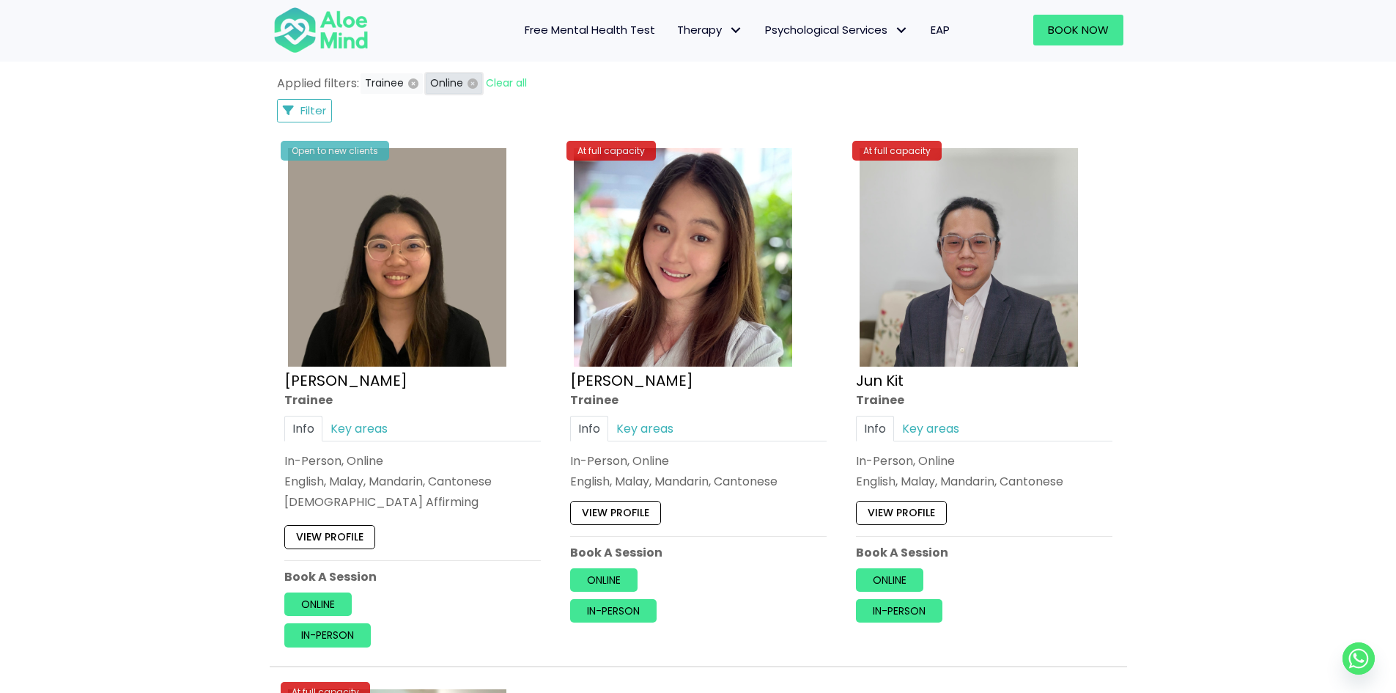
click at [473, 83] on icon "button" at bounding box center [473, 83] width 10 height 10
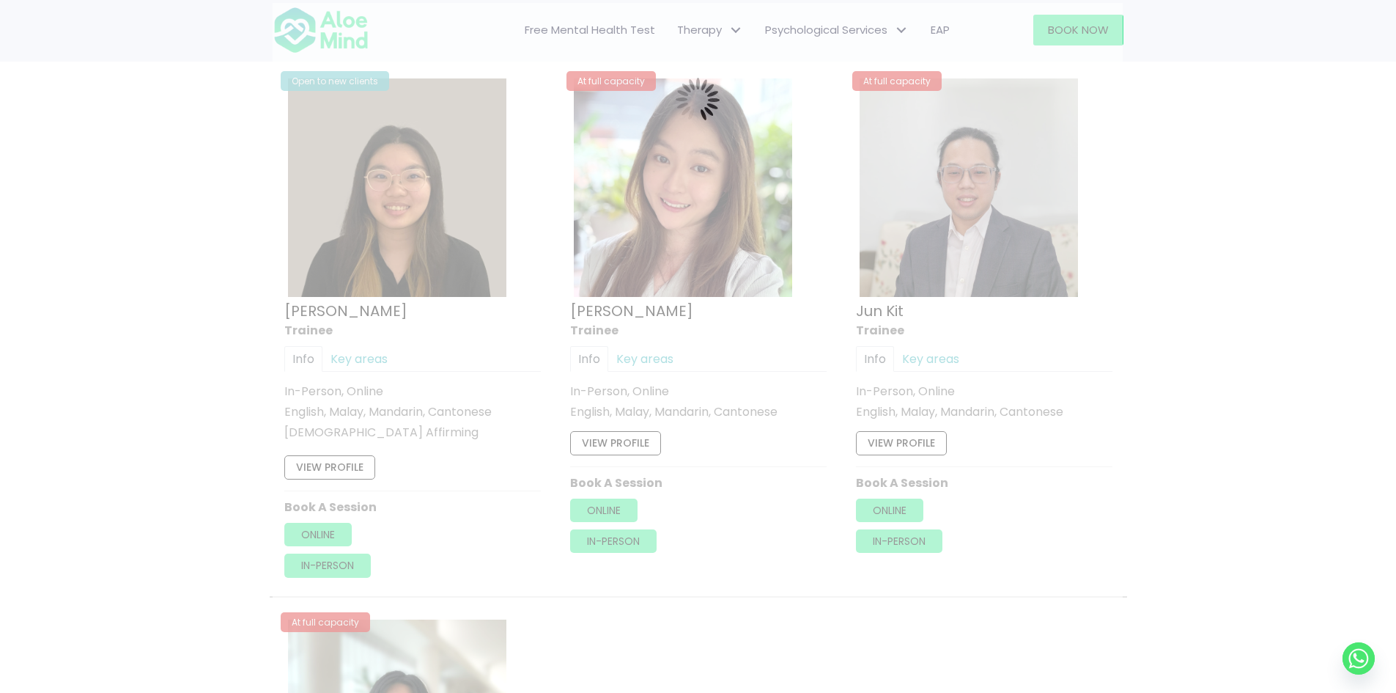
scroll to position [784, 0]
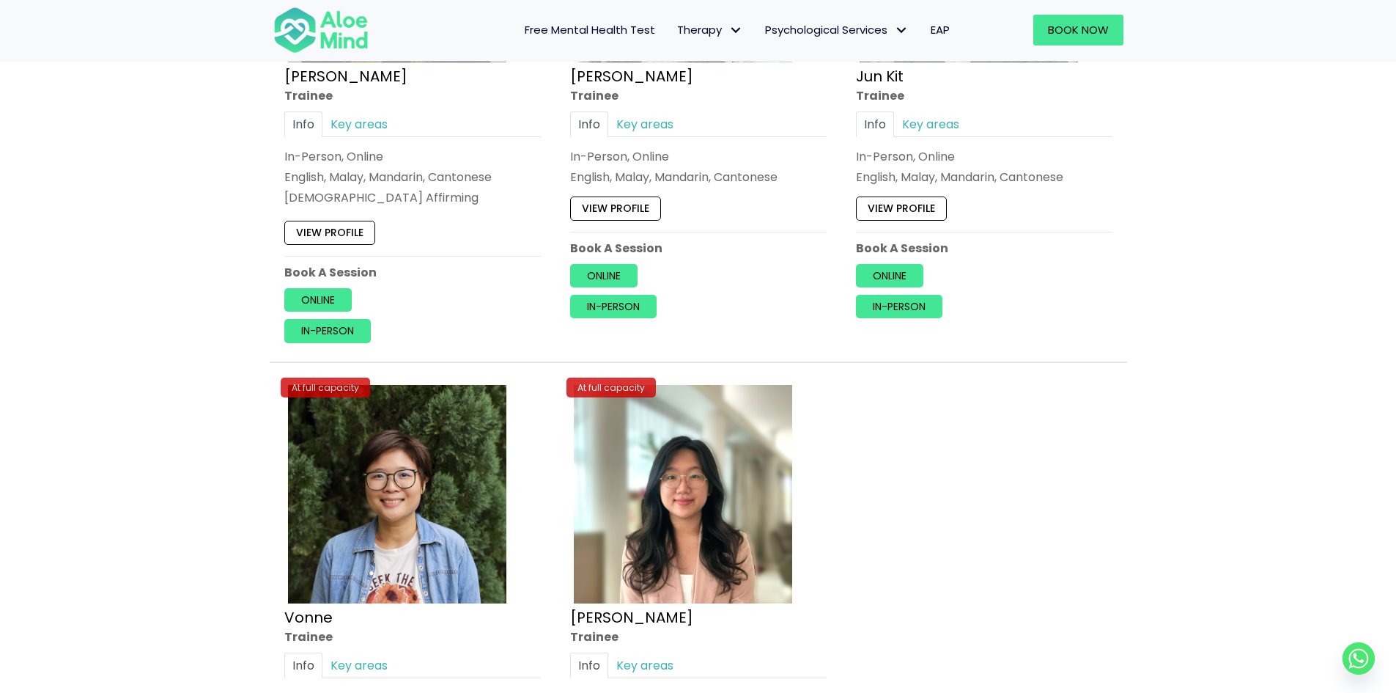
scroll to position [1223, 0]
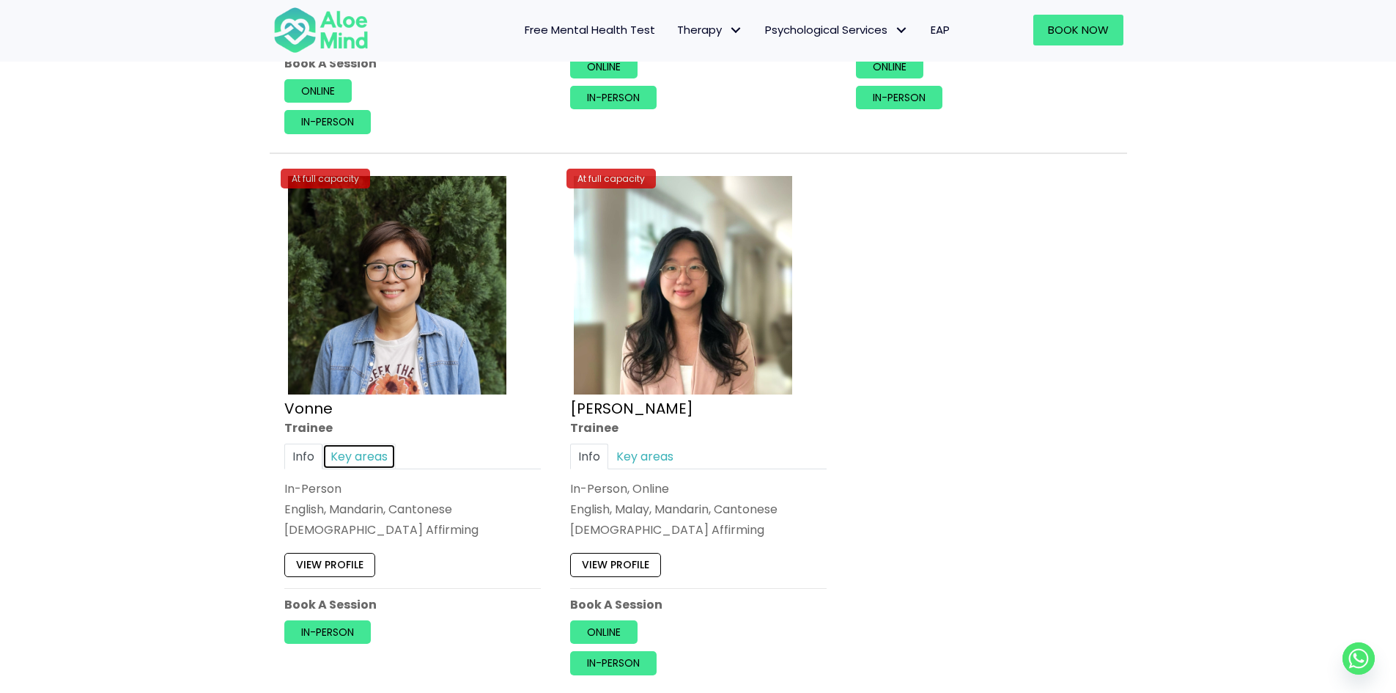
click at [380, 455] on link "Key areas" at bounding box center [359, 456] width 73 height 26
click at [365, 553] on div "View profile" at bounding box center [412, 563] width 257 height 31
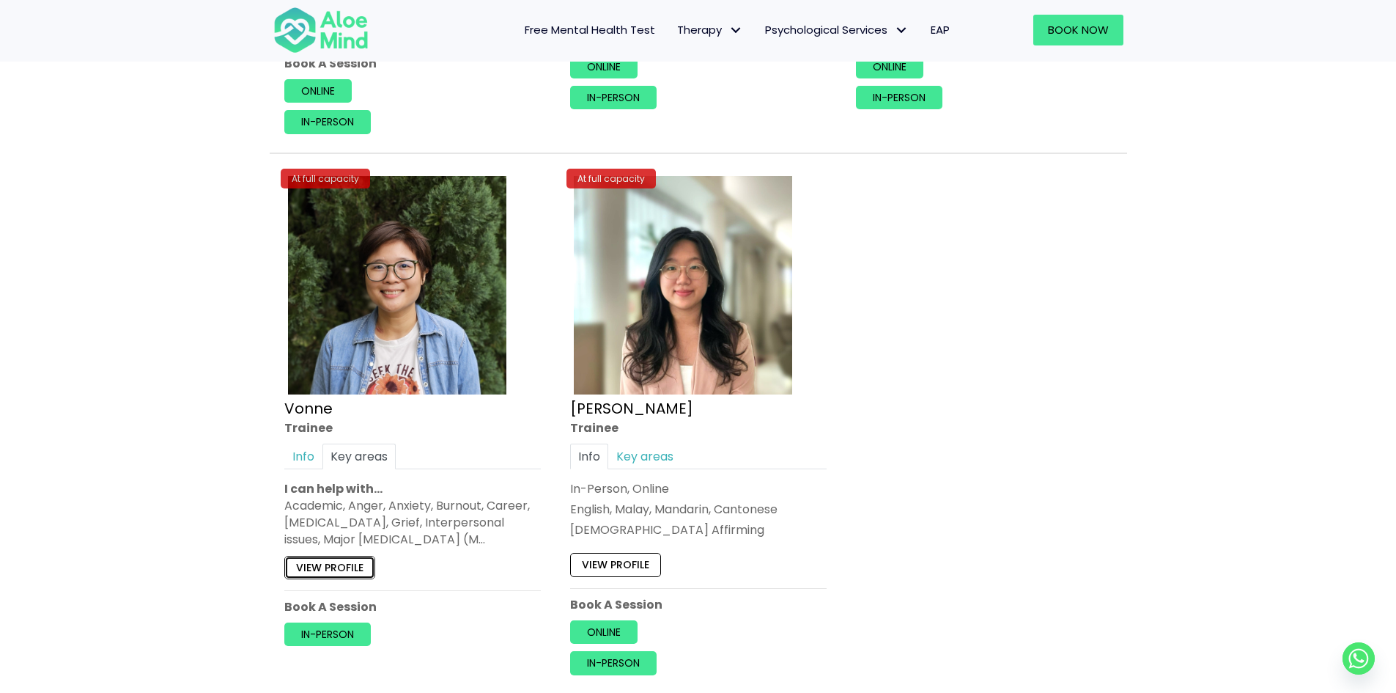
click at [363, 564] on link "View profile" at bounding box center [329, 566] width 91 height 23
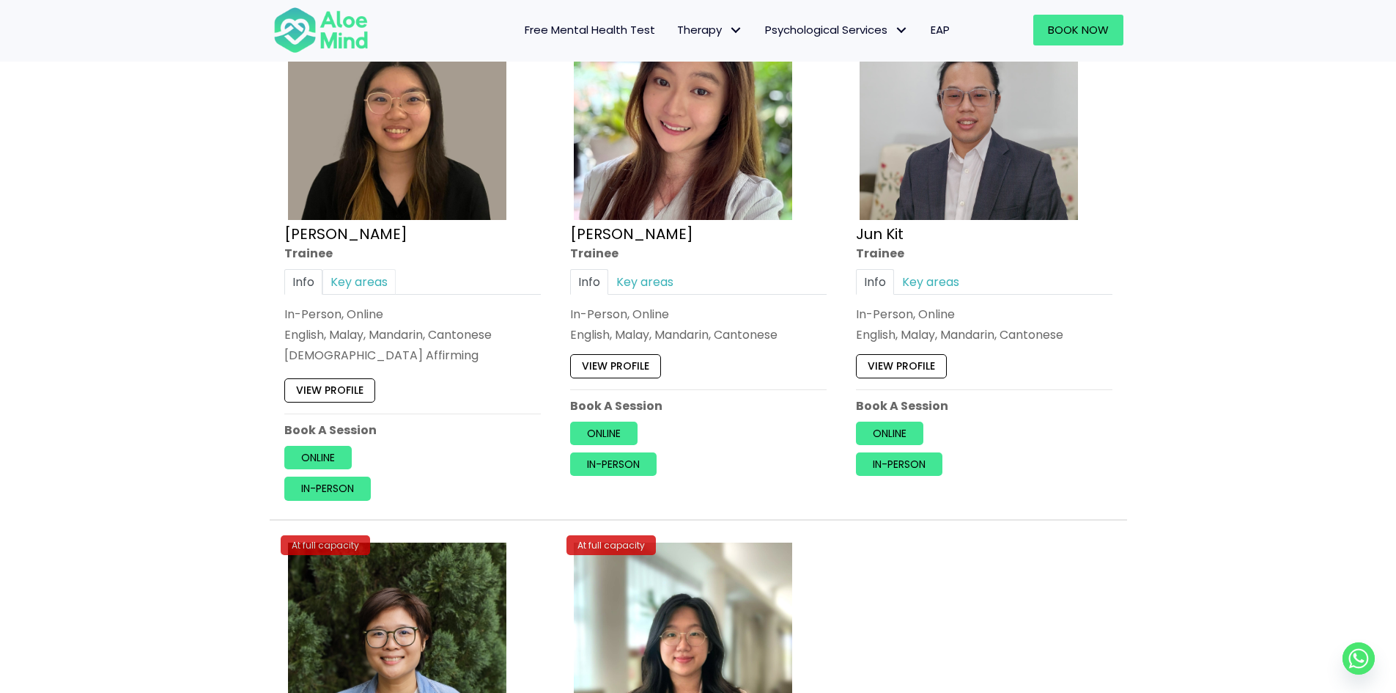
scroll to position [784, 0]
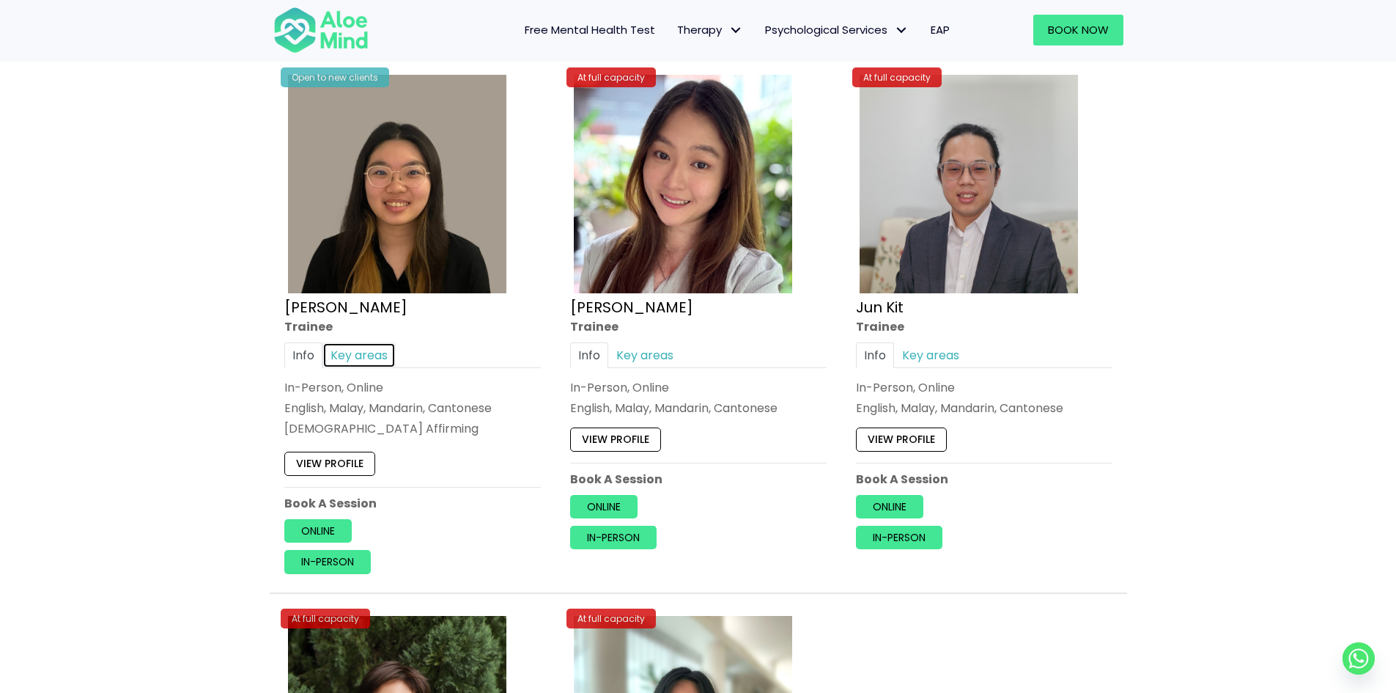
click at [340, 358] on link "Key areas" at bounding box center [359, 355] width 73 height 26
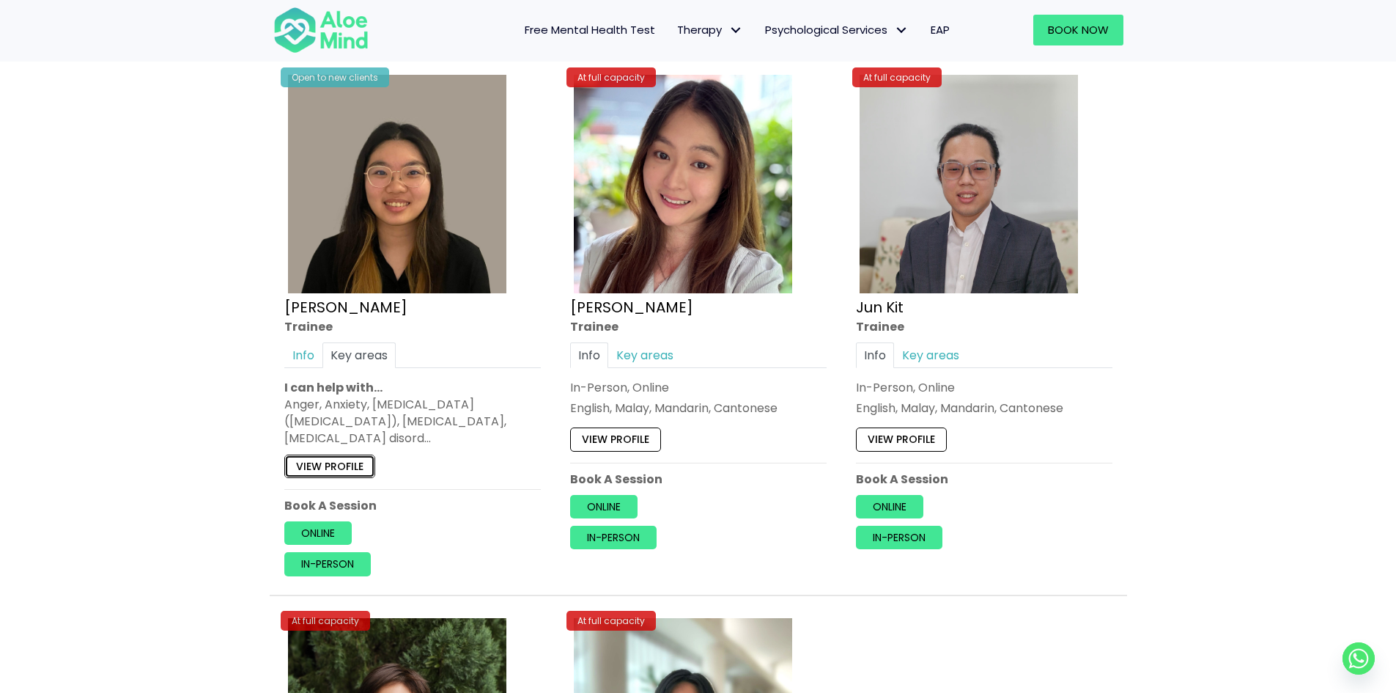
click at [350, 463] on link "View profile" at bounding box center [329, 465] width 91 height 23
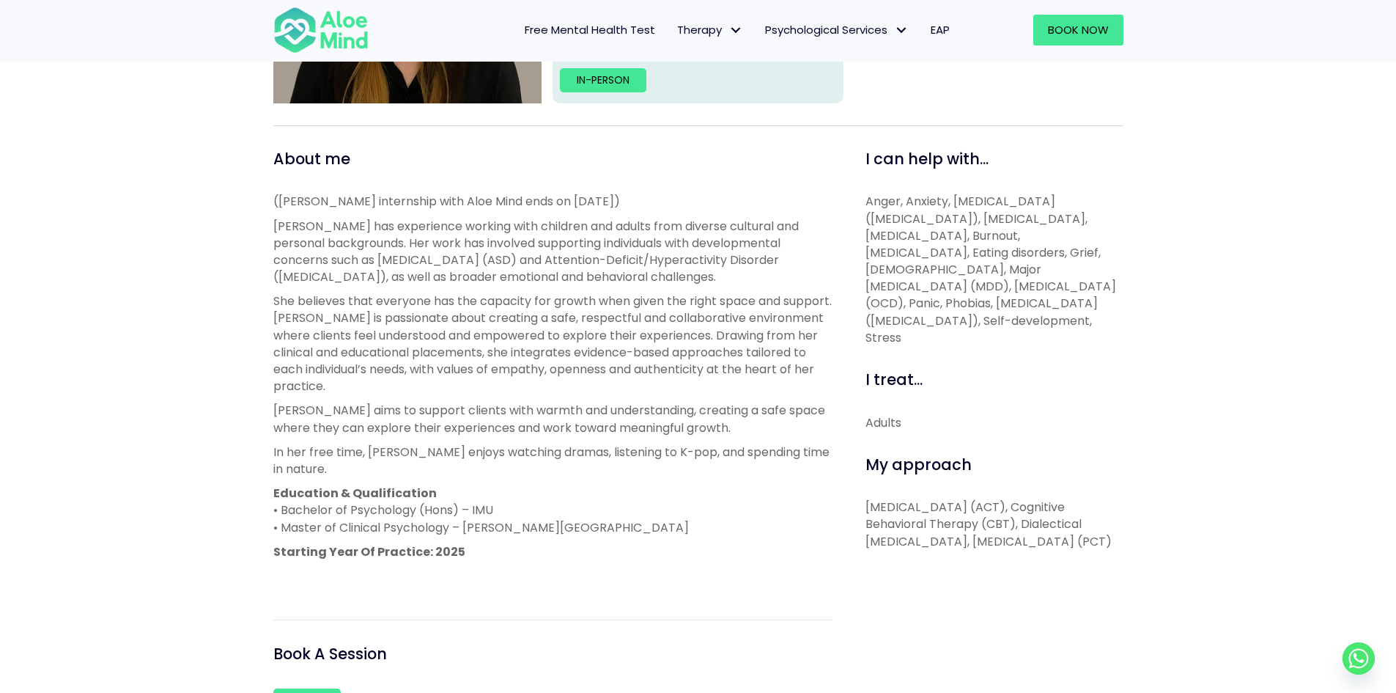
scroll to position [440, 0]
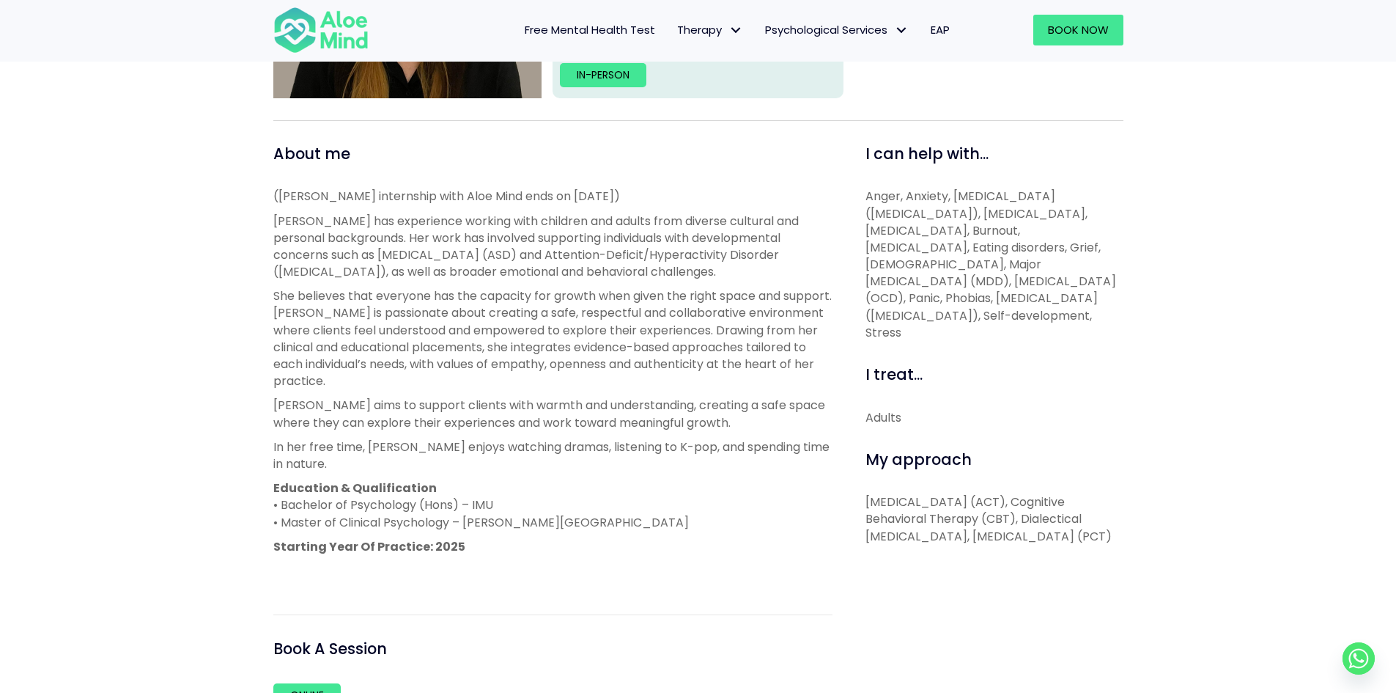
click at [549, 207] on div "(Xin Yi’s internship with Aloe Mind ends on 31 January 2026) Xin Yi has experie…" at bounding box center [552, 383] width 559 height 391
click at [549, 206] on div "(Xin Yi’s internship with Aloe Mind ends on 31 January 2026) Xin Yi has experie…" at bounding box center [552, 383] width 559 height 391
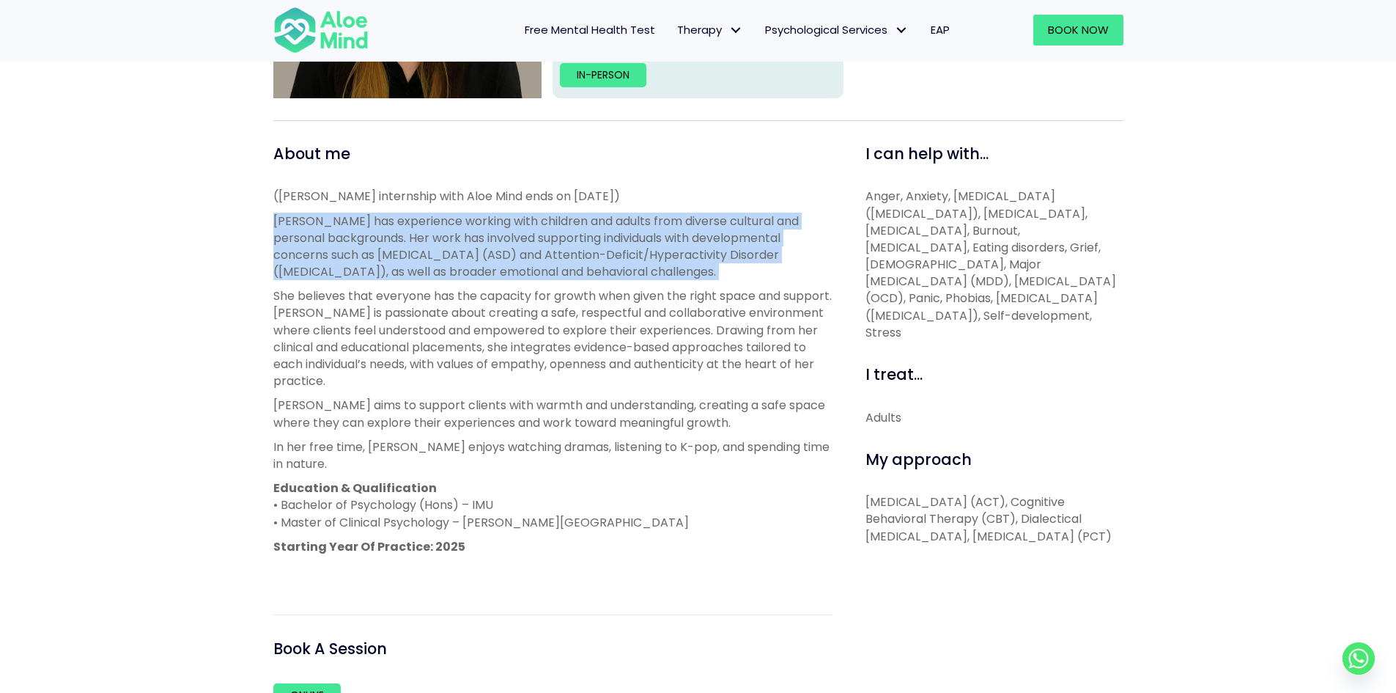
click at [549, 206] on div "(Xin Yi’s internship with Aloe Mind ends on 31 January 2026) Xin Yi has experie…" at bounding box center [552, 383] width 559 height 391
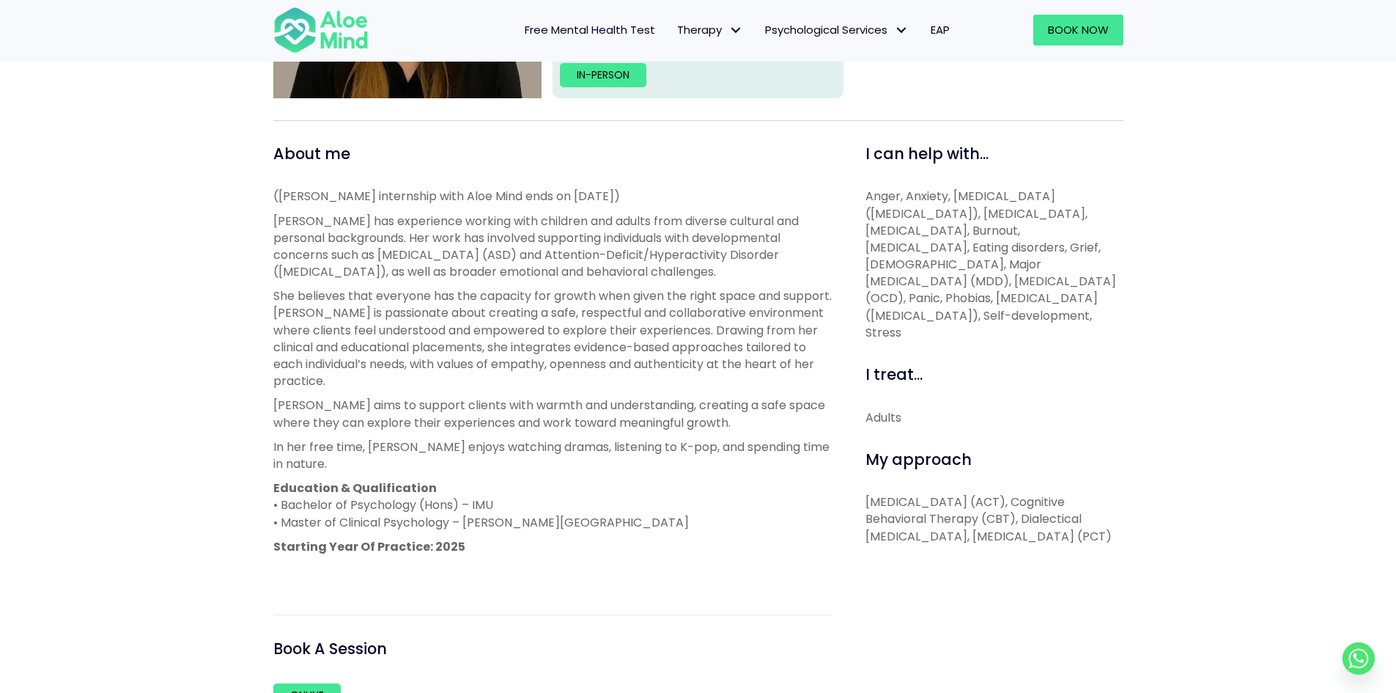
click at [559, 190] on p "(Xin Yi’s internship with Aloe Mind ends on 31 January 2026)" at bounding box center [552, 196] width 559 height 17
click at [584, 238] on p "Xin Yi has experience working with children and adults from diverse cultural an…" at bounding box center [552, 247] width 559 height 68
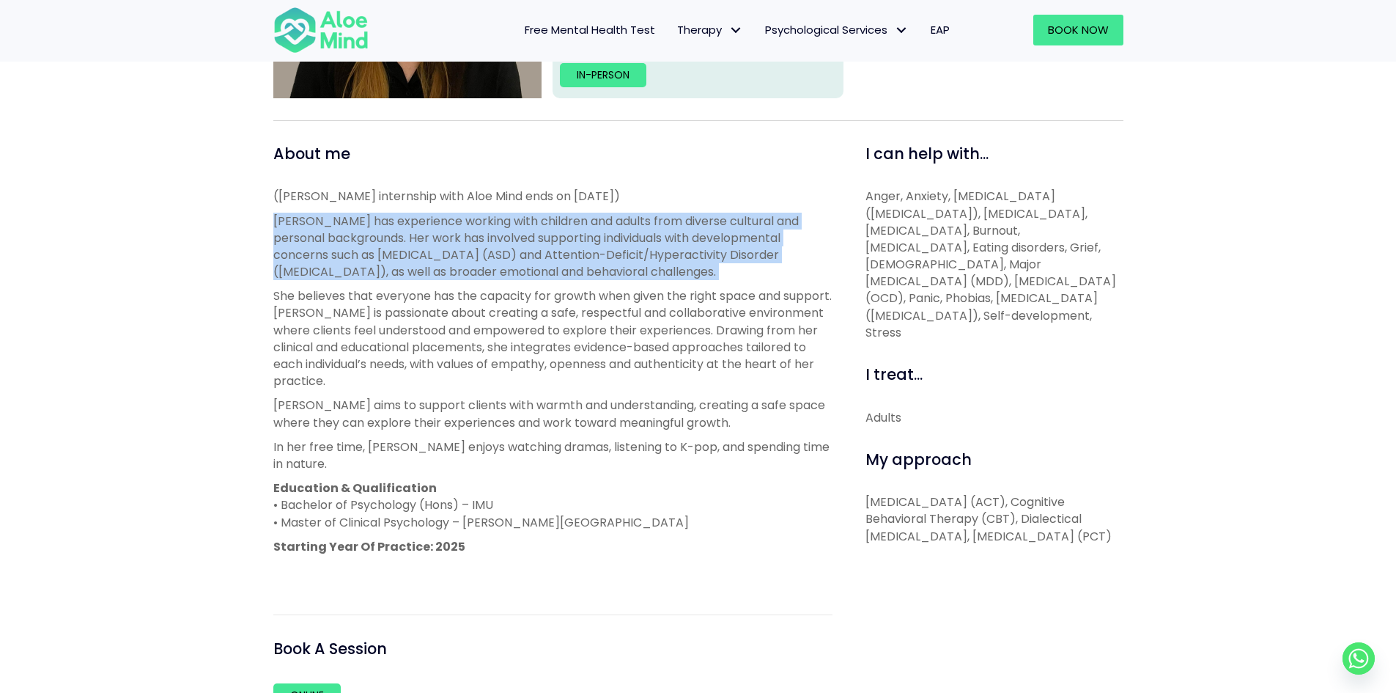
click at [589, 247] on p "Xin Yi has experience working with children and adults from diverse cultural an…" at bounding box center [552, 247] width 559 height 68
click at [569, 216] on p "Xin Yi has experience working with children and adults from diverse cultural an…" at bounding box center [552, 247] width 559 height 68
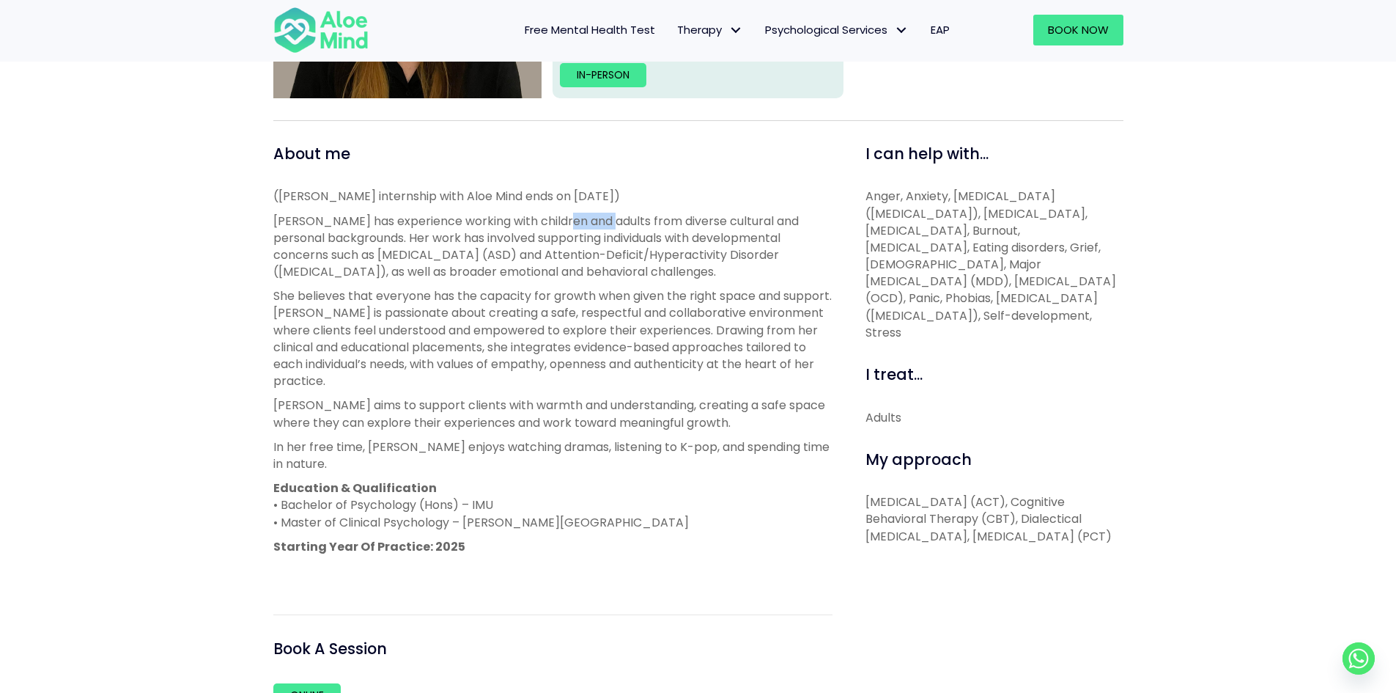
click at [569, 216] on p "Xin Yi has experience working with children and adults from diverse cultural an…" at bounding box center [552, 247] width 559 height 68
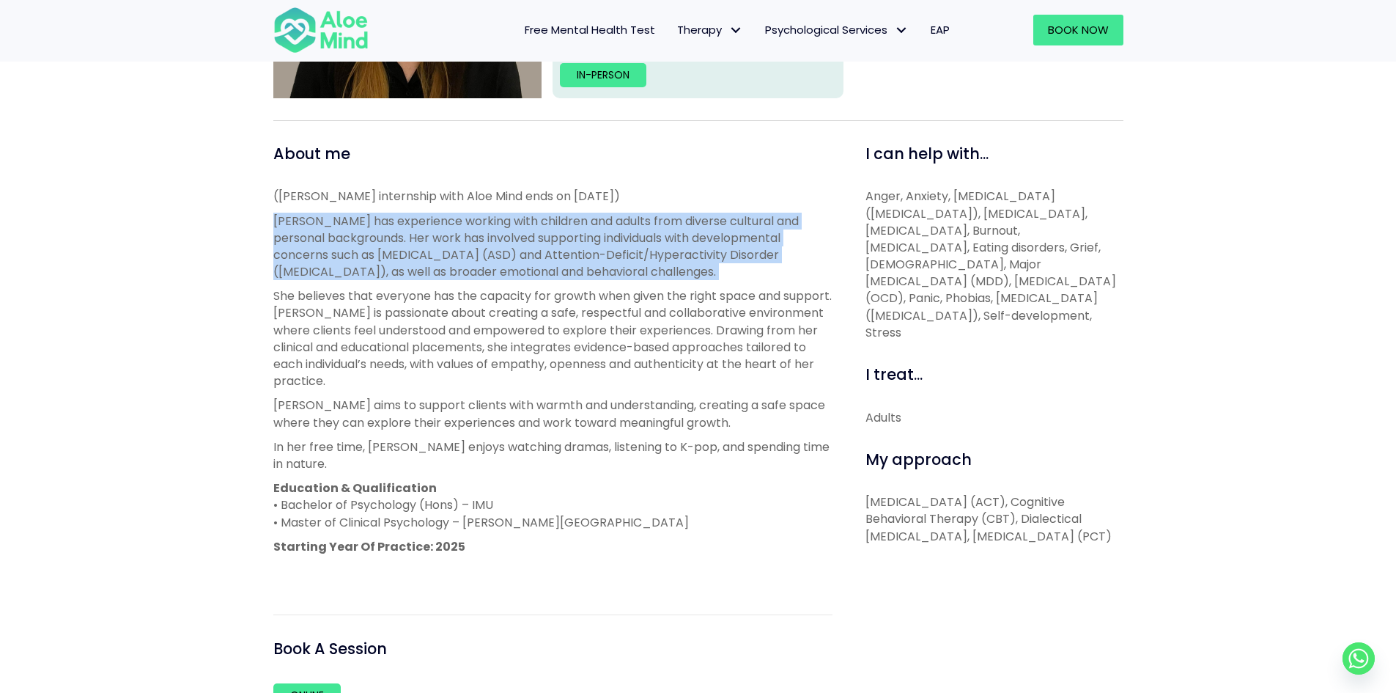
click at [569, 216] on p "Xin Yi has experience working with children and adults from diverse cultural an…" at bounding box center [552, 247] width 559 height 68
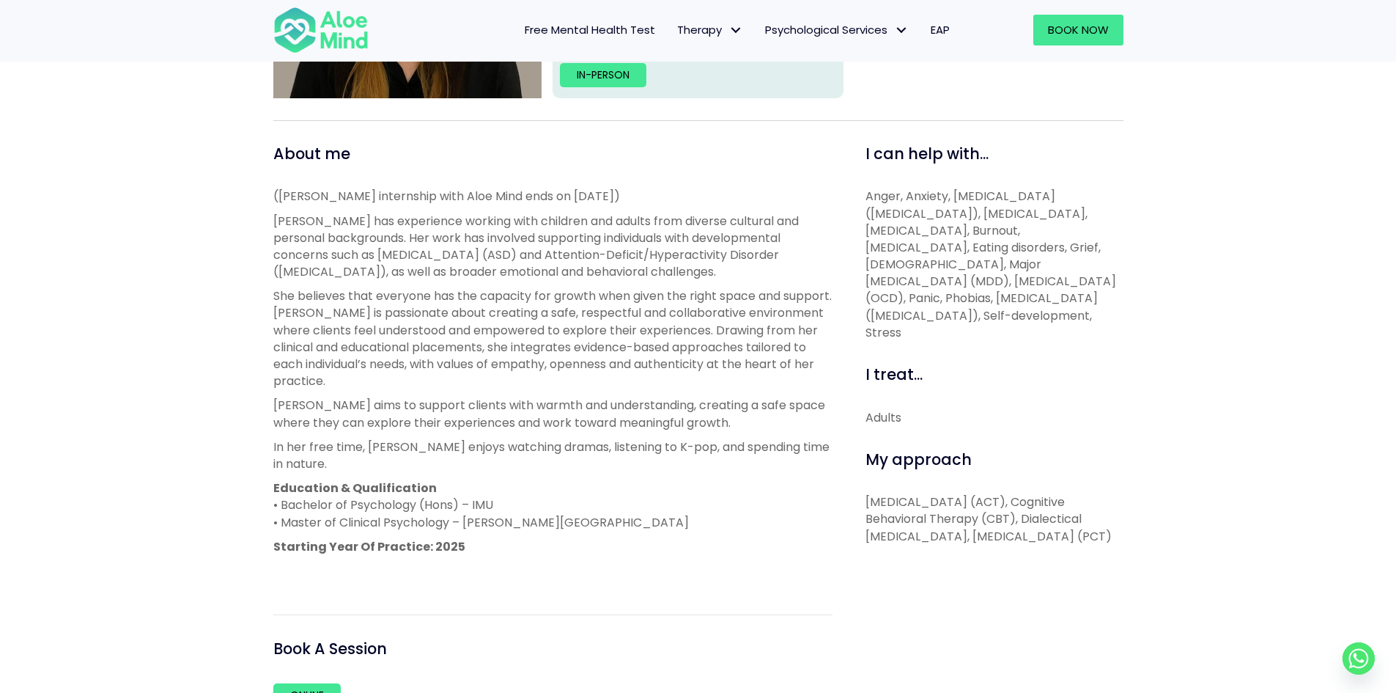
click at [592, 205] on p "(Xin Yi’s internship with Aloe Mind ends on 31 January 2026)" at bounding box center [552, 196] width 559 height 17
click at [604, 235] on p "Xin Yi has experience working with children and adults from diverse cultural an…" at bounding box center [552, 247] width 559 height 68
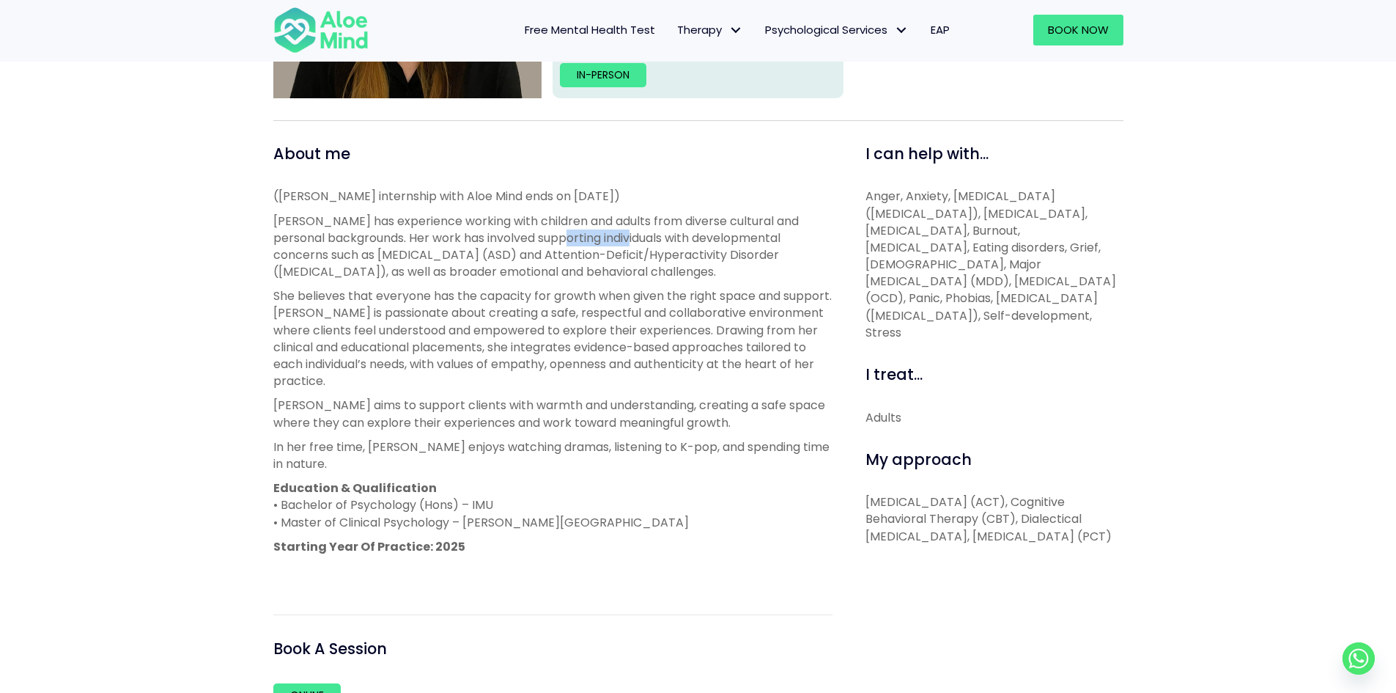
click at [616, 234] on p "Xin Yi has experience working with children and adults from diverse cultural an…" at bounding box center [552, 247] width 559 height 68
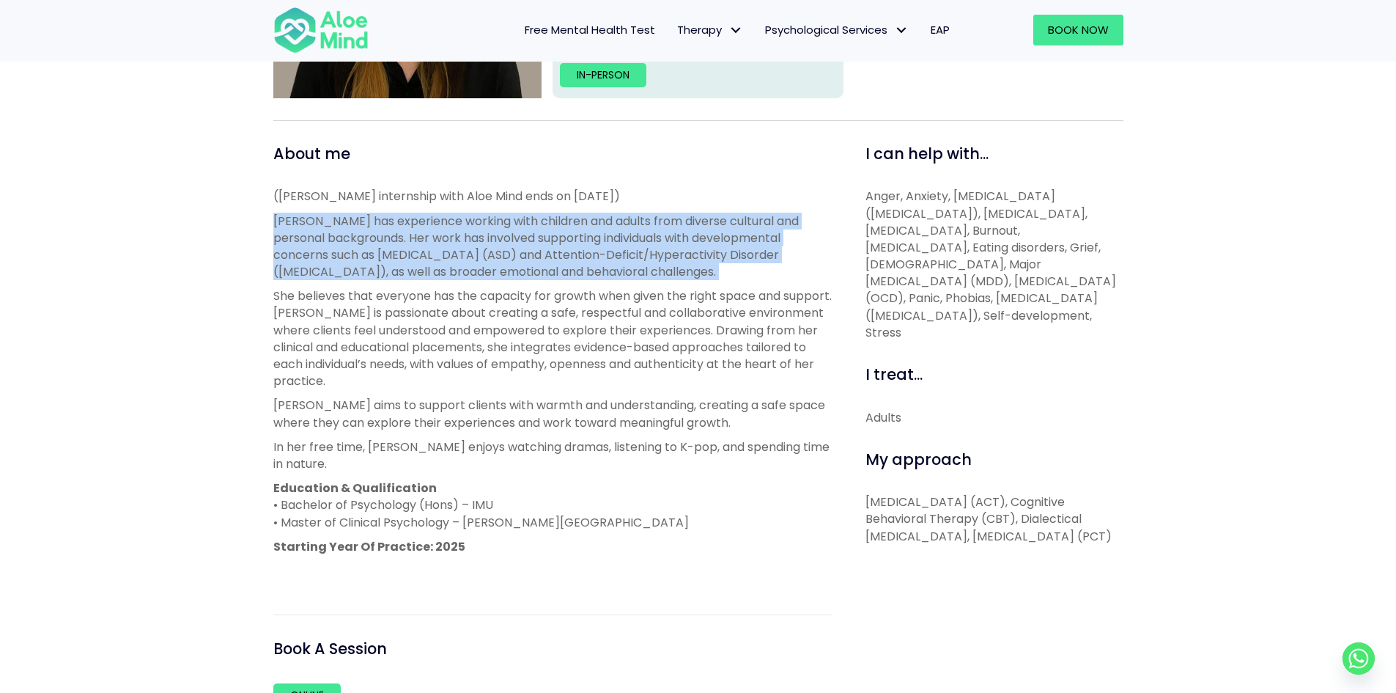
click at [616, 234] on p "Xin Yi has experience working with children and adults from diverse cultural an…" at bounding box center [552, 247] width 559 height 68
